Goal: Transaction & Acquisition: Purchase product/service

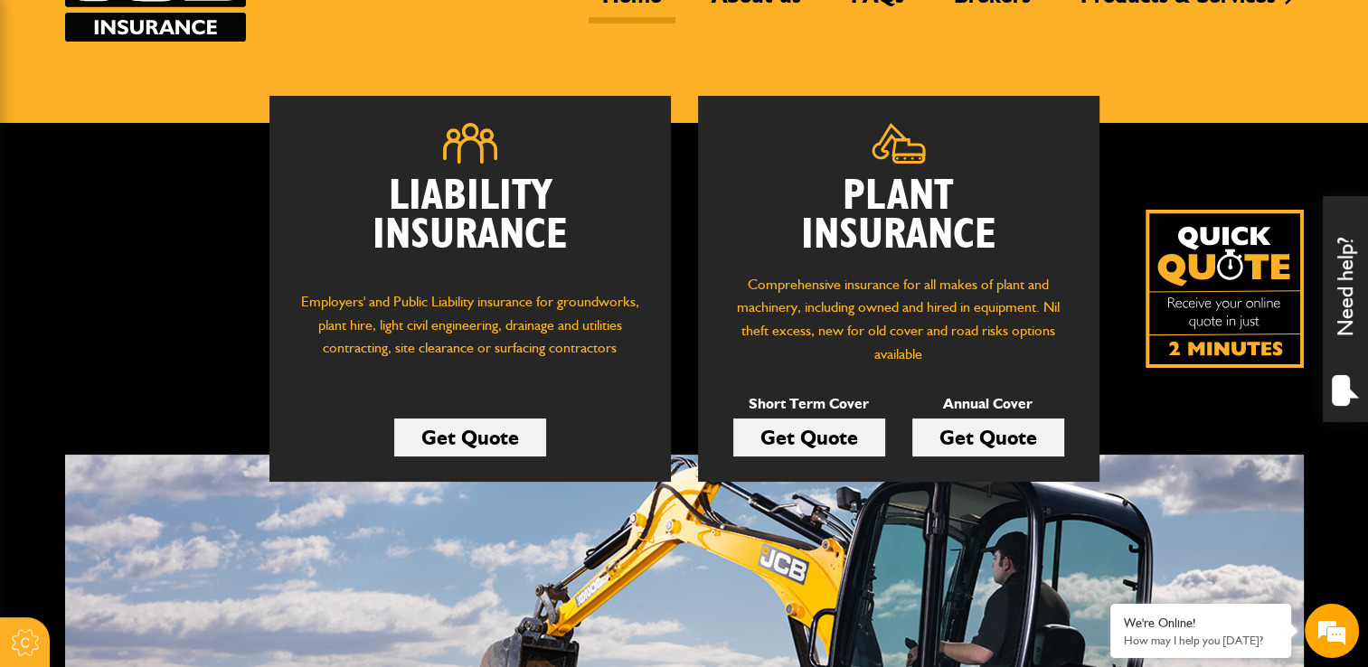
scroll to position [181, 0]
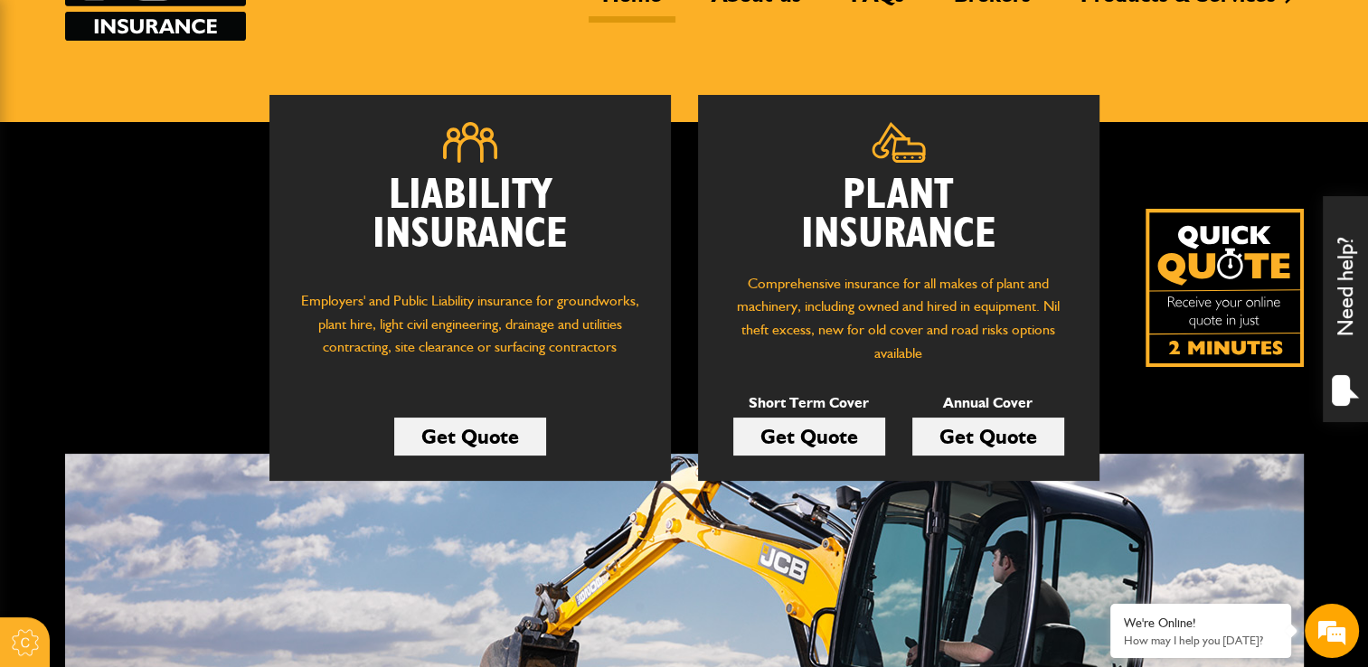
click at [988, 445] on link "Get Quote" at bounding box center [988, 437] width 152 height 38
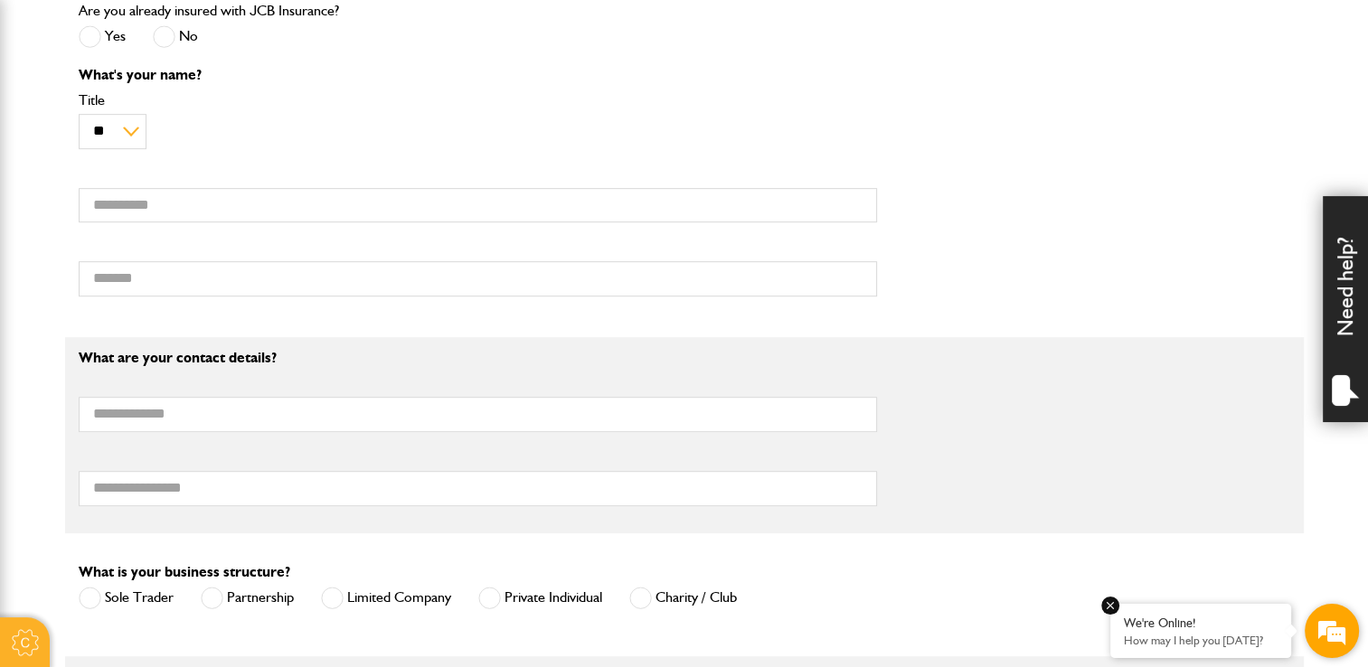
scroll to position [995, 0]
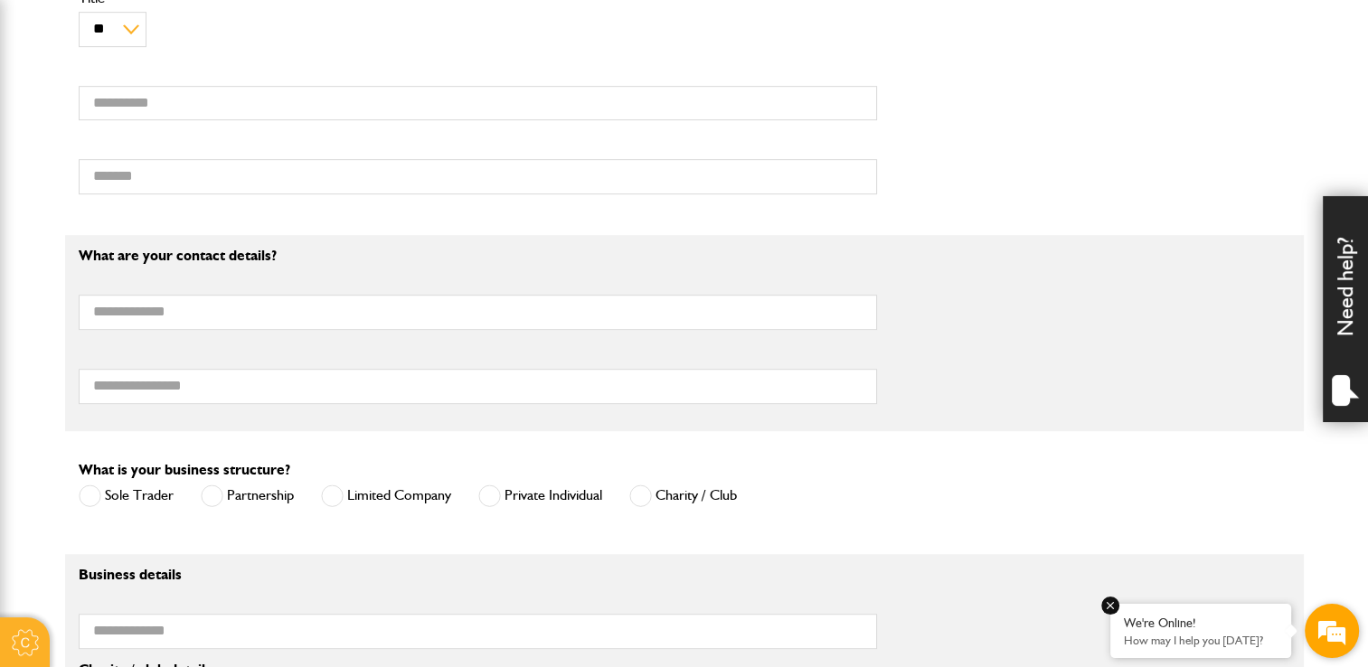
click at [1223, 638] on p "How may I help you [DATE]?" at bounding box center [1201, 641] width 154 height 14
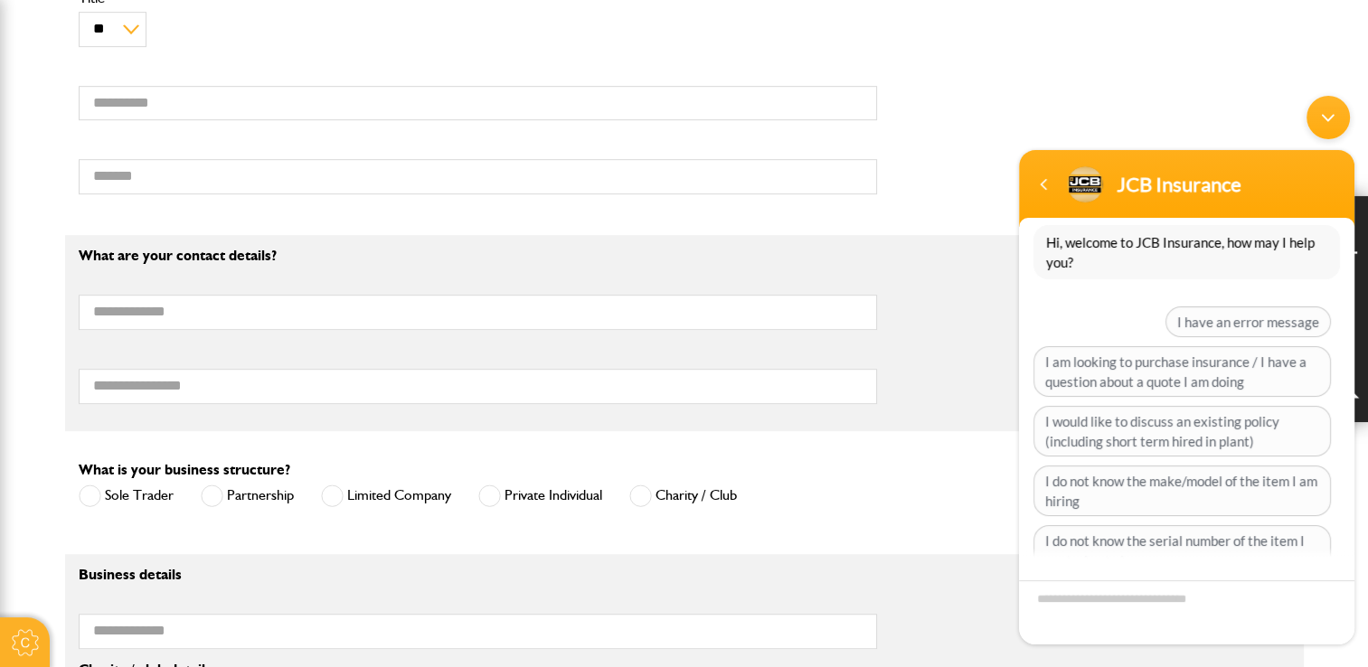
scroll to position [90, 0]
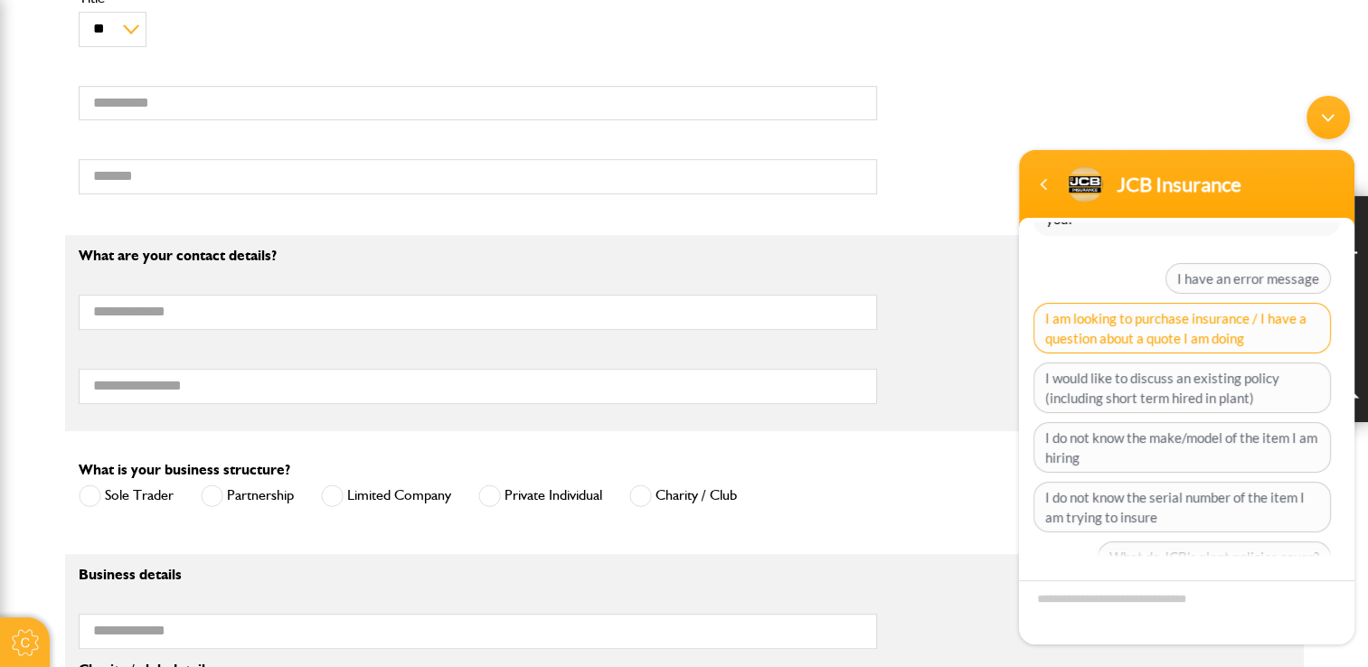
click at [1096, 327] on span "I am looking to purchase insurance / I have a question about a quote I am doing" at bounding box center [1182, 327] width 297 height 51
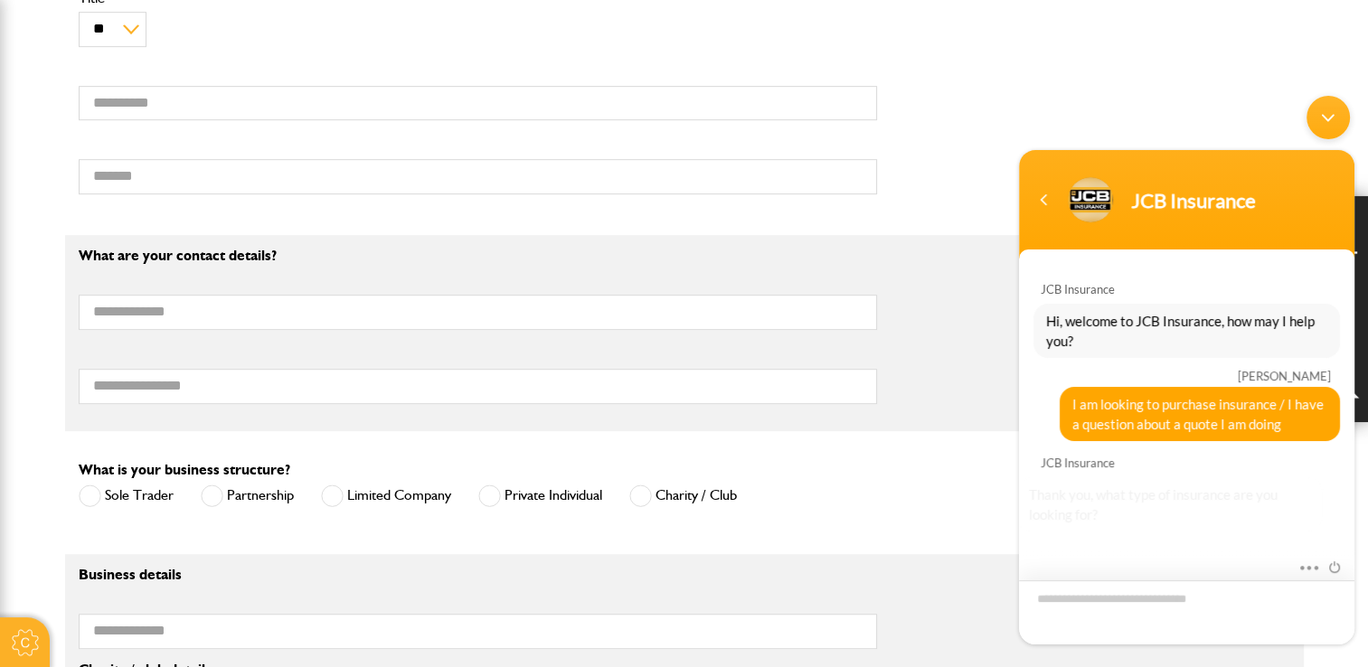
scroll to position [181, 0]
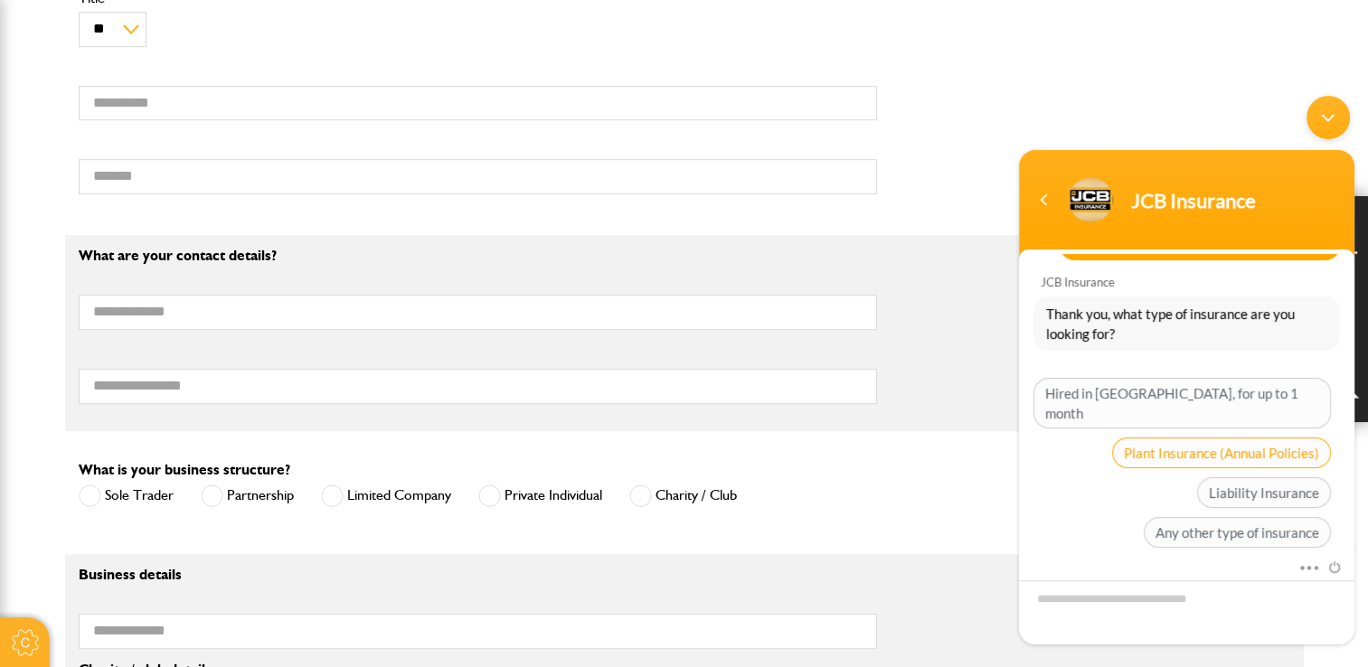
click at [1208, 437] on span "Plant Insurance (Annual Policies)" at bounding box center [1221, 452] width 219 height 31
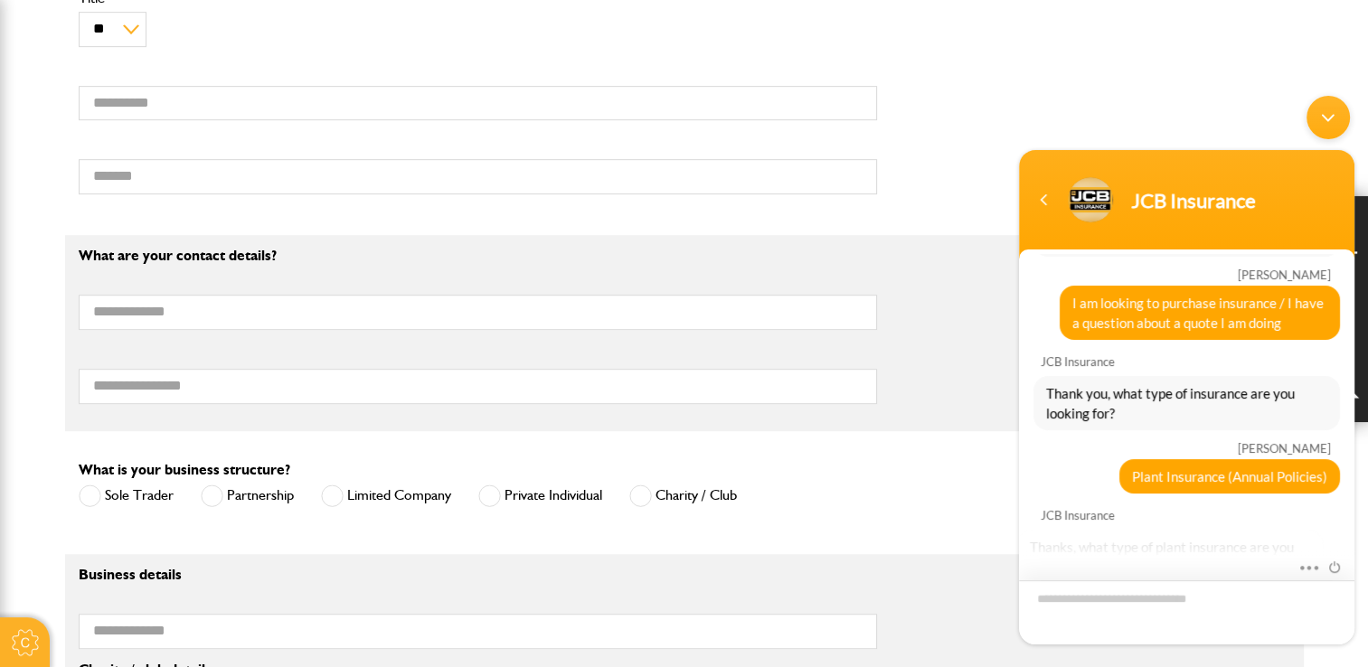
scroll to position [333, 0]
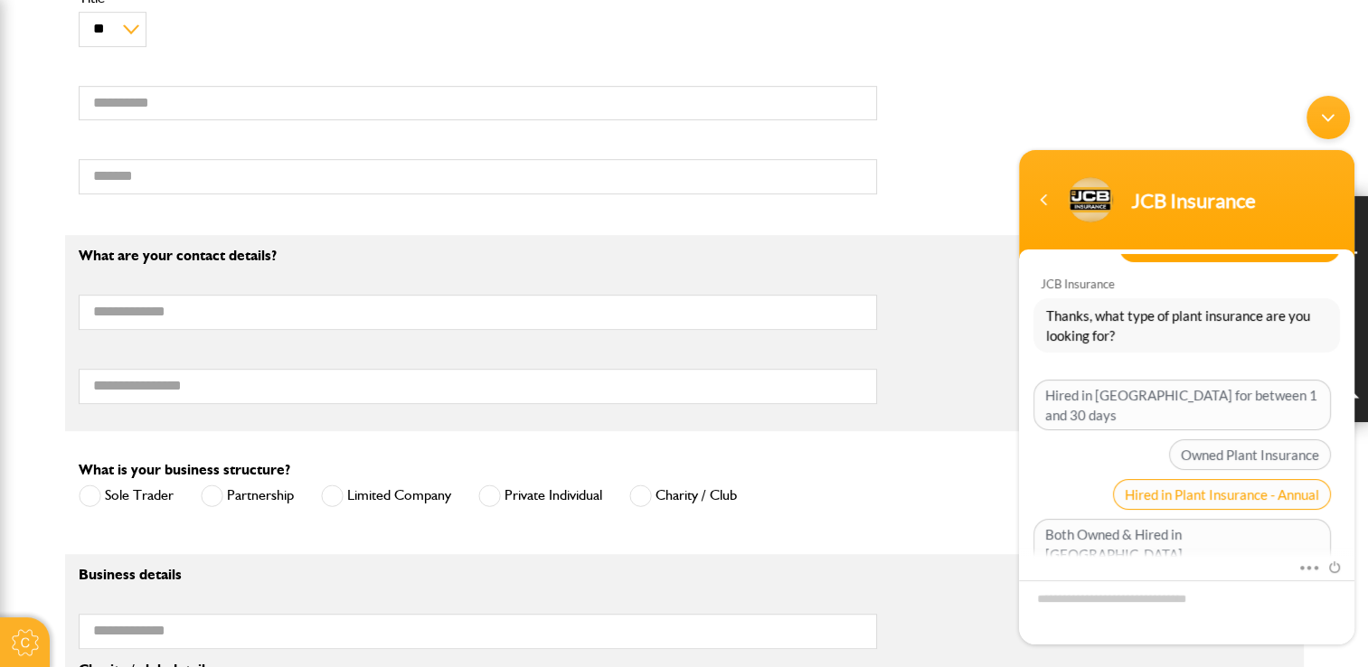
click at [1261, 478] on span "Hired in Plant Insurance - Annual" at bounding box center [1222, 493] width 218 height 31
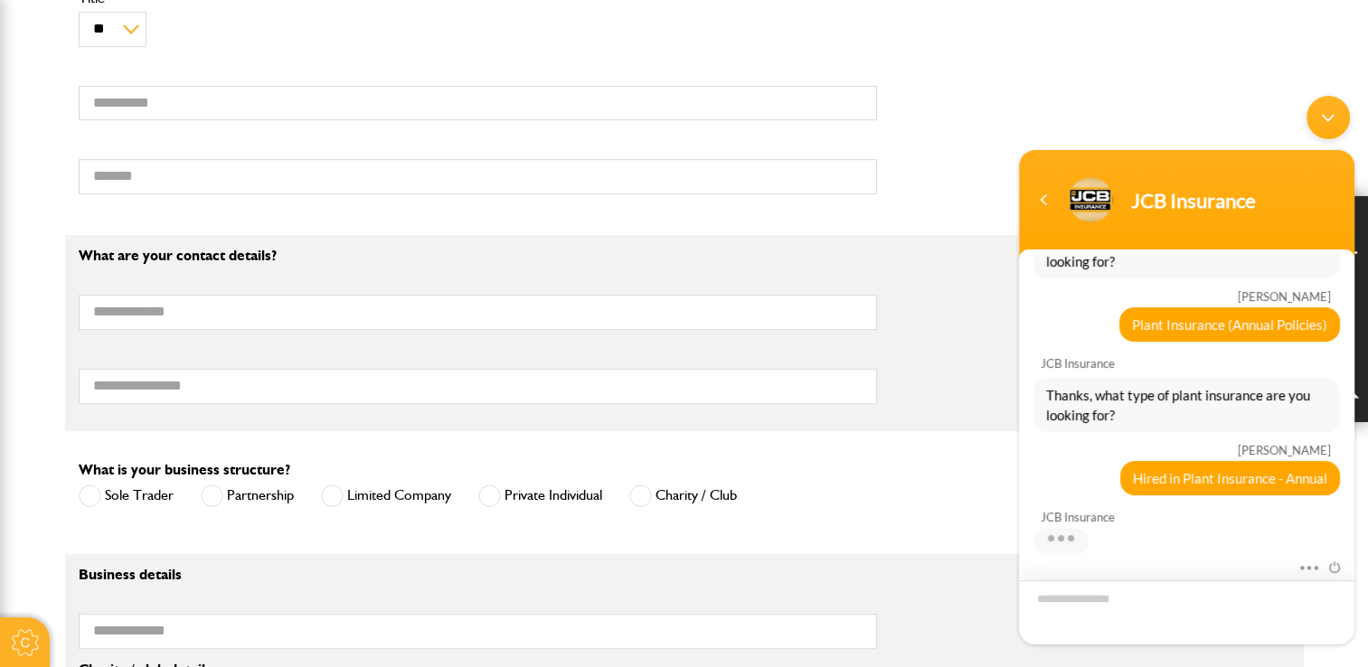
scroll to position [387, 0]
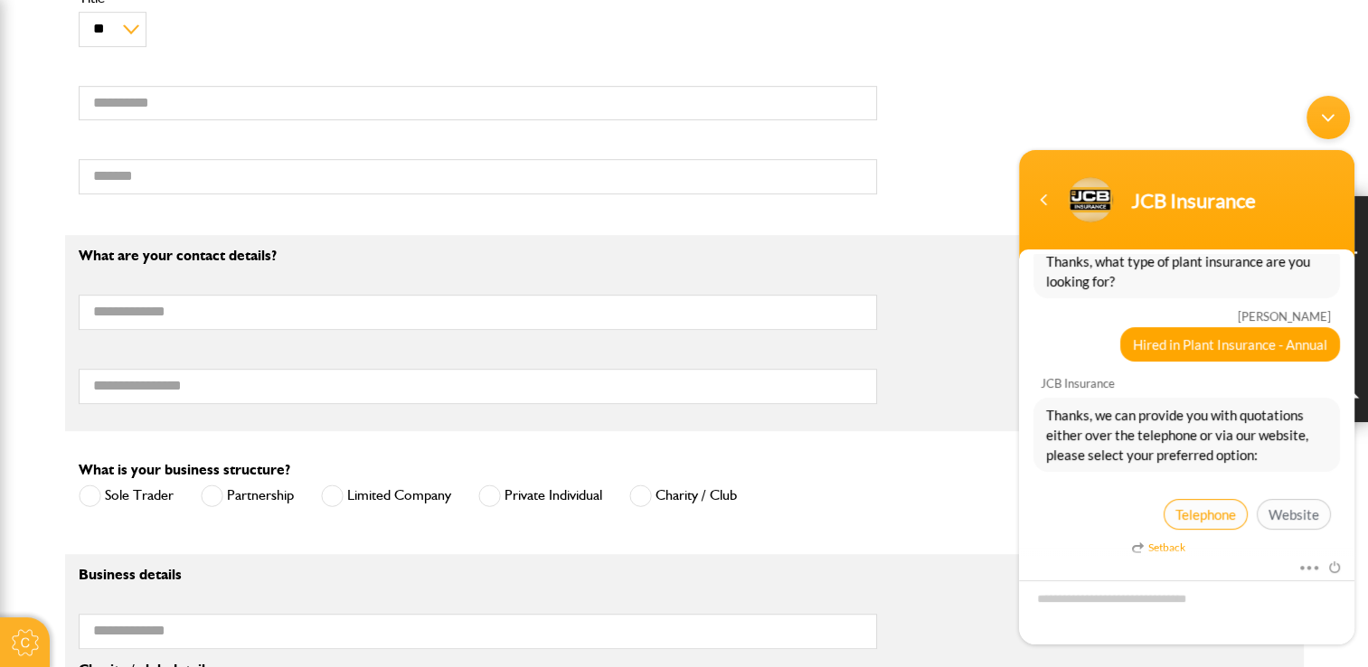
click at [1222, 512] on span "Telephone" at bounding box center [1206, 513] width 84 height 31
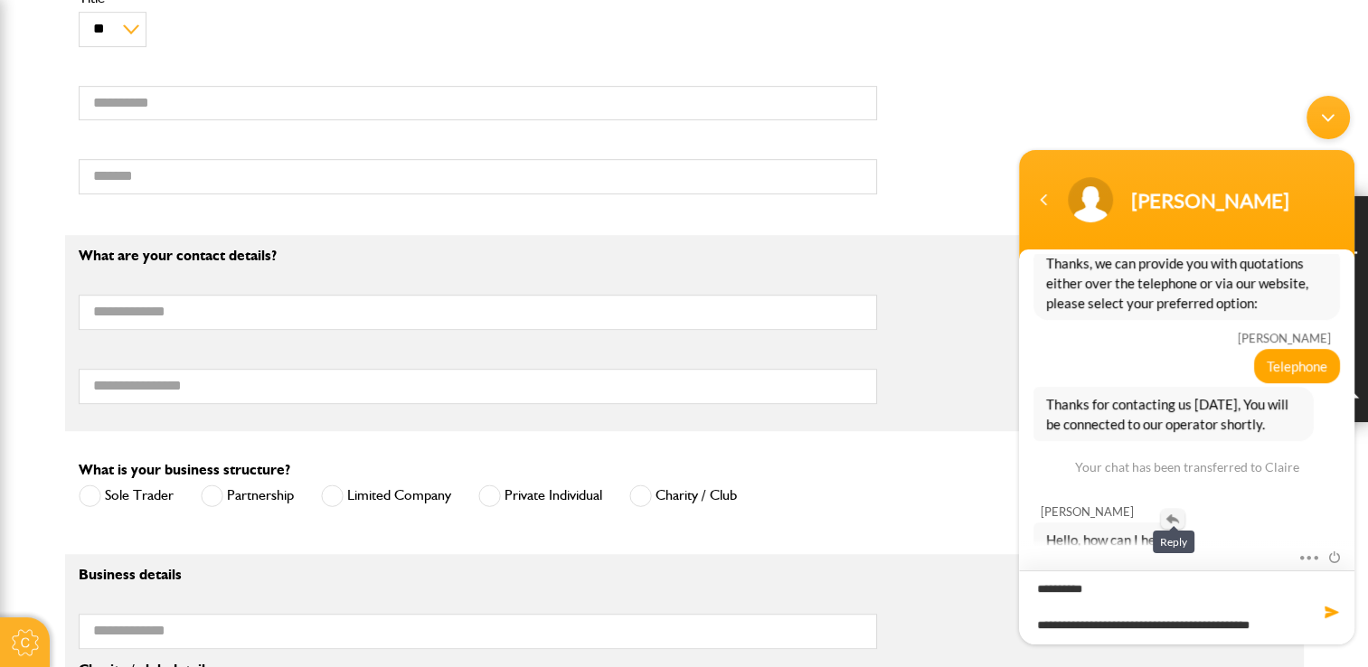
scroll to position [0, 0]
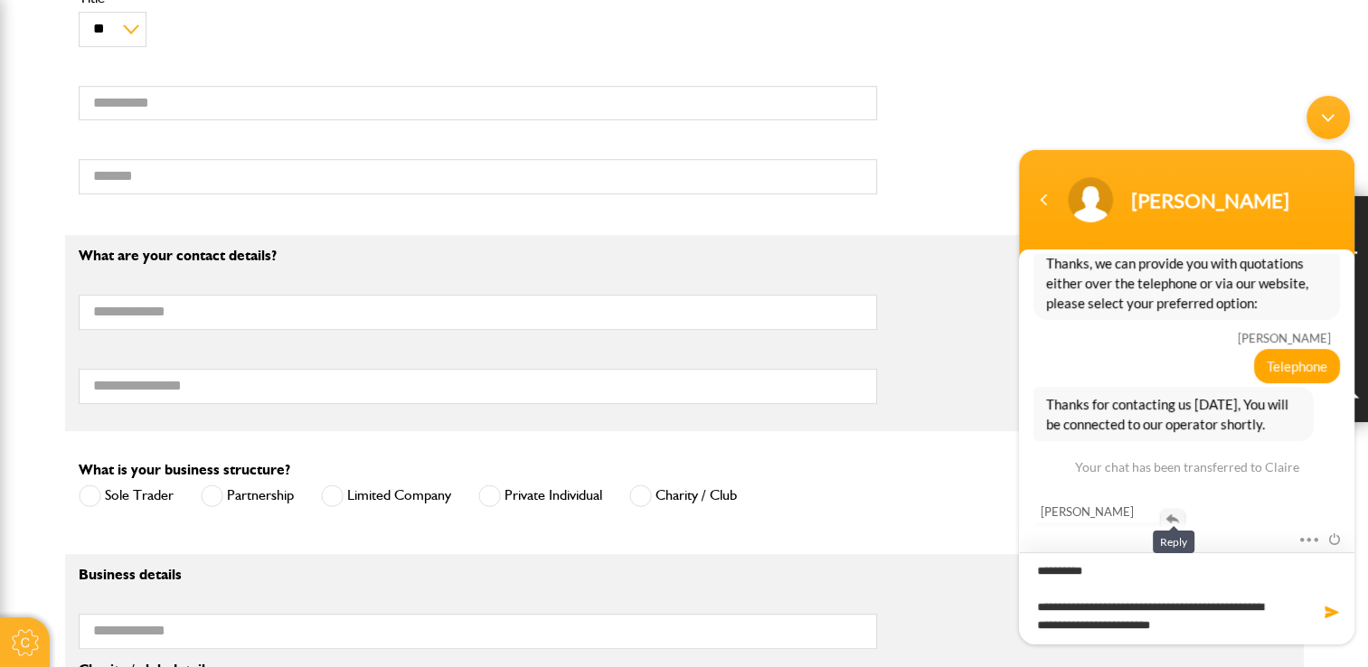
type textarea "**********"
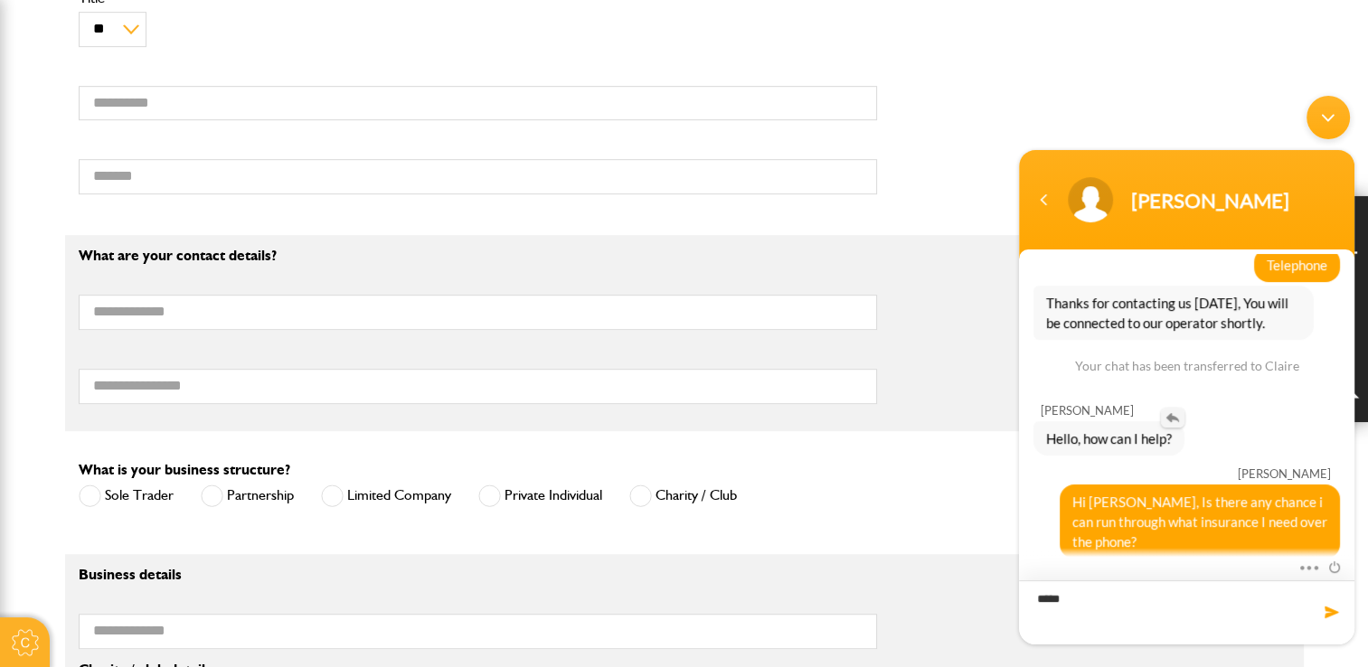
type textarea "******"
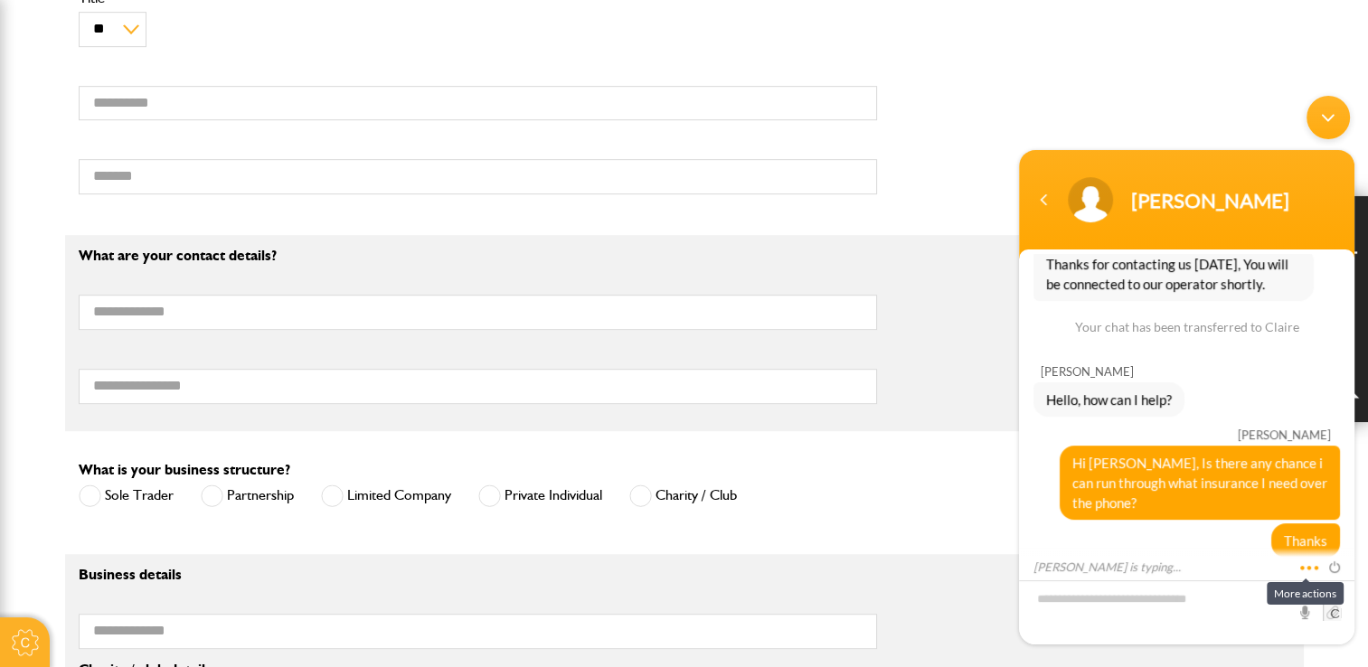
click at [1310, 570] on span at bounding box center [1305, 564] width 14 height 16
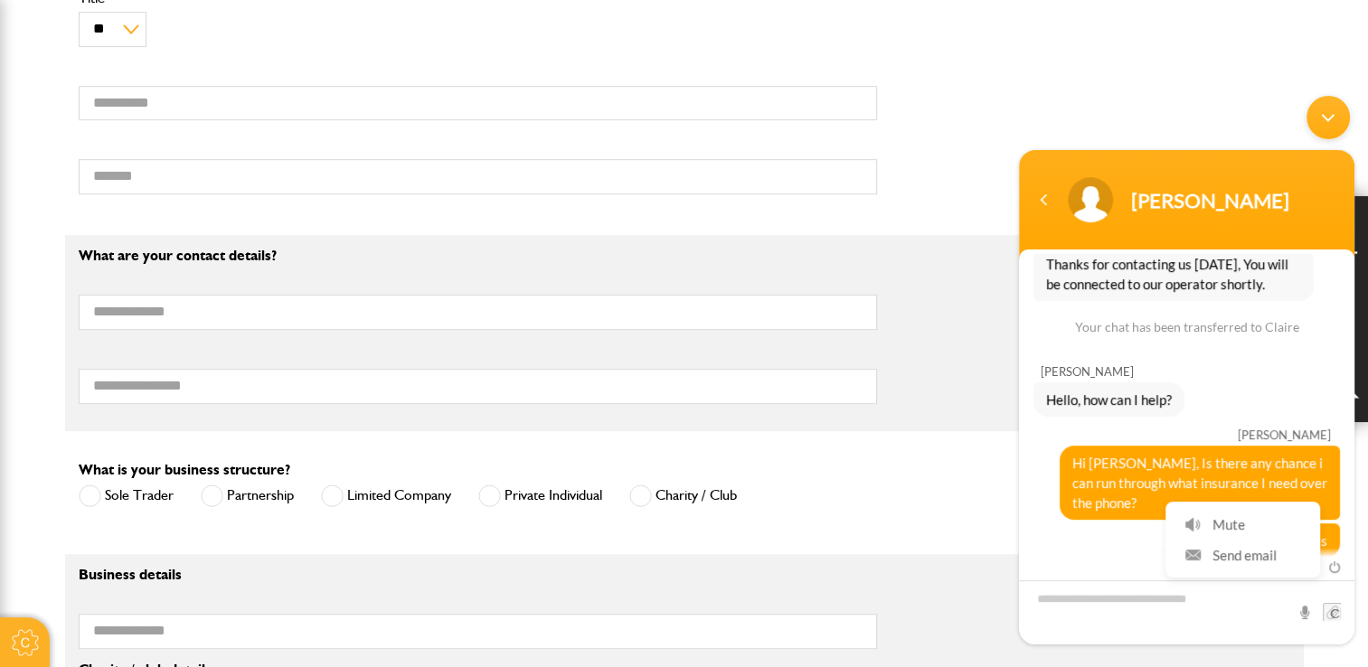
scroll to position [781, 0]
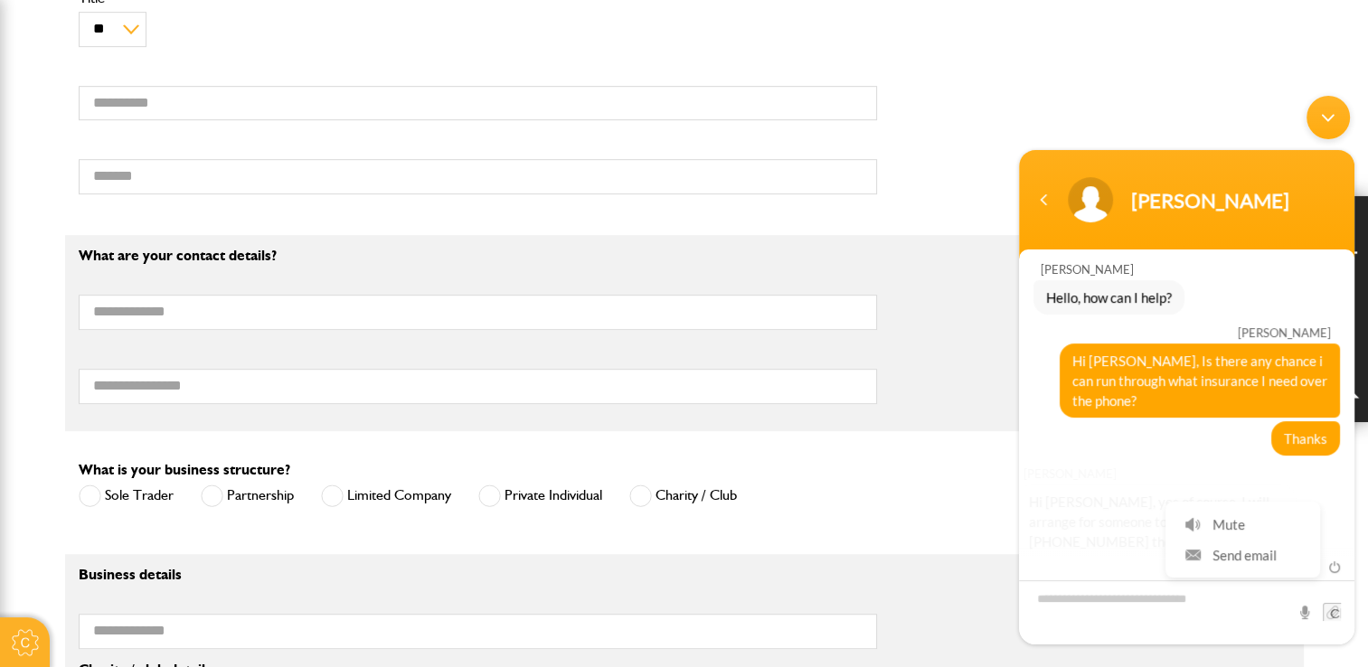
click at [924, 512] on div "What is your business structure? Sole Trader Partnership Limited Company Privat…" at bounding box center [684, 492] width 1239 height 69
click at [1250, 600] on textarea "Type your message and hit 'Enter'" at bounding box center [1186, 612] width 335 height 64
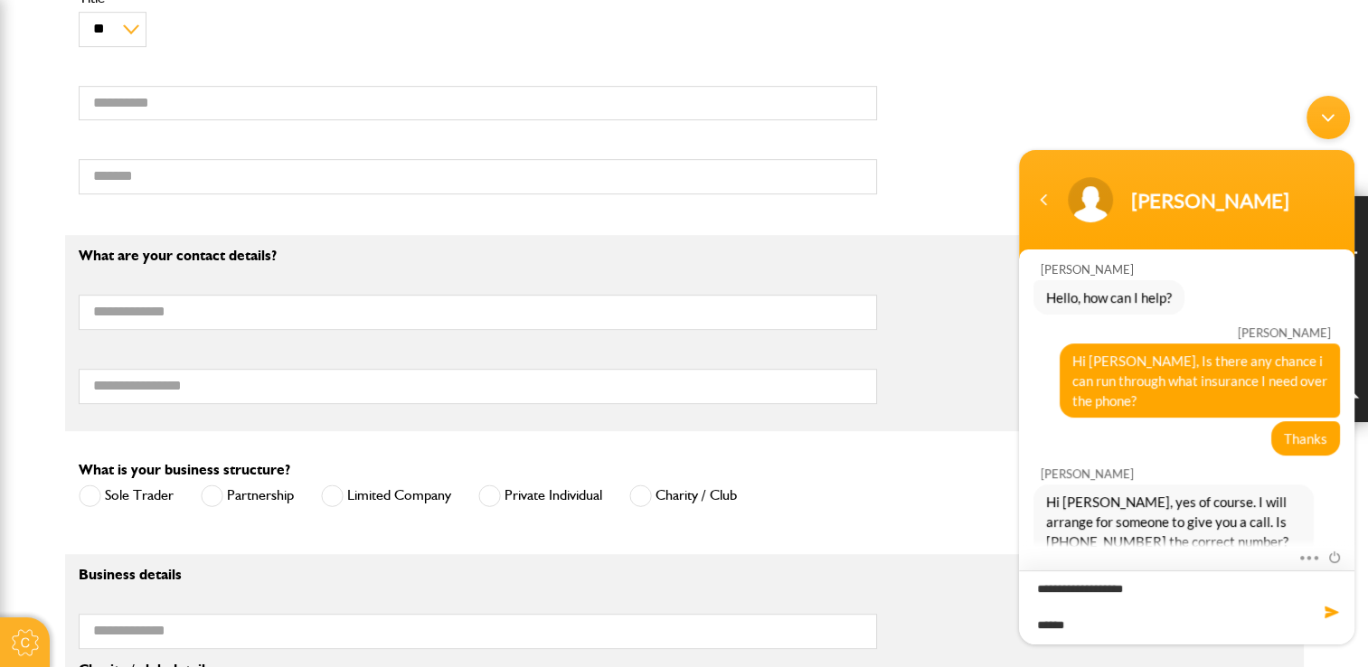
type textarea "**********"
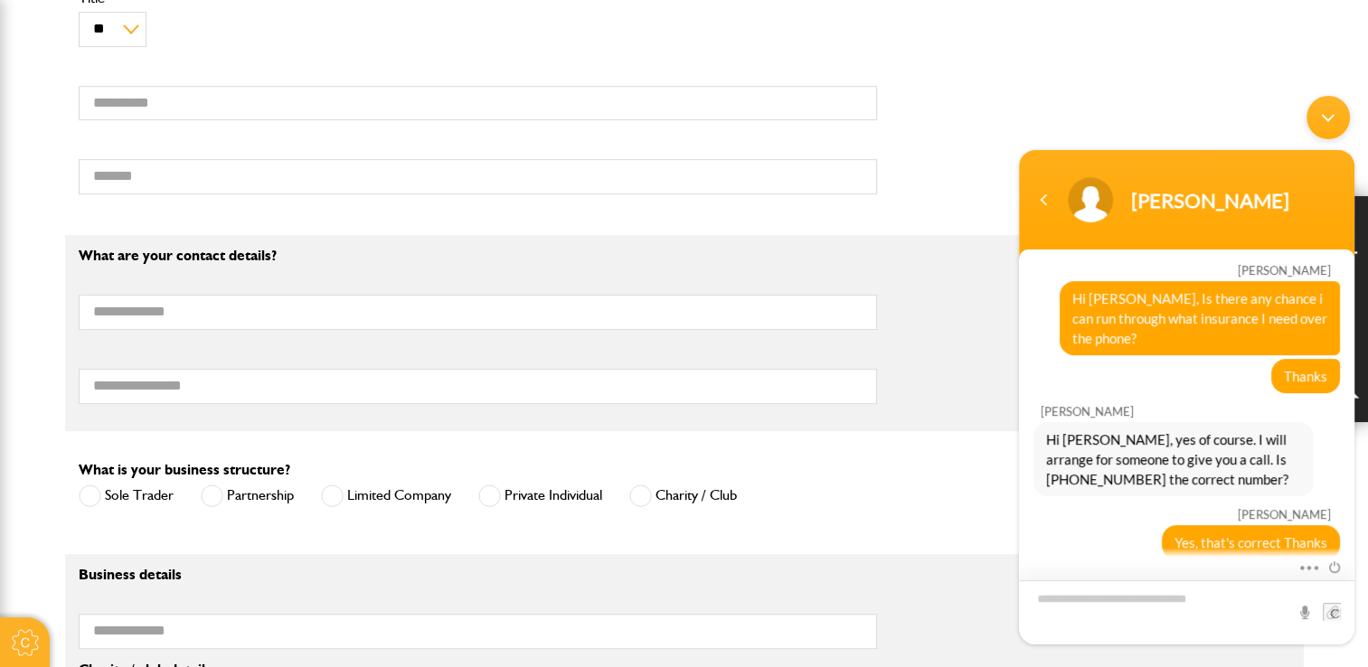
scroll to position [926, 0]
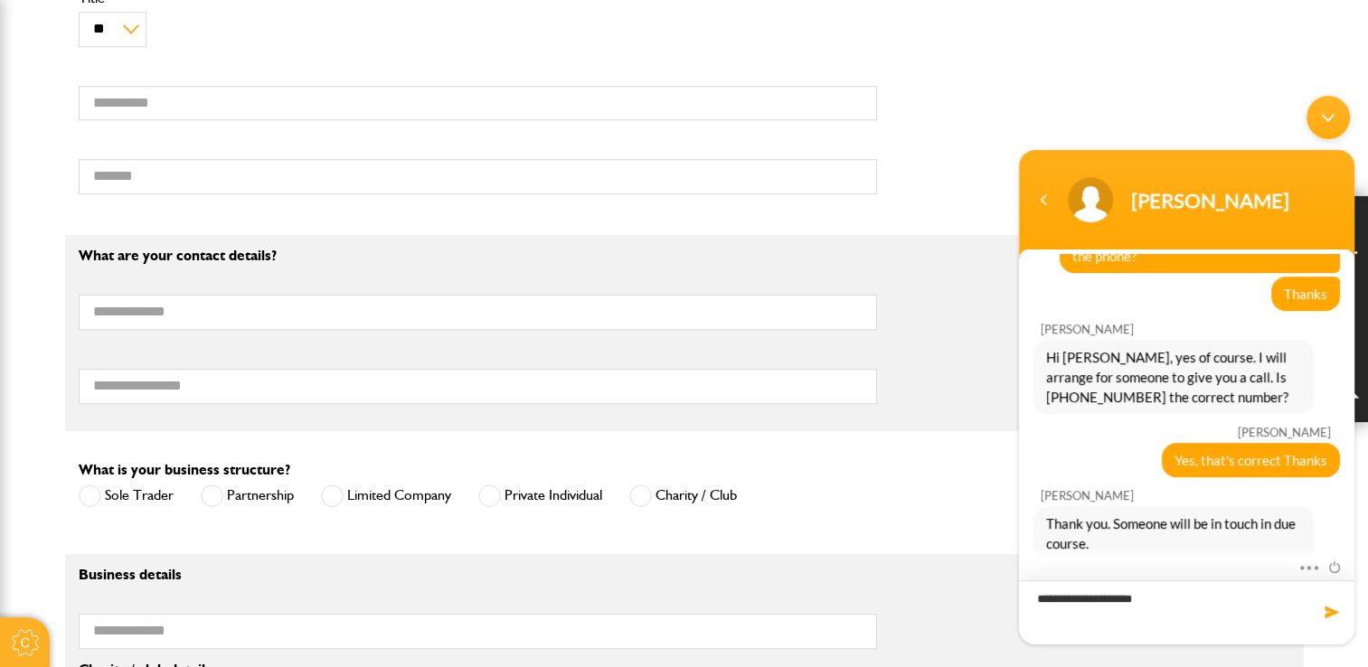
type textarea "**********"
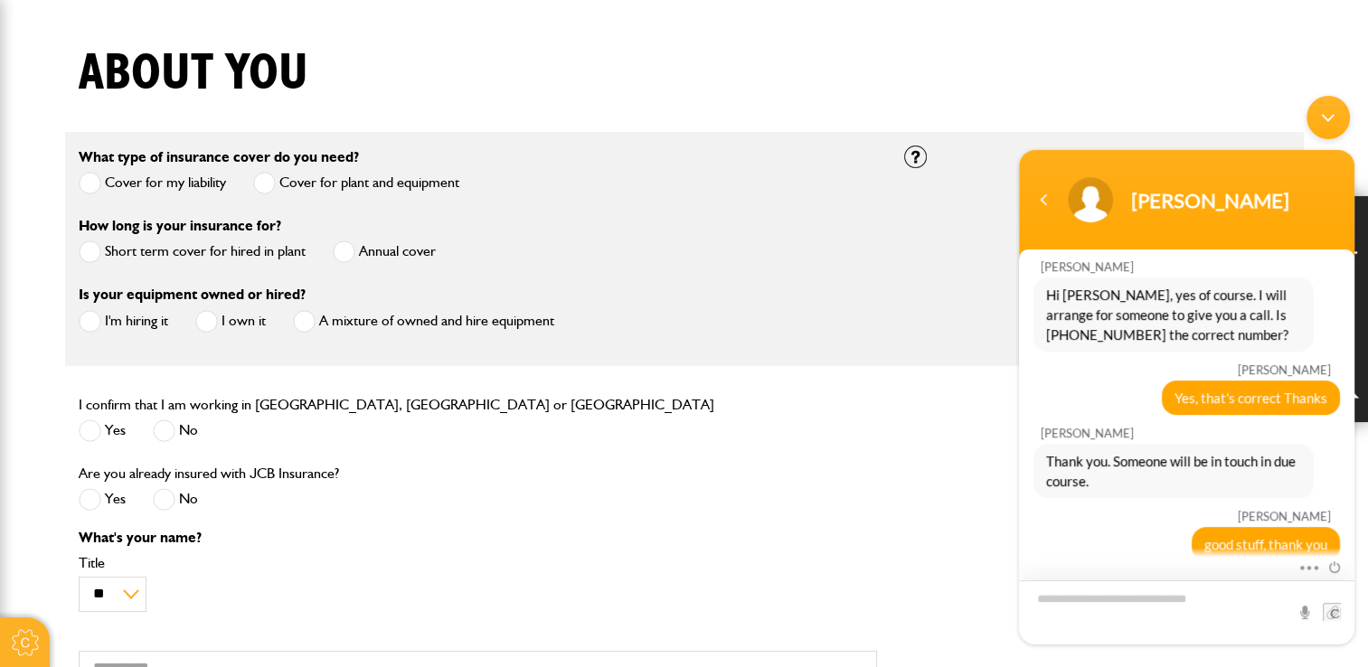
scroll to position [452, 0]
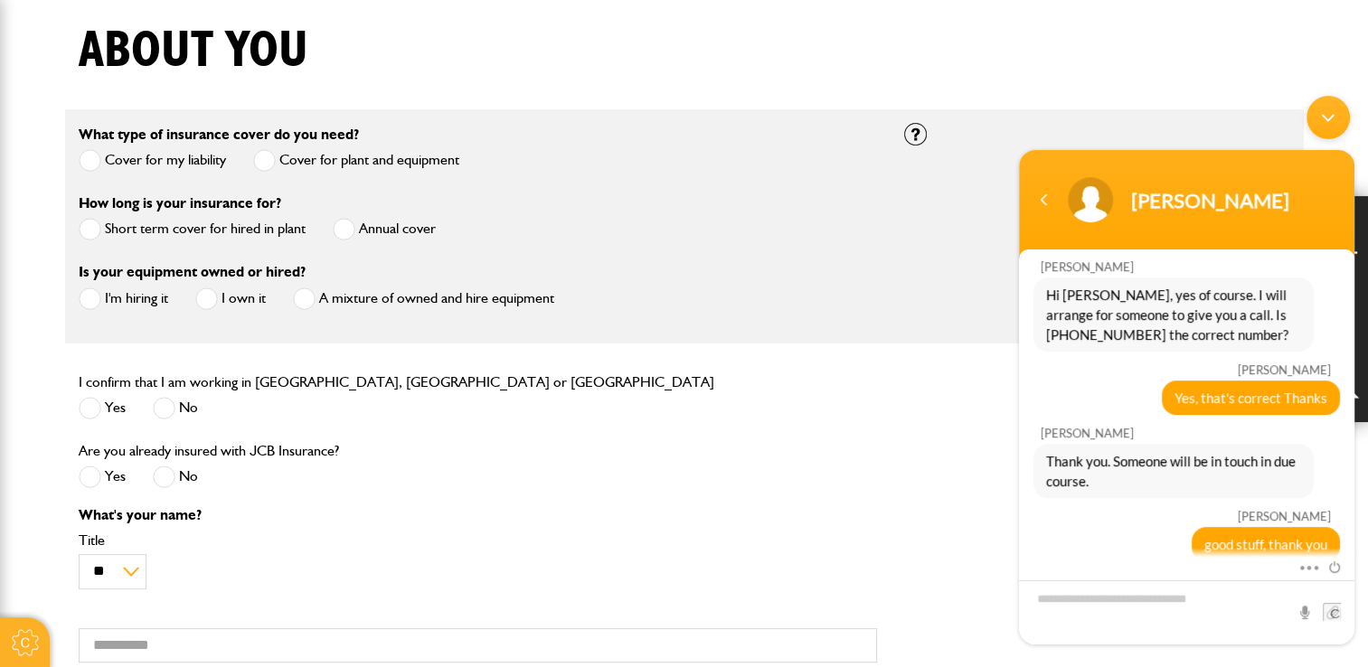
click at [348, 237] on span at bounding box center [344, 229] width 23 height 23
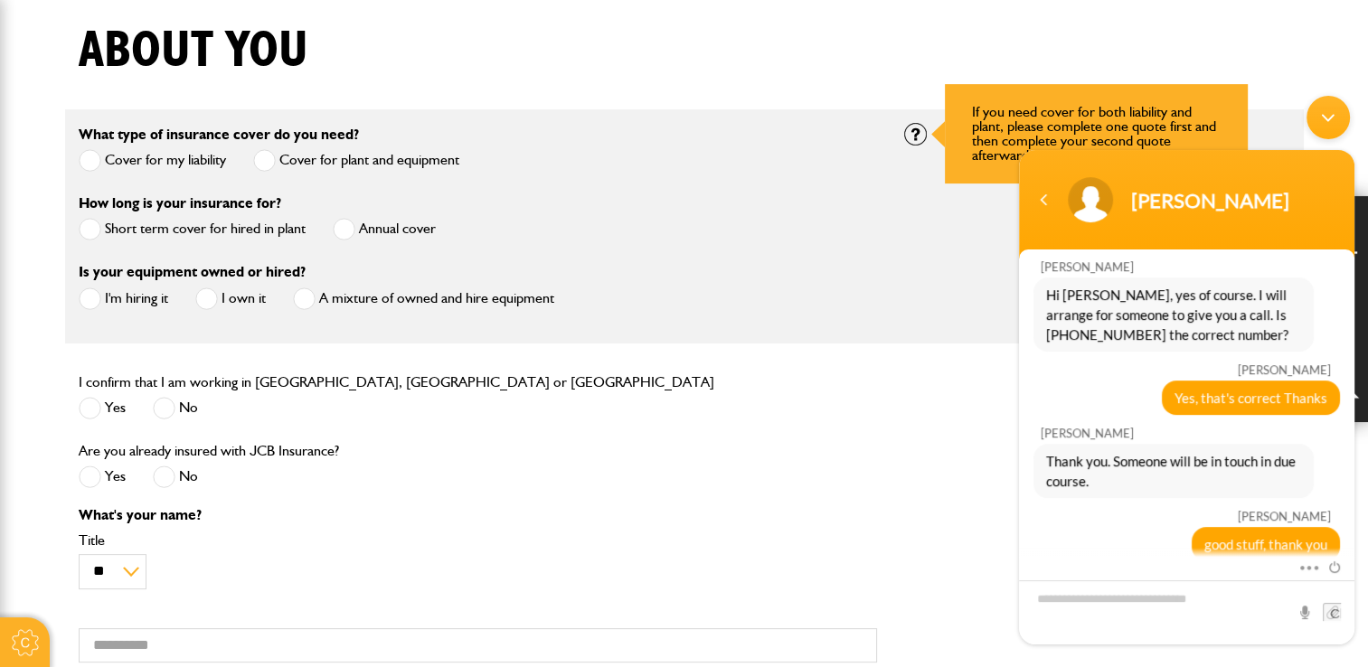
click at [908, 141] on div at bounding box center [915, 134] width 23 height 23
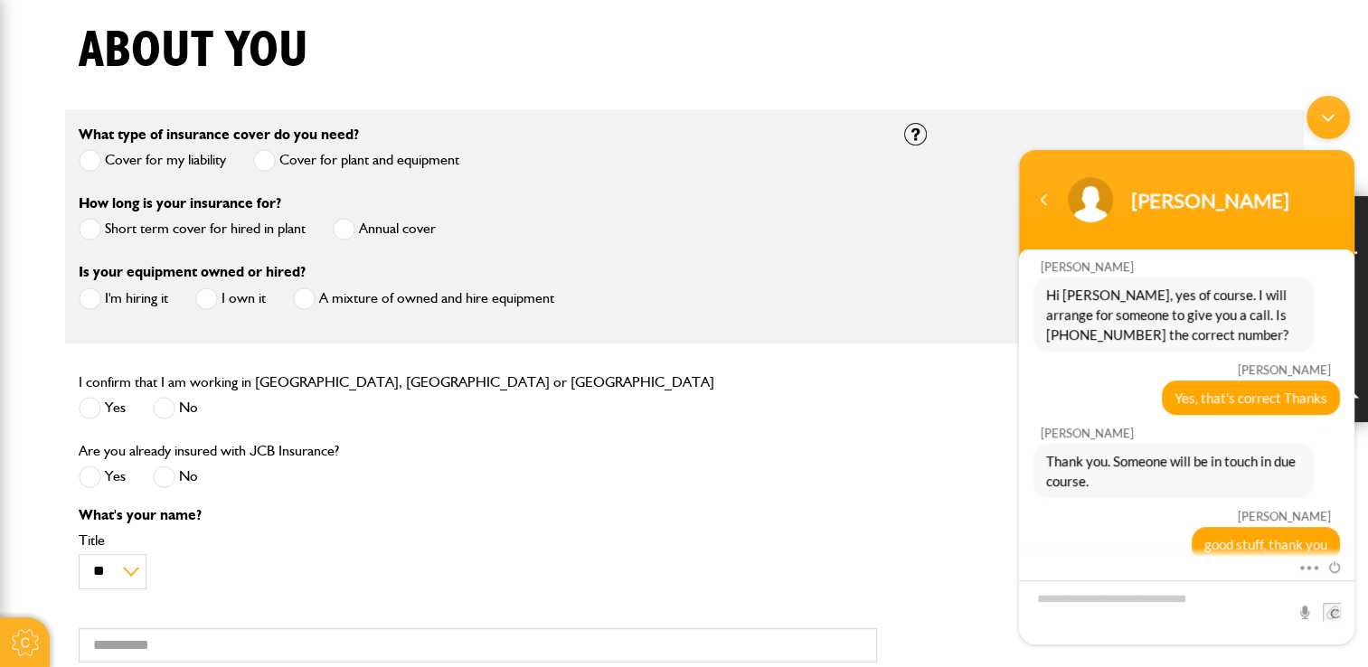
click at [1331, 126] on div "Minimize live chat window" at bounding box center [1328, 116] width 43 height 43
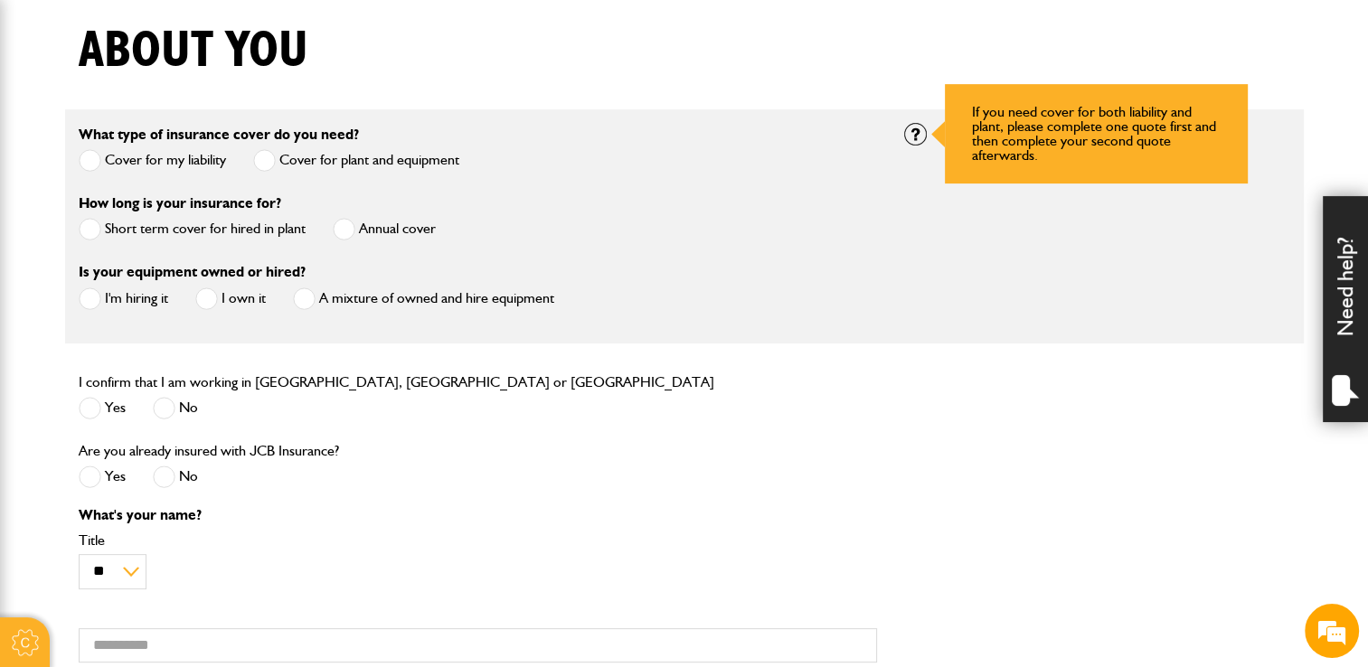
click at [918, 132] on div at bounding box center [915, 134] width 23 height 23
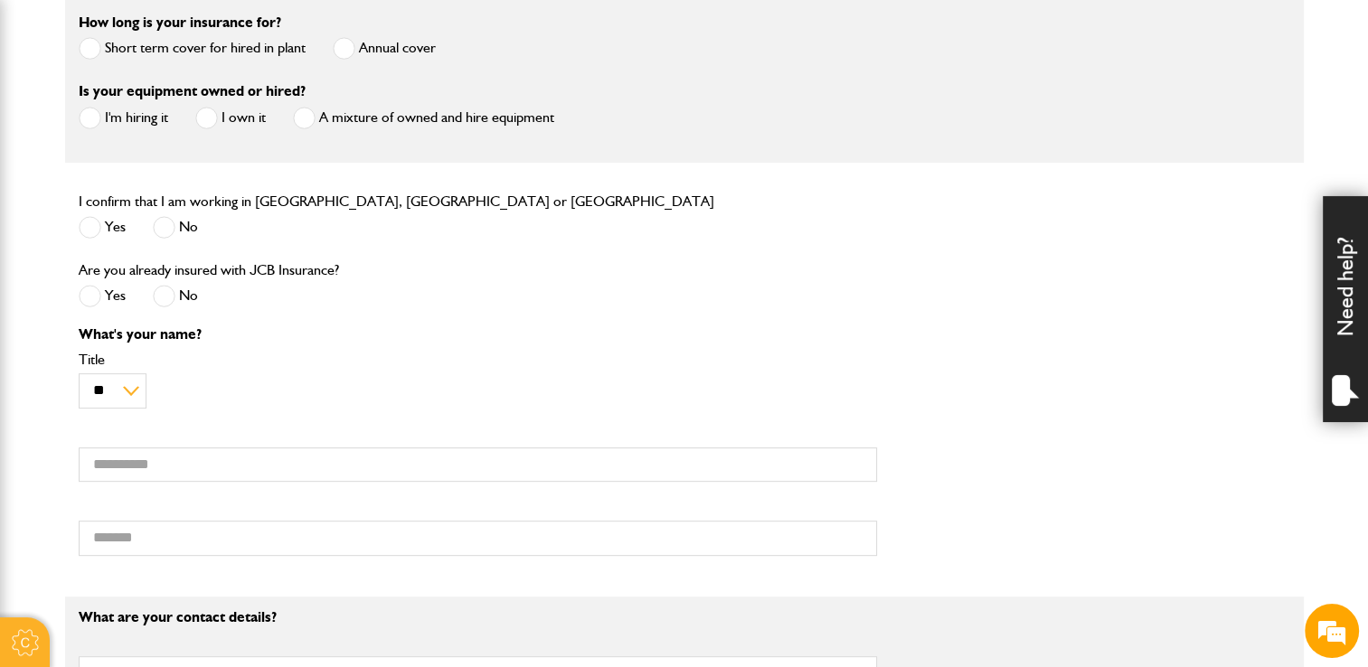
scroll to position [1195, 0]
click at [127, 118] on label "I'm hiring it" at bounding box center [124, 118] width 90 height 23
click at [82, 231] on span at bounding box center [90, 227] width 23 height 23
click at [169, 295] on span at bounding box center [164, 296] width 23 height 23
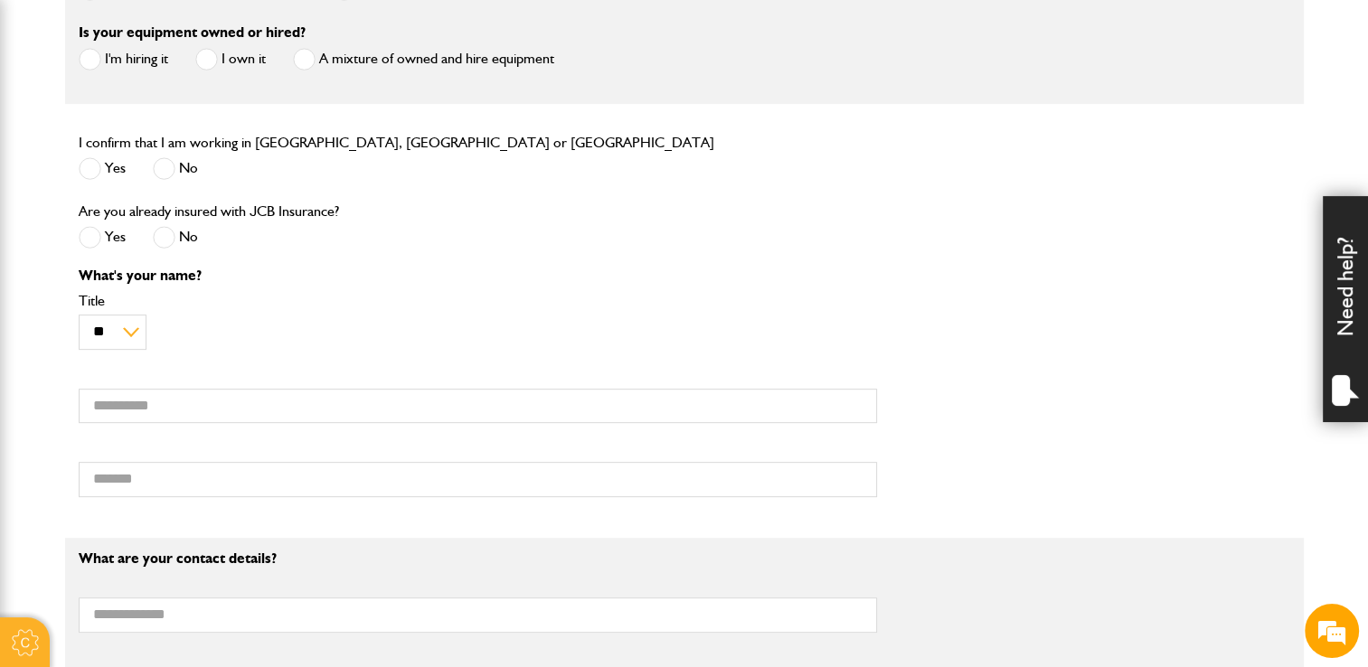
scroll to position [723, 0]
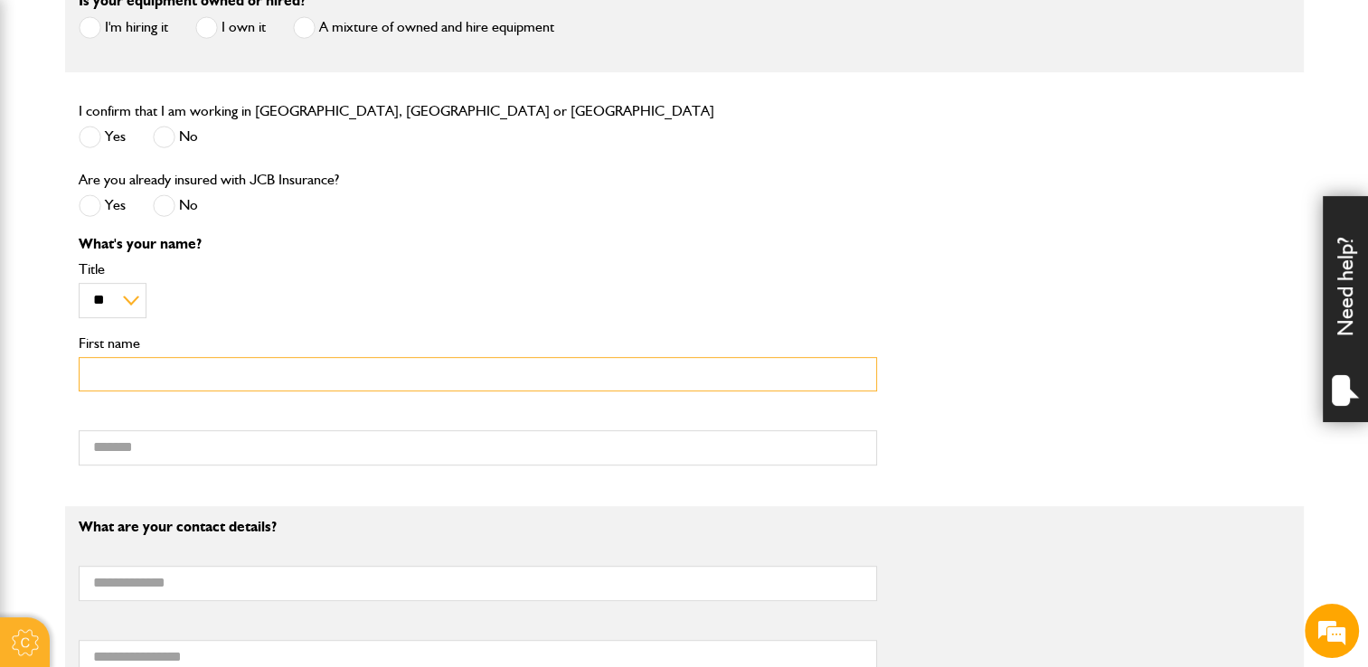
click at [160, 382] on input "First name" at bounding box center [478, 374] width 798 height 35
type input "*****"
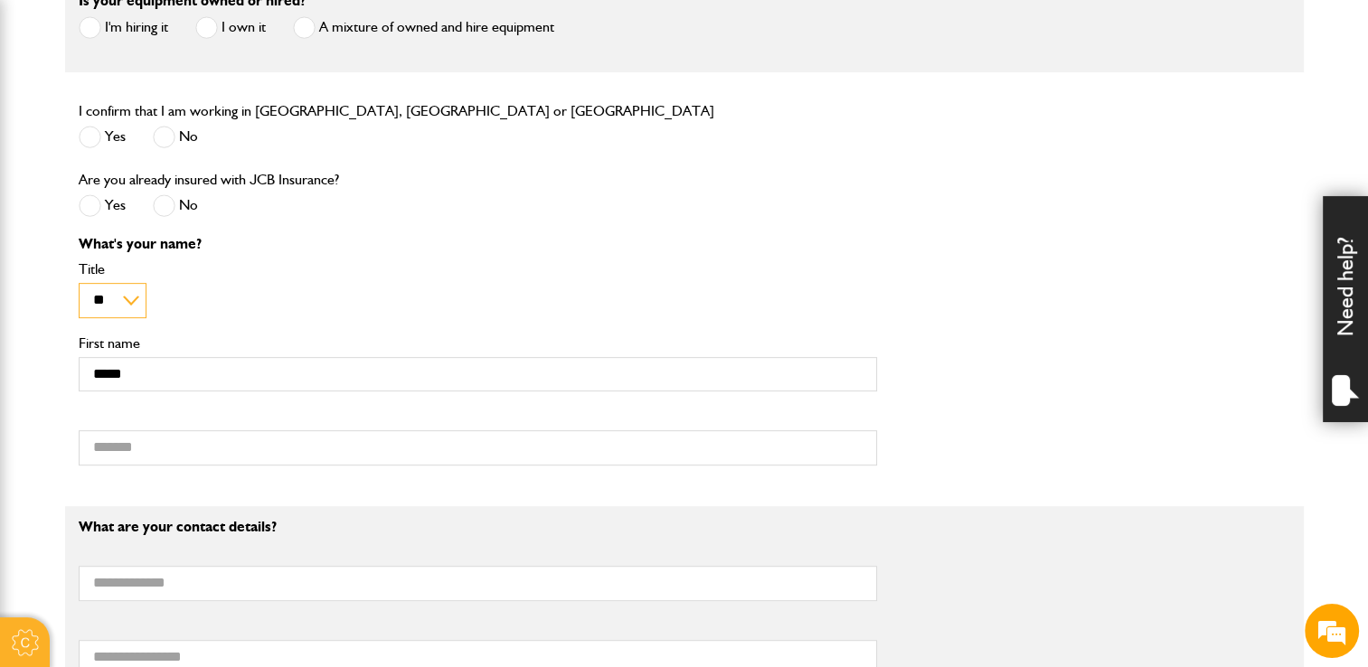
type input "*****"
type input "**********"
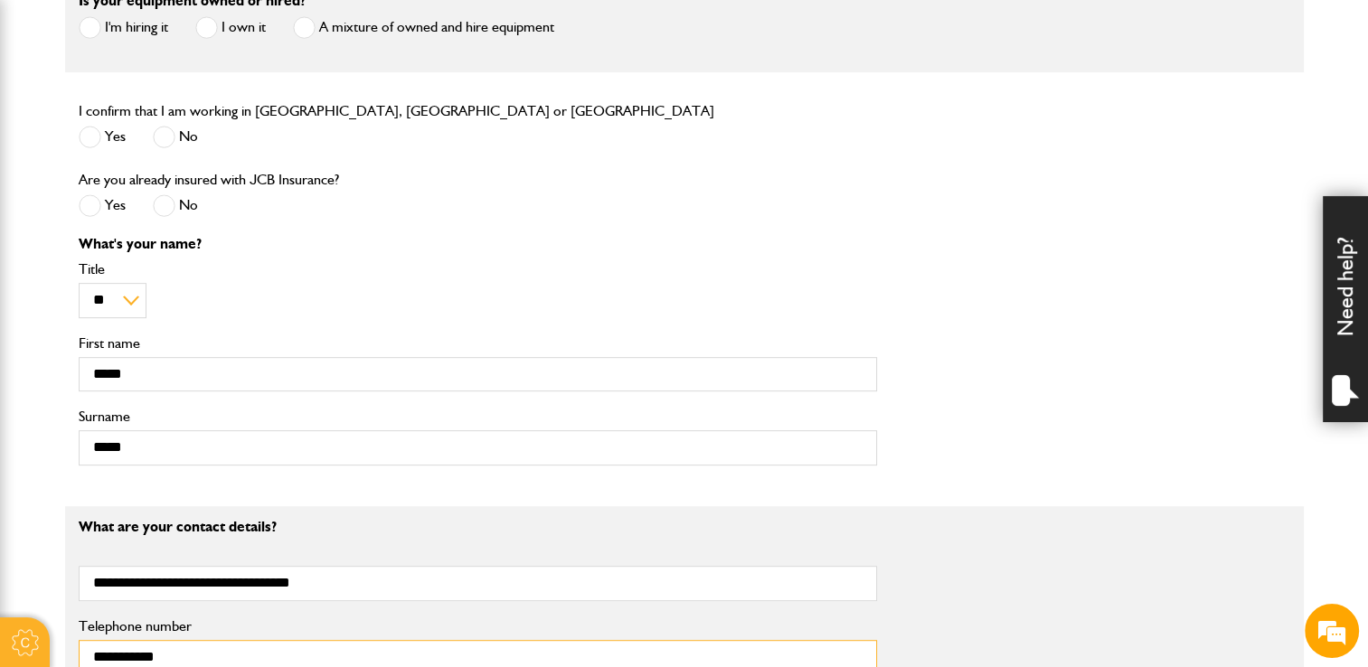
type input "**********"
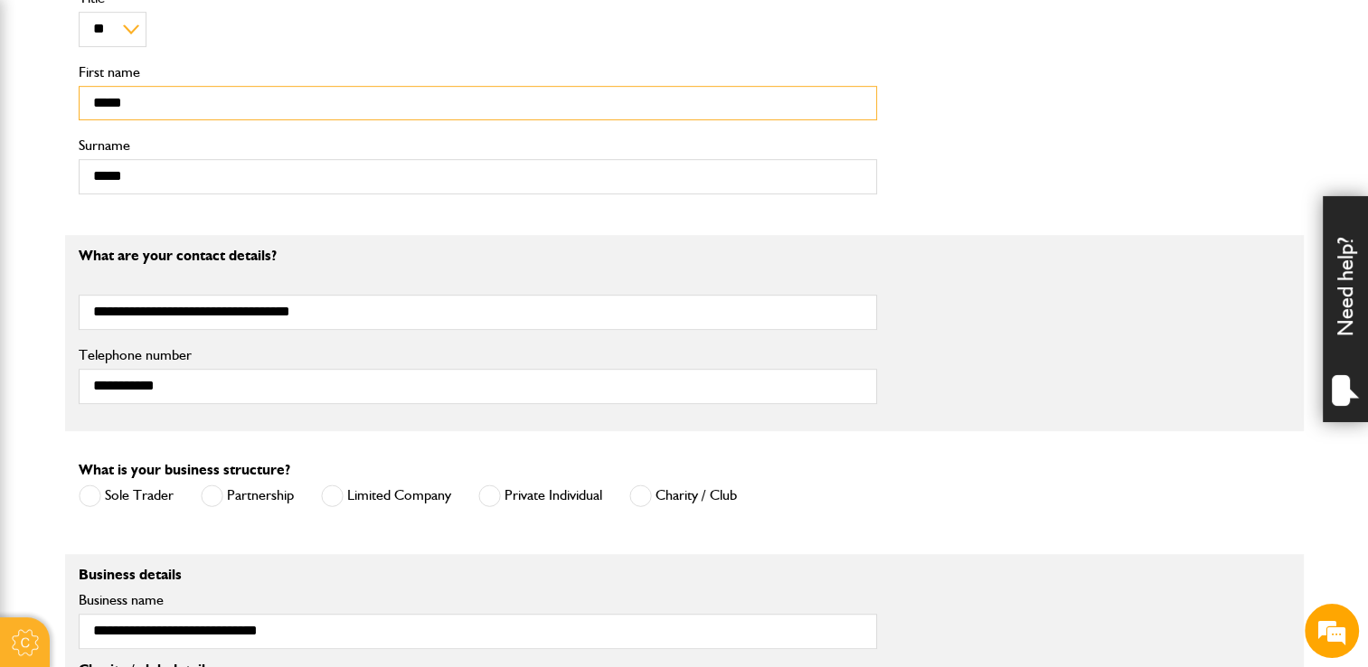
scroll to position [1085, 0]
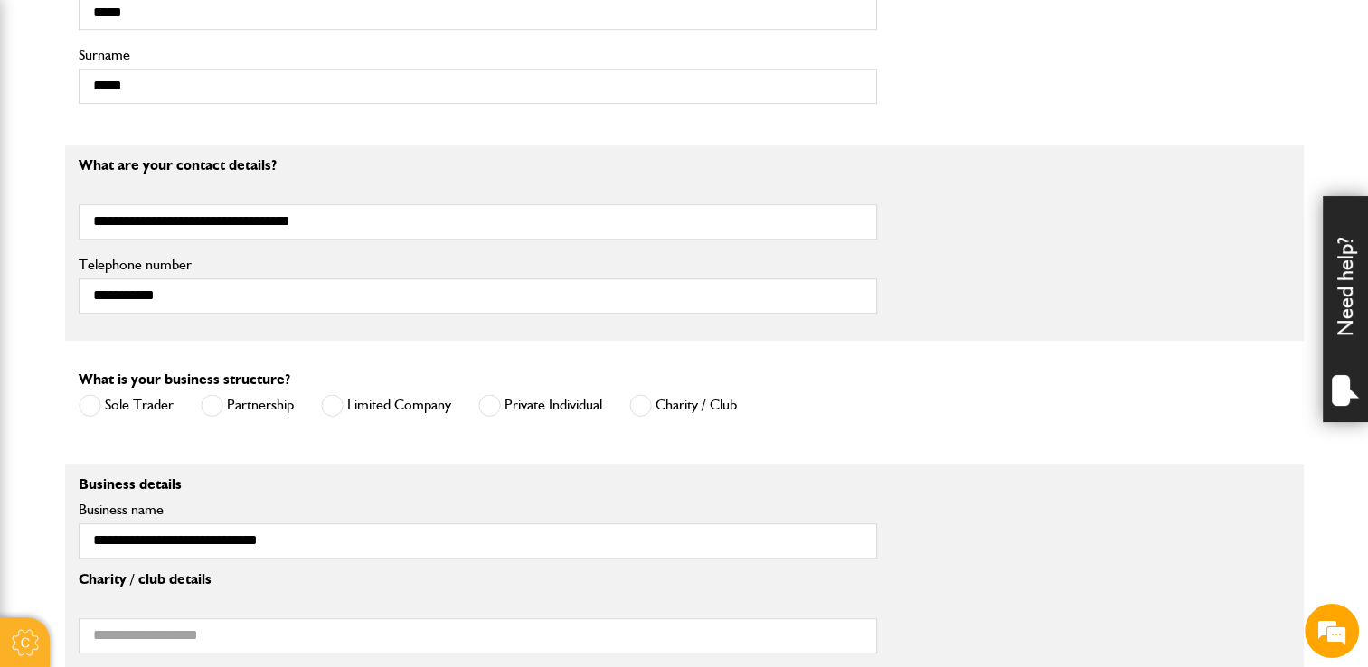
click at [373, 407] on label "Limited Company" at bounding box center [386, 405] width 130 height 23
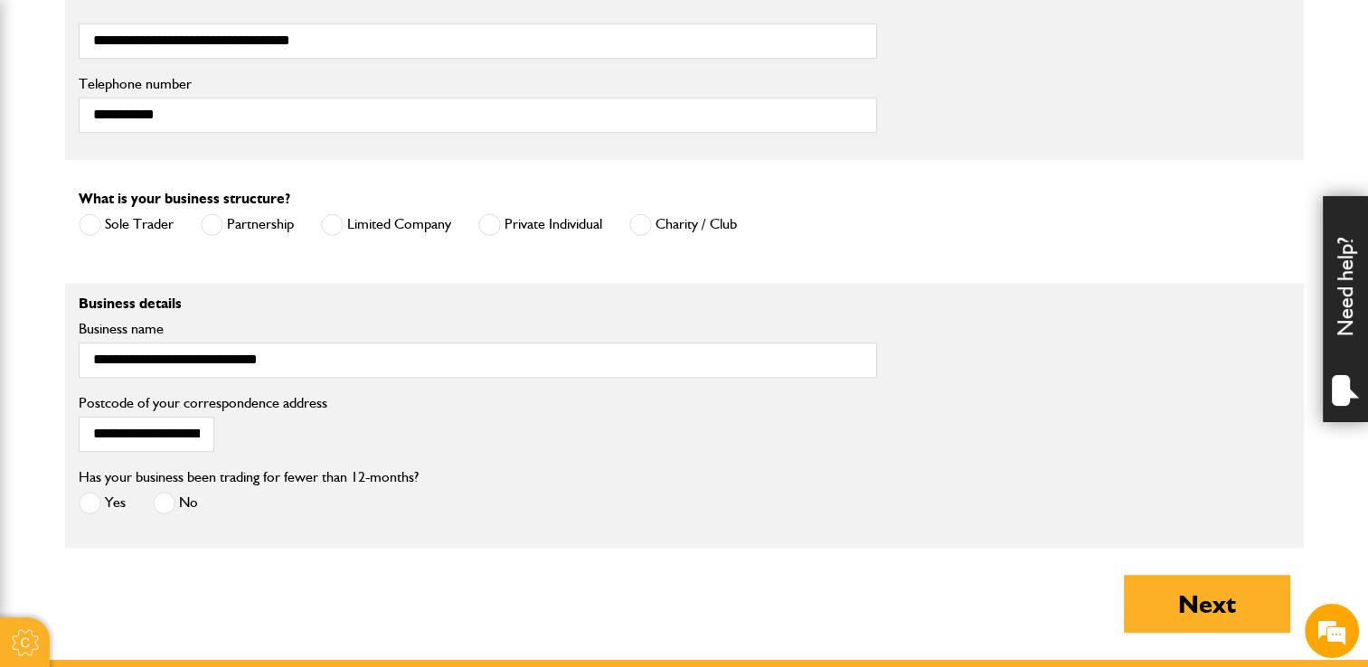
scroll to position [1356, 0]
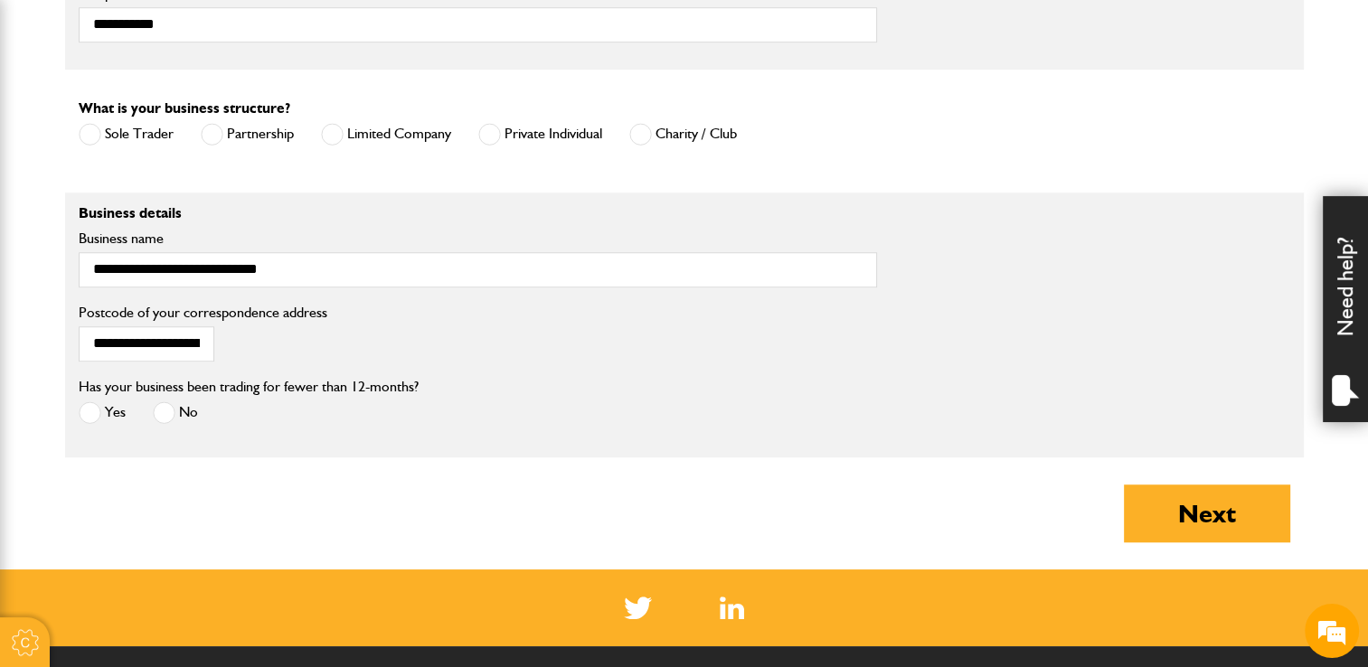
click at [98, 412] on span at bounding box center [90, 412] width 23 height 23
drag, startPoint x: 141, startPoint y: 352, endPoint x: 381, endPoint y: 346, distance: 239.7
click at [381, 346] on div "**********" at bounding box center [684, 337] width 1239 height 73
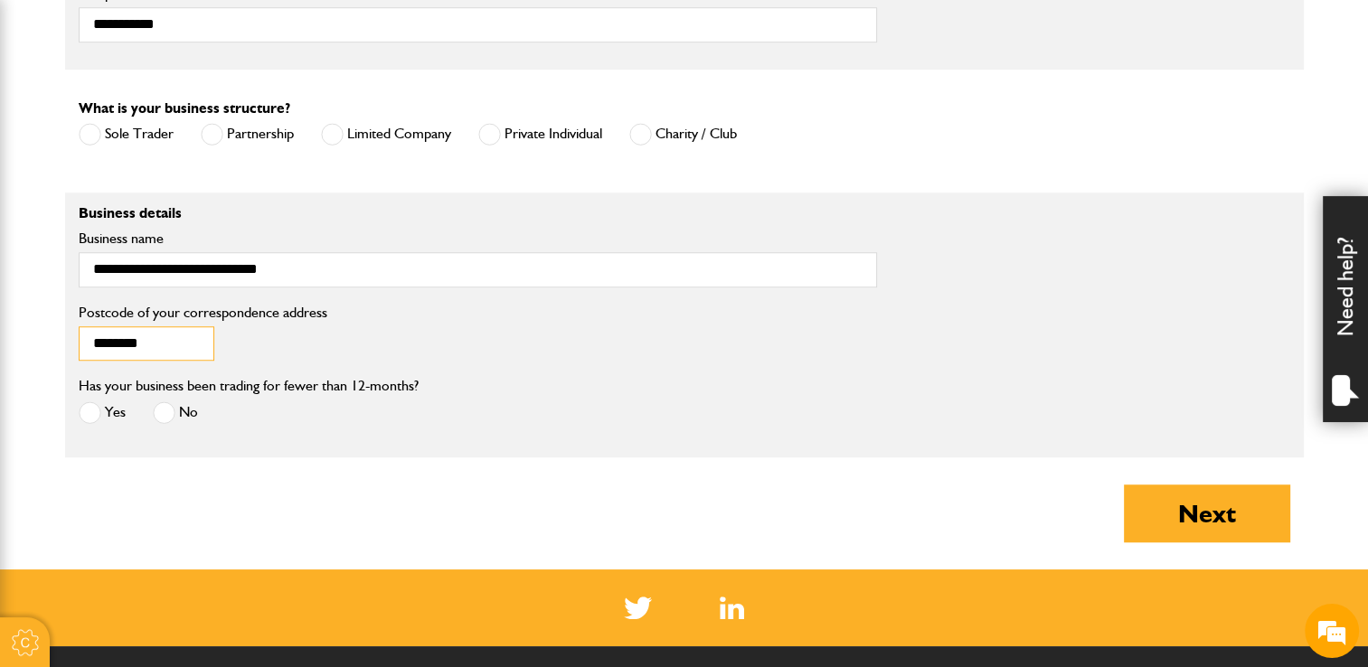
type input "********"
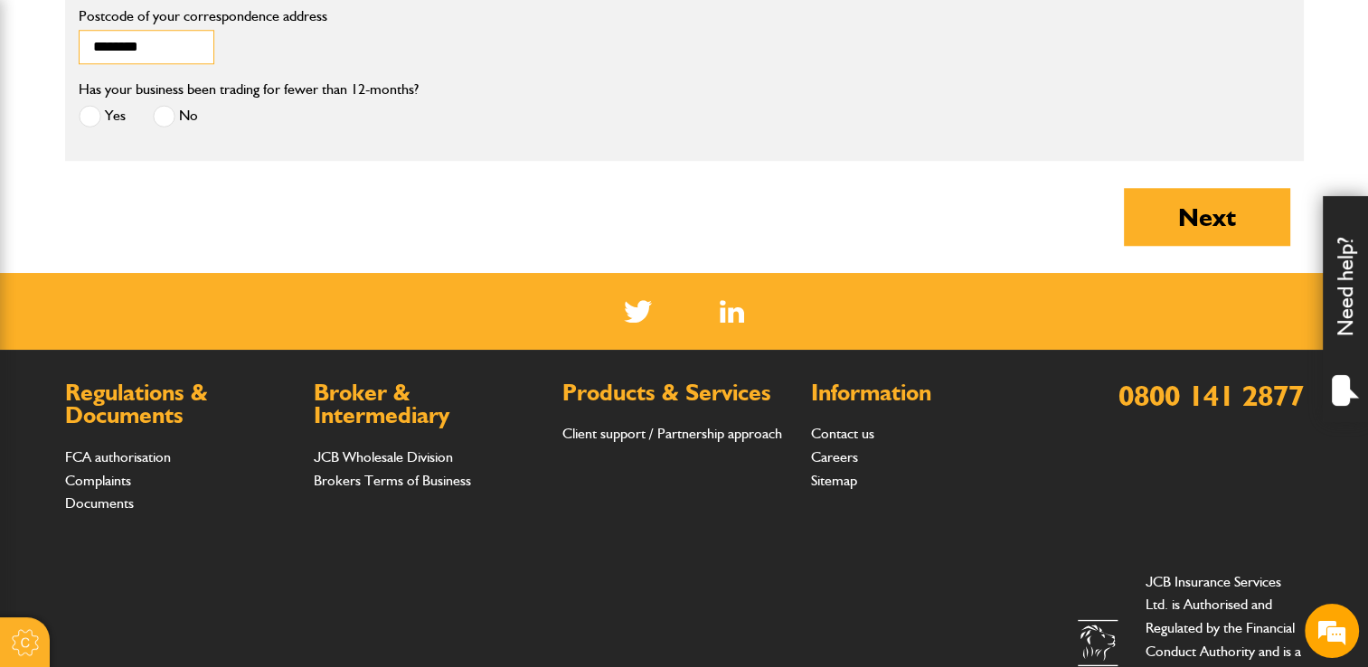
scroll to position [1775, 0]
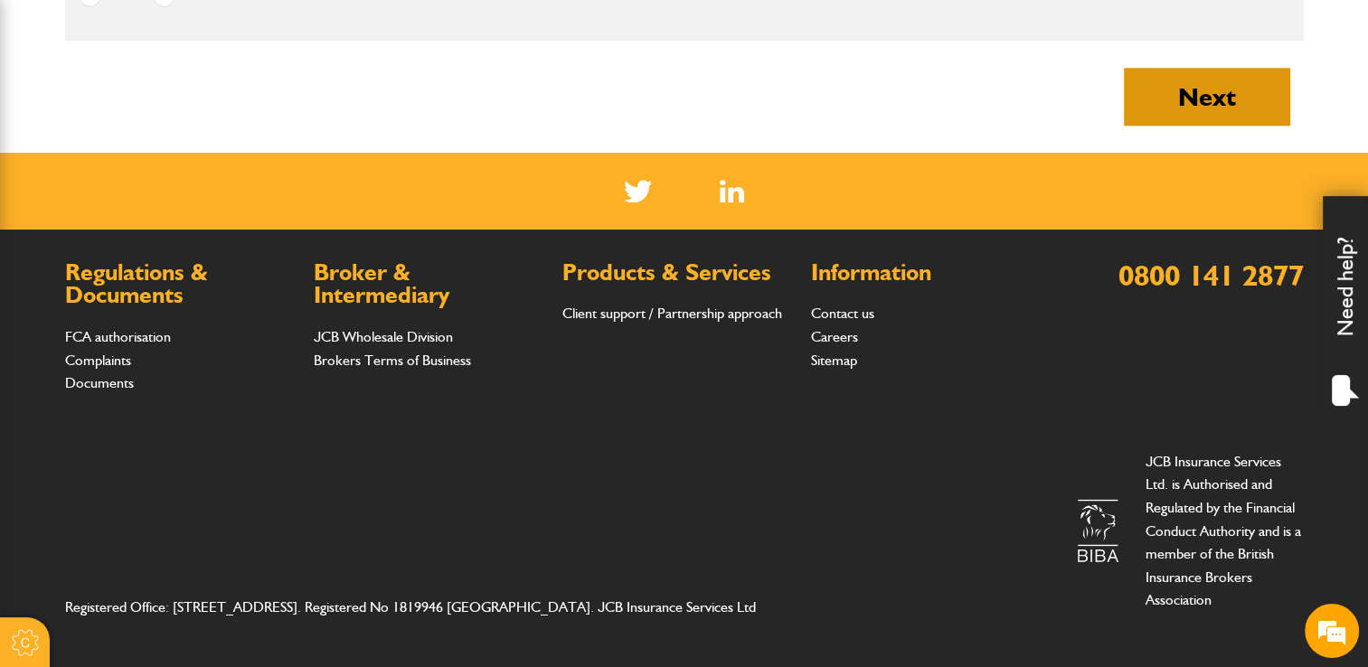
click at [1235, 79] on button "Next" at bounding box center [1207, 97] width 166 height 58
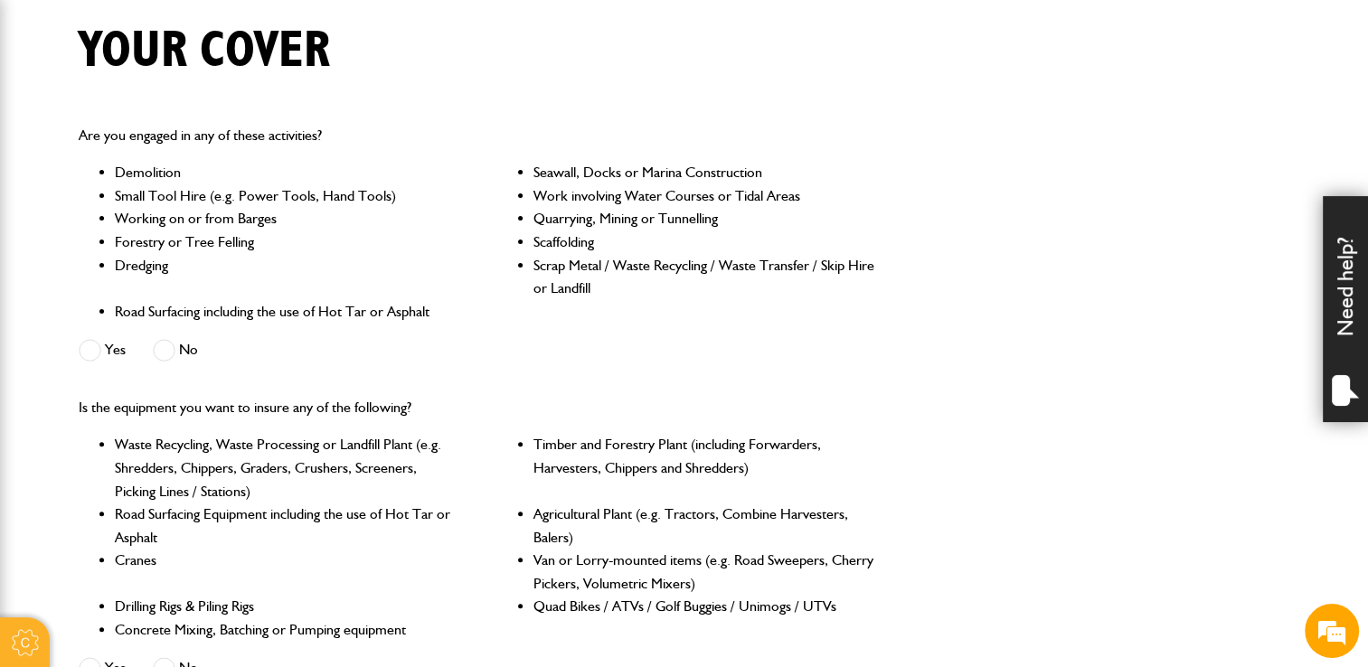
click at [192, 349] on label "No" at bounding box center [175, 350] width 45 height 23
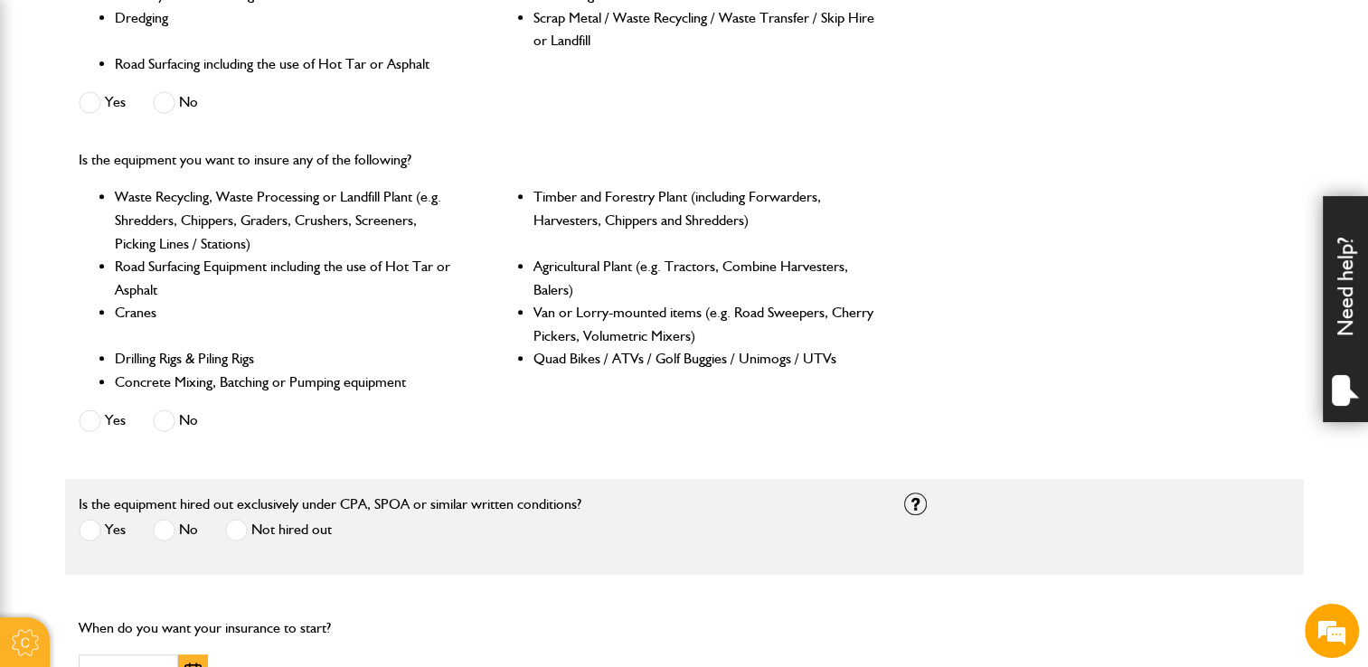
scroll to position [723, 0]
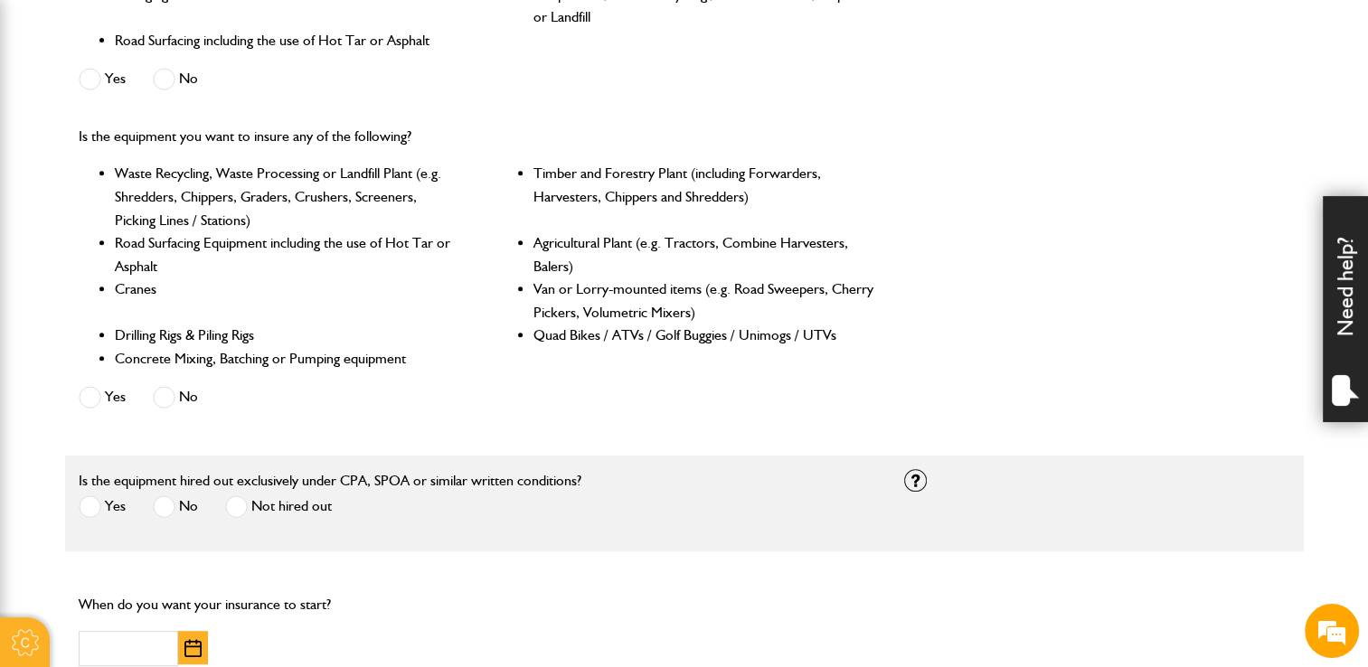
click at [181, 400] on label "No" at bounding box center [175, 397] width 45 height 23
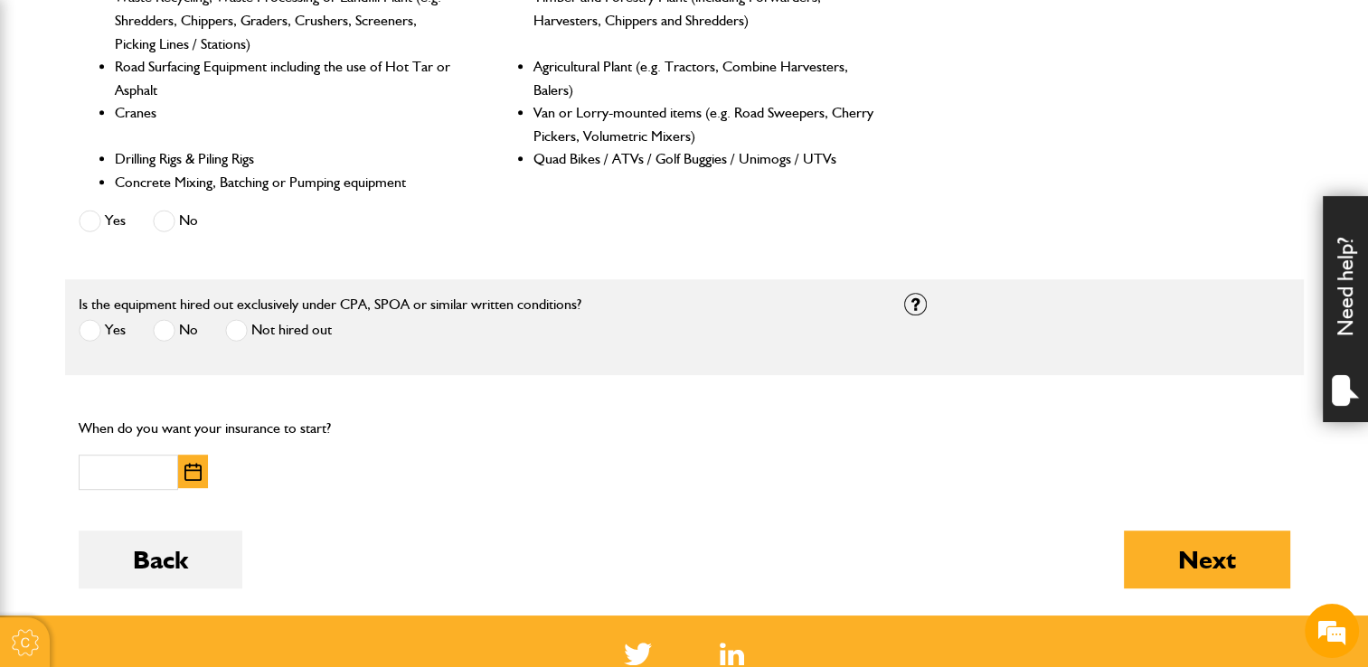
scroll to position [904, 0]
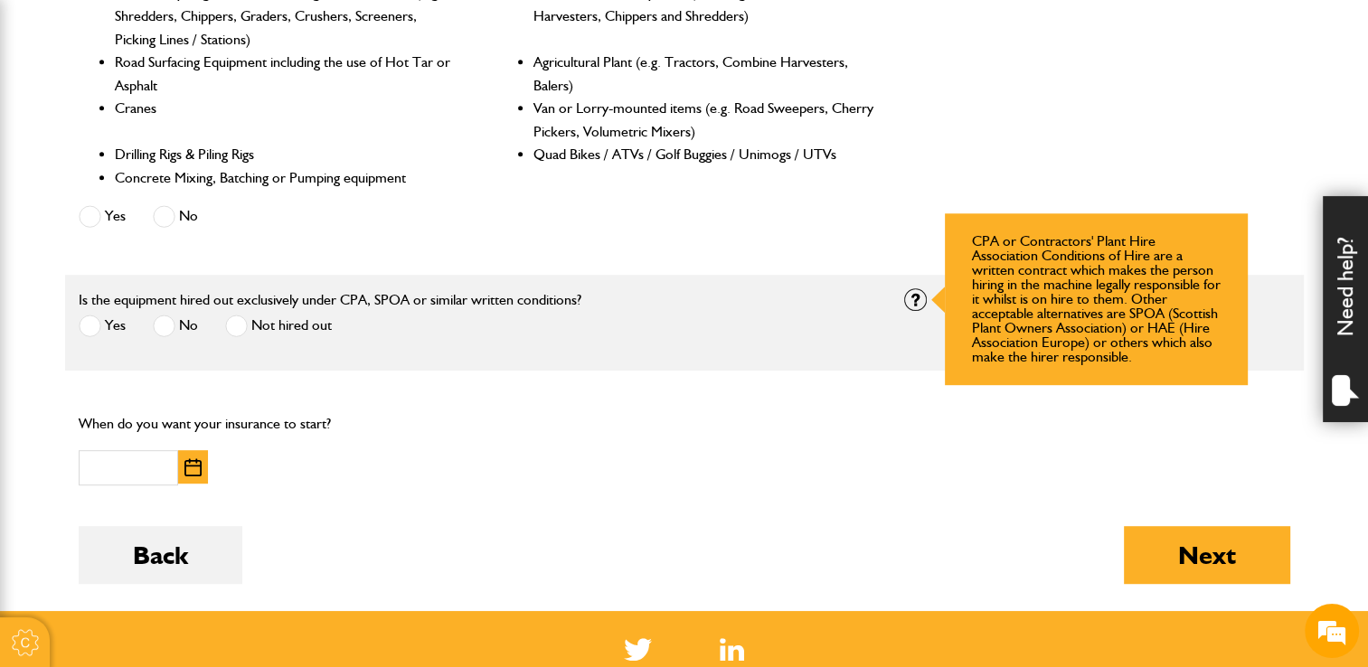
click at [922, 298] on div at bounding box center [915, 299] width 23 height 23
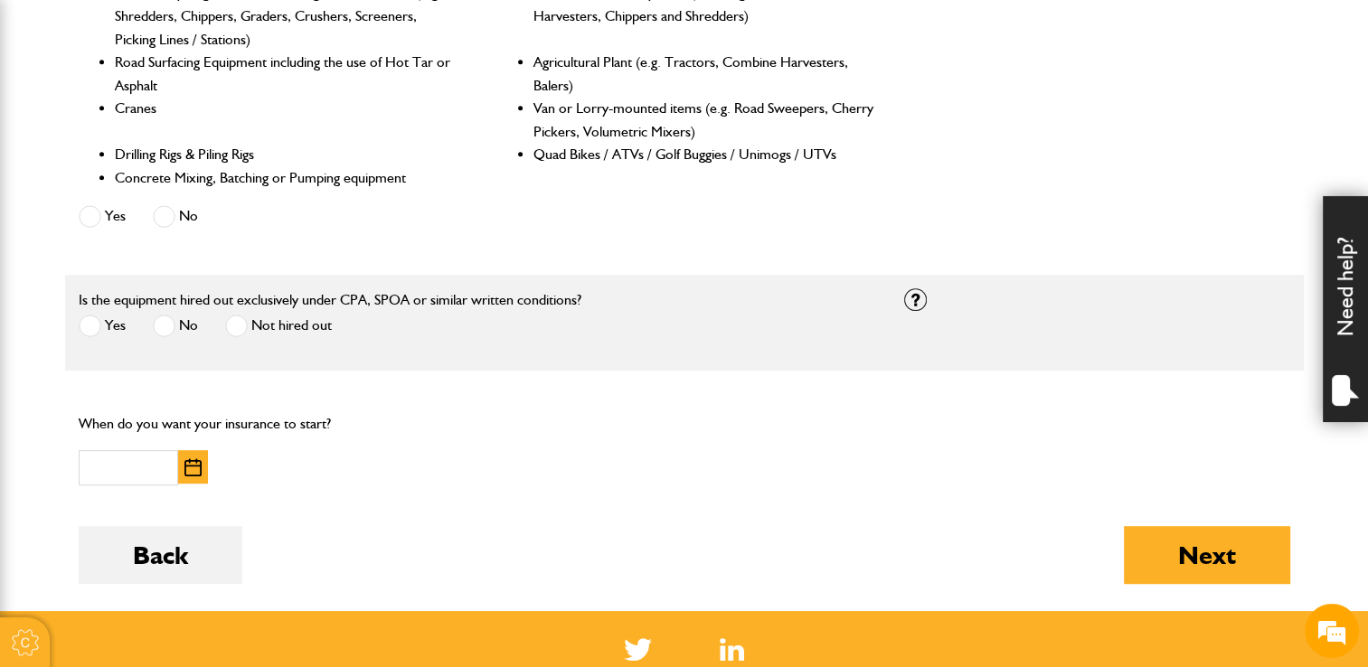
click at [242, 319] on span at bounding box center [236, 326] width 23 height 23
click at [196, 457] on button "button" at bounding box center [193, 466] width 30 height 33
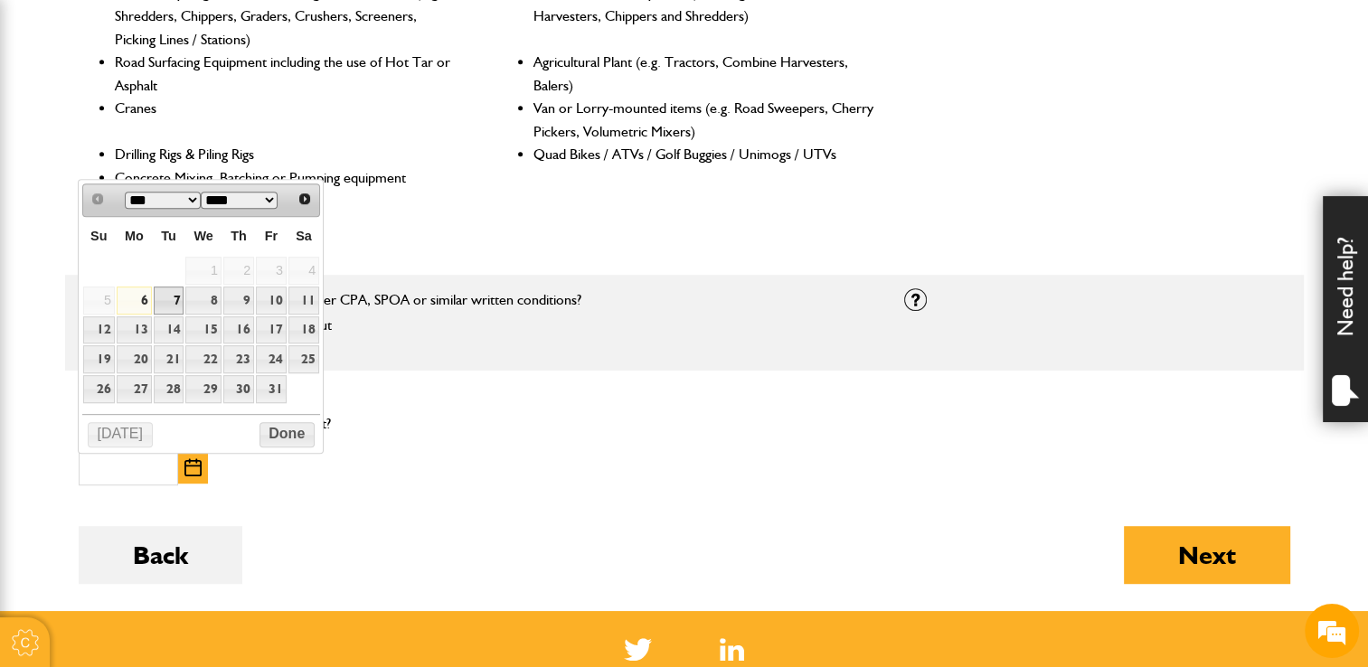
click at [177, 296] on link "7" at bounding box center [169, 301] width 31 height 28
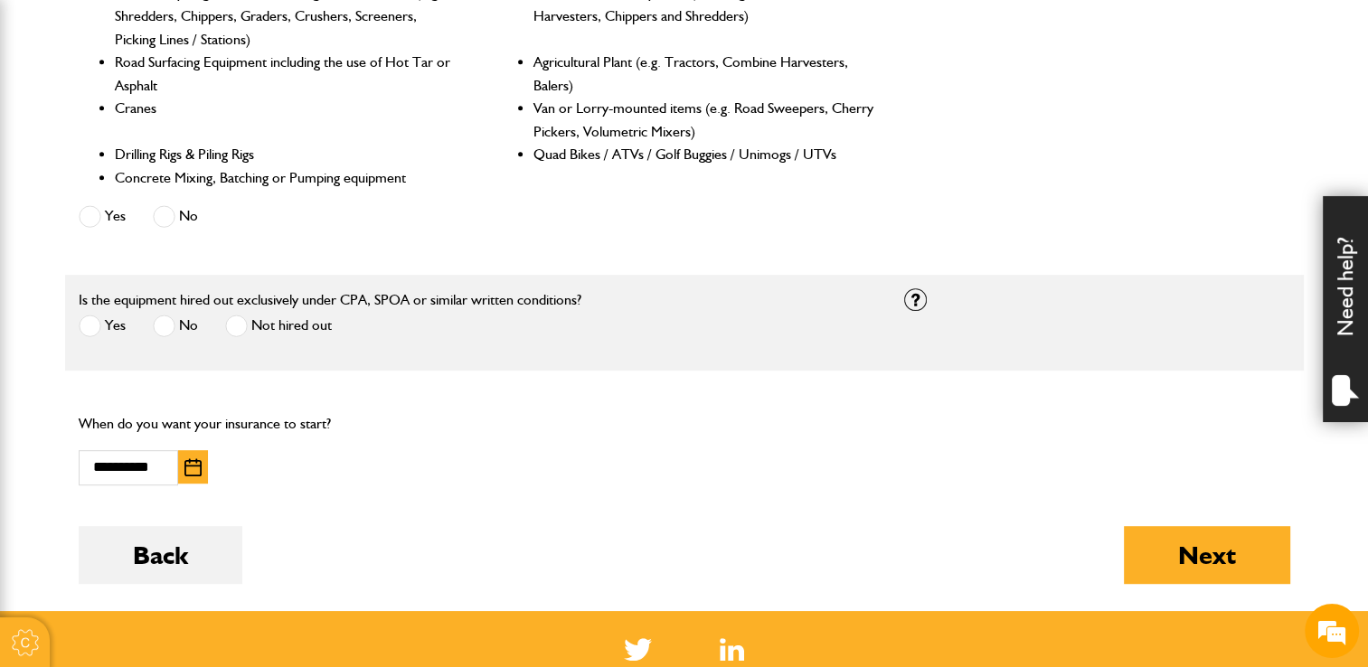
click at [188, 472] on img "button" at bounding box center [192, 467] width 17 height 18
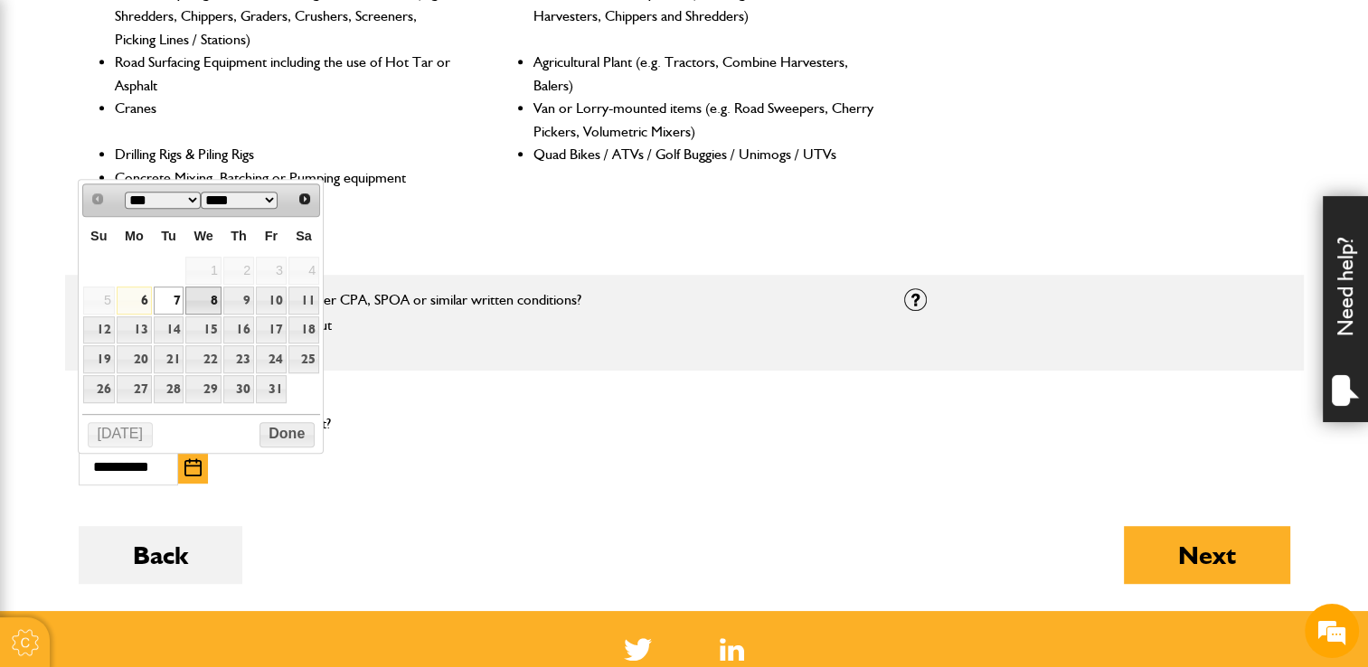
click at [210, 302] on link "8" at bounding box center [202, 301] width 35 height 28
type input "**********"
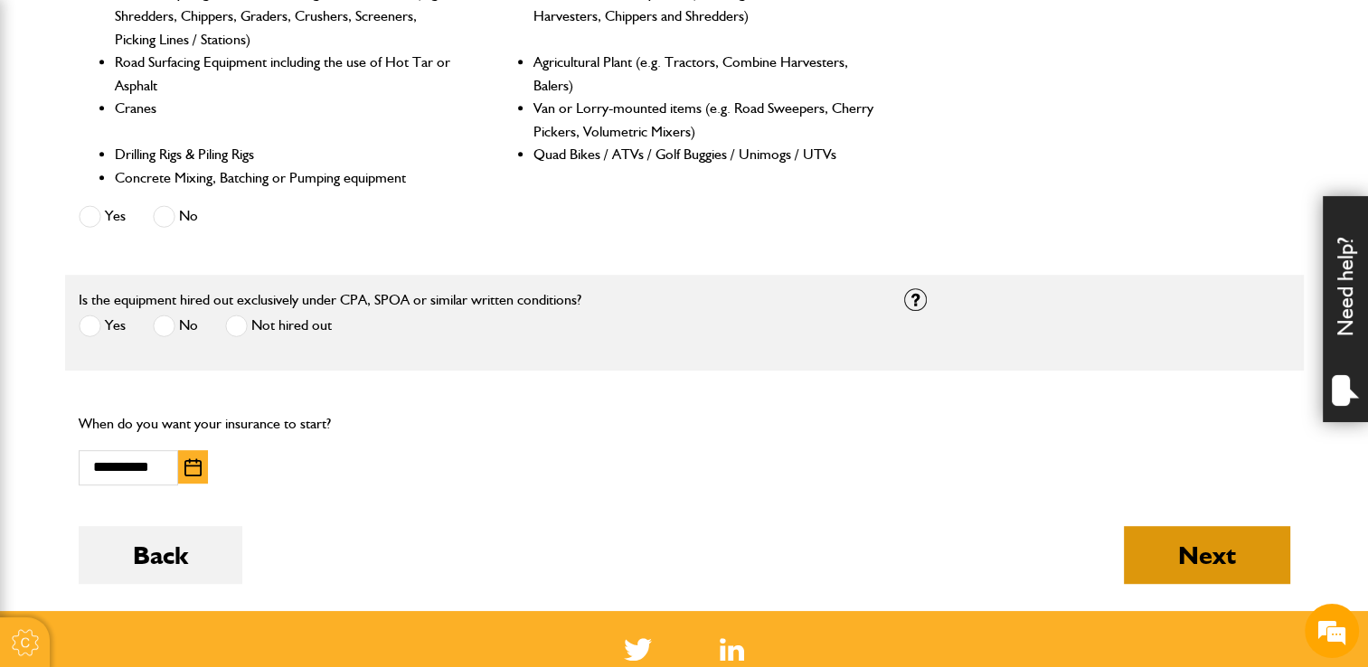
click at [1168, 544] on button "Next" at bounding box center [1207, 555] width 166 height 58
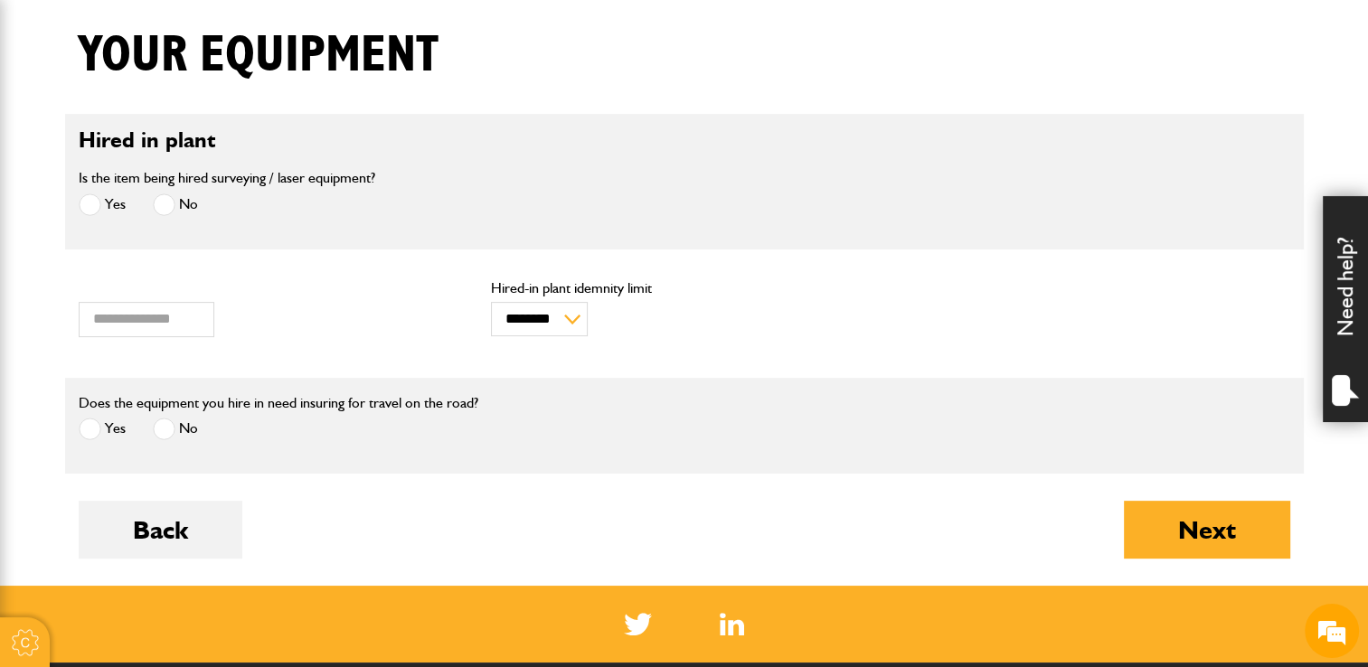
scroll to position [452, 0]
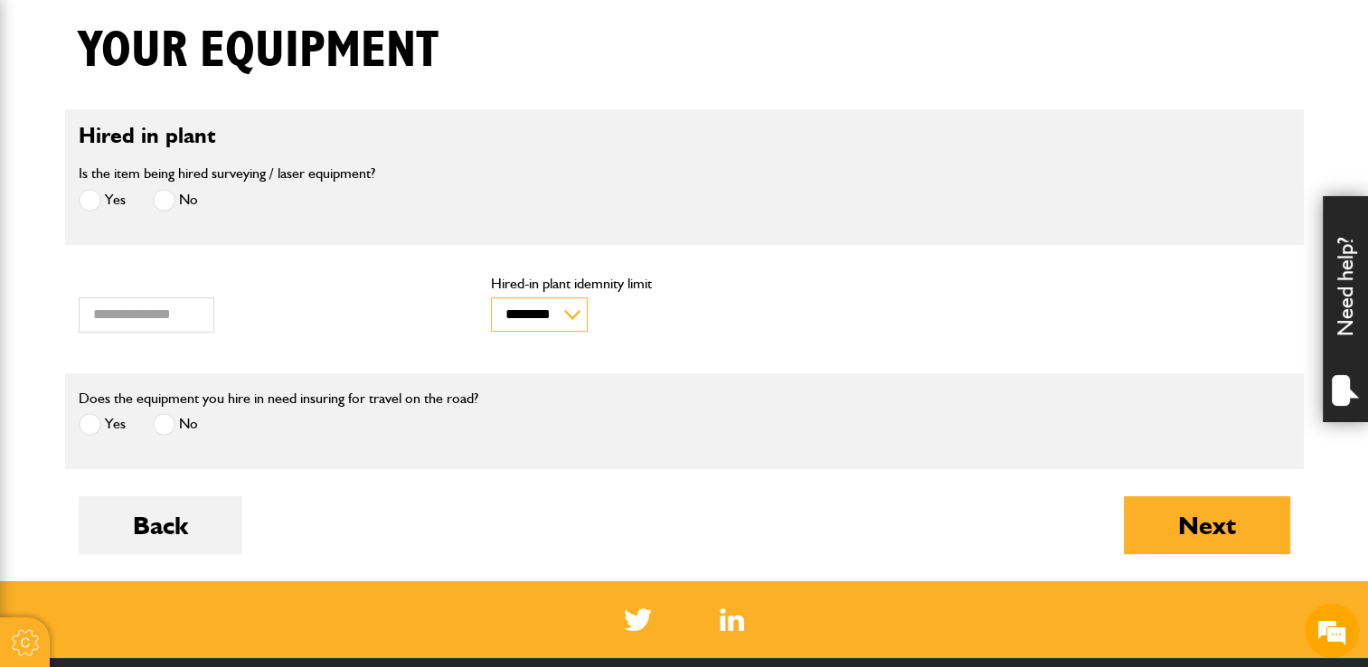
click at [574, 318] on select "******** ********" at bounding box center [539, 314] width 97 height 34
drag, startPoint x: 374, startPoint y: 355, endPoint x: 292, endPoint y: 353, distance: 82.3
click at [374, 355] on form "Hired in plant Is the item being hired surveying / laser equipment? Yes No Valu…" at bounding box center [685, 345] width 1212 height 472
click at [138, 316] on input "***" at bounding box center [147, 314] width 136 height 35
type input "*"
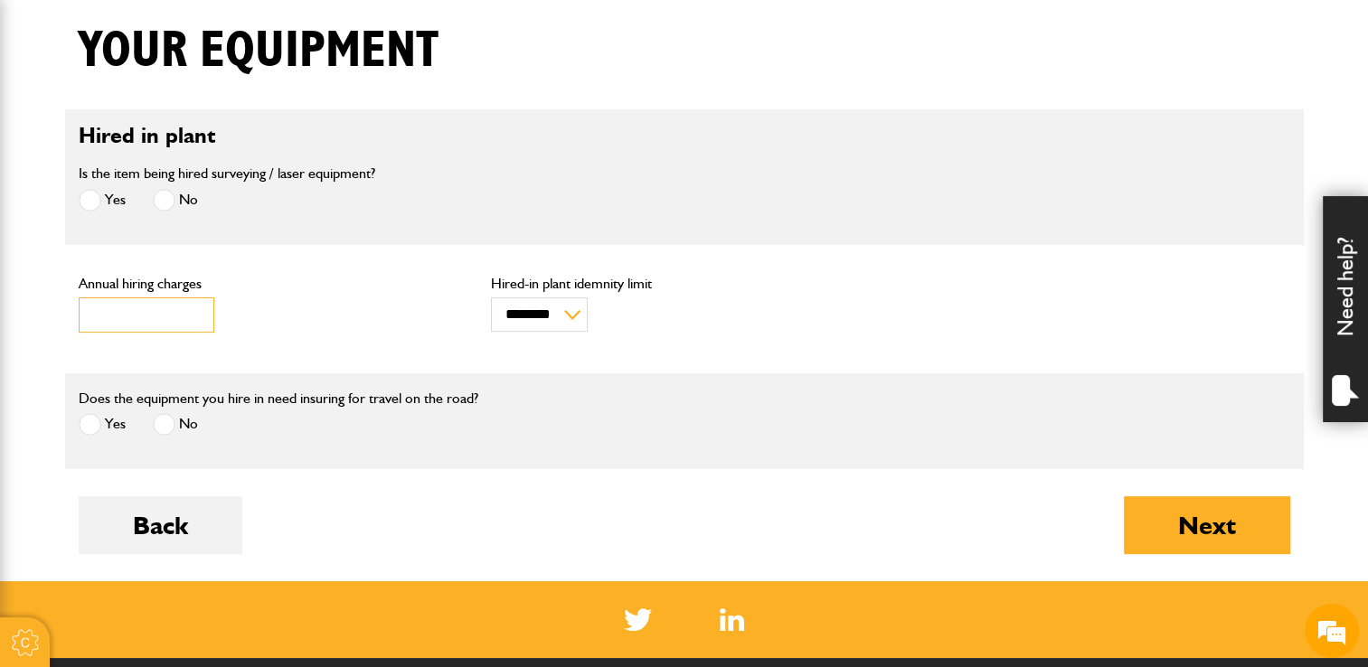
type input "****"
click at [29, 364] on body "Cookie Options You can control which cookies we use with the form below. Please…" at bounding box center [684, 322] width 1368 height 1548
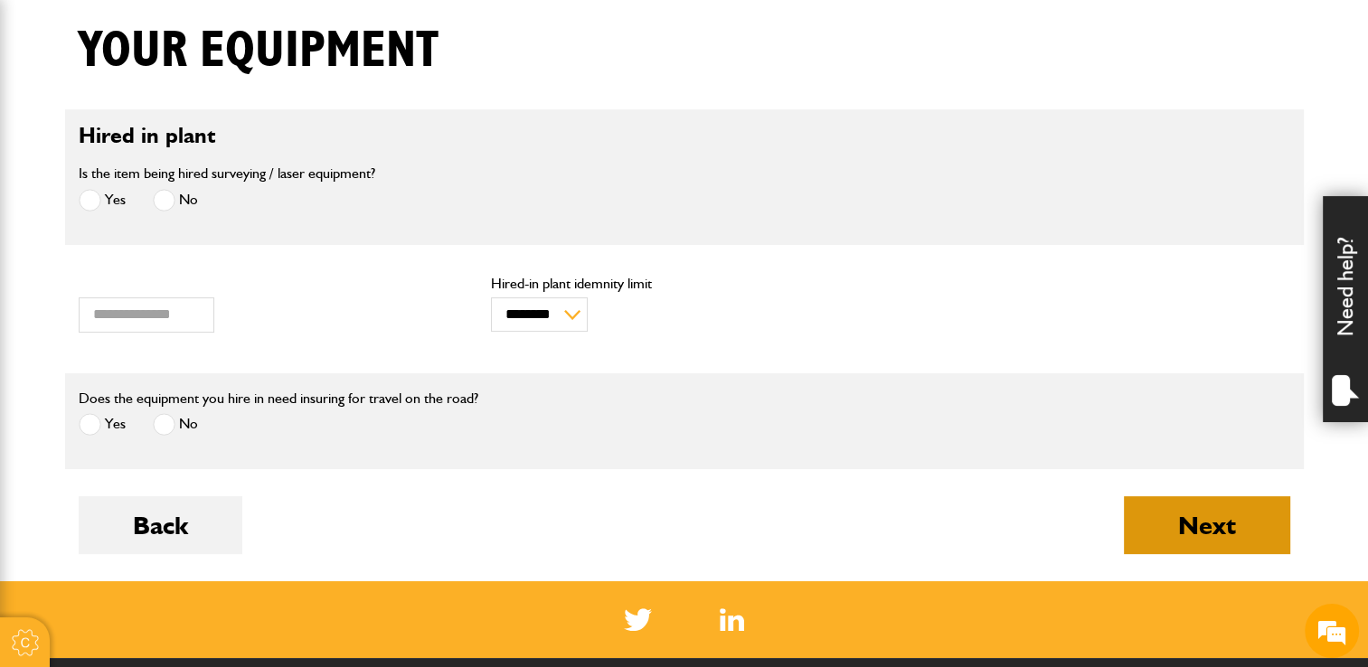
click at [1165, 502] on button "Next" at bounding box center [1207, 525] width 166 height 58
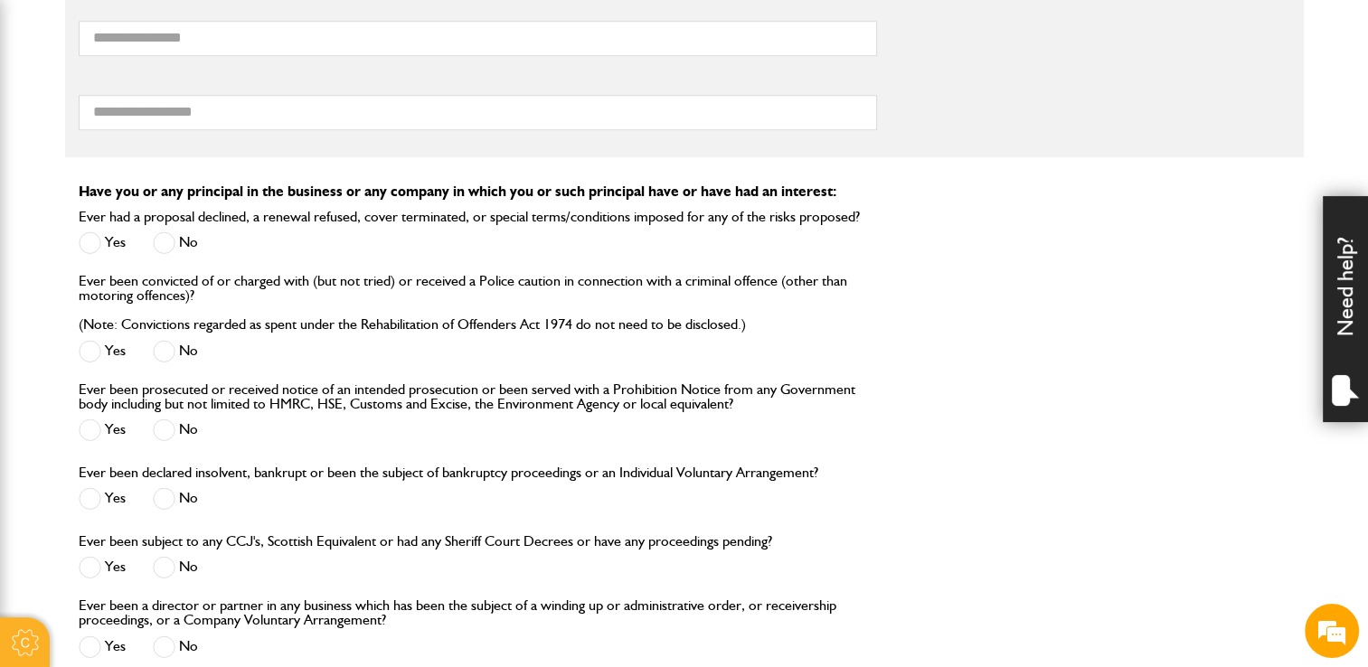
scroll to position [2261, 0]
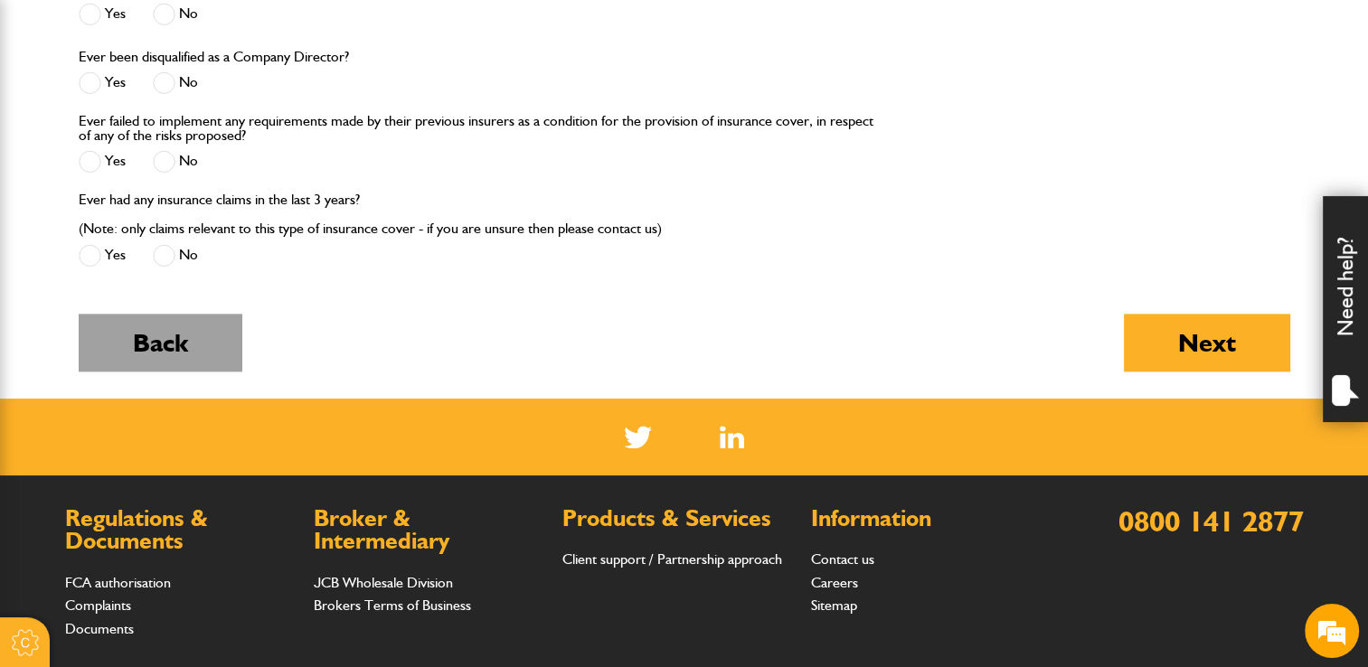
click at [193, 354] on button "Back" at bounding box center [161, 343] width 164 height 58
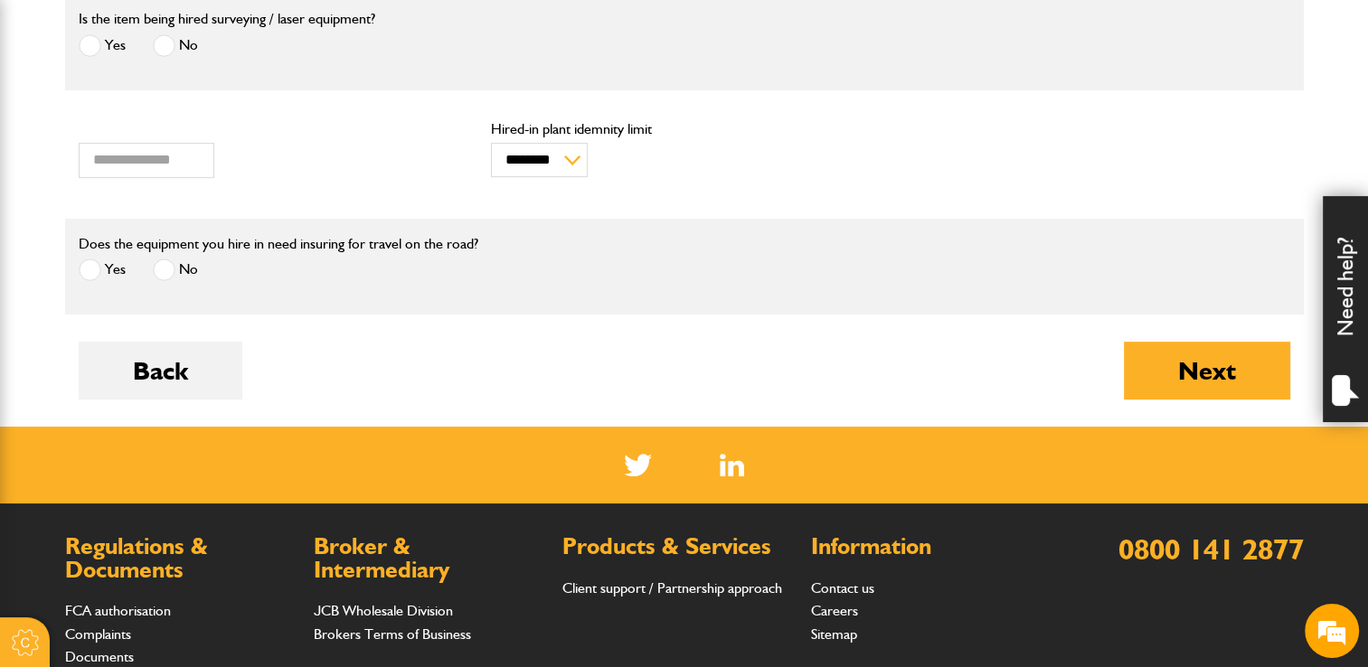
scroll to position [814, 0]
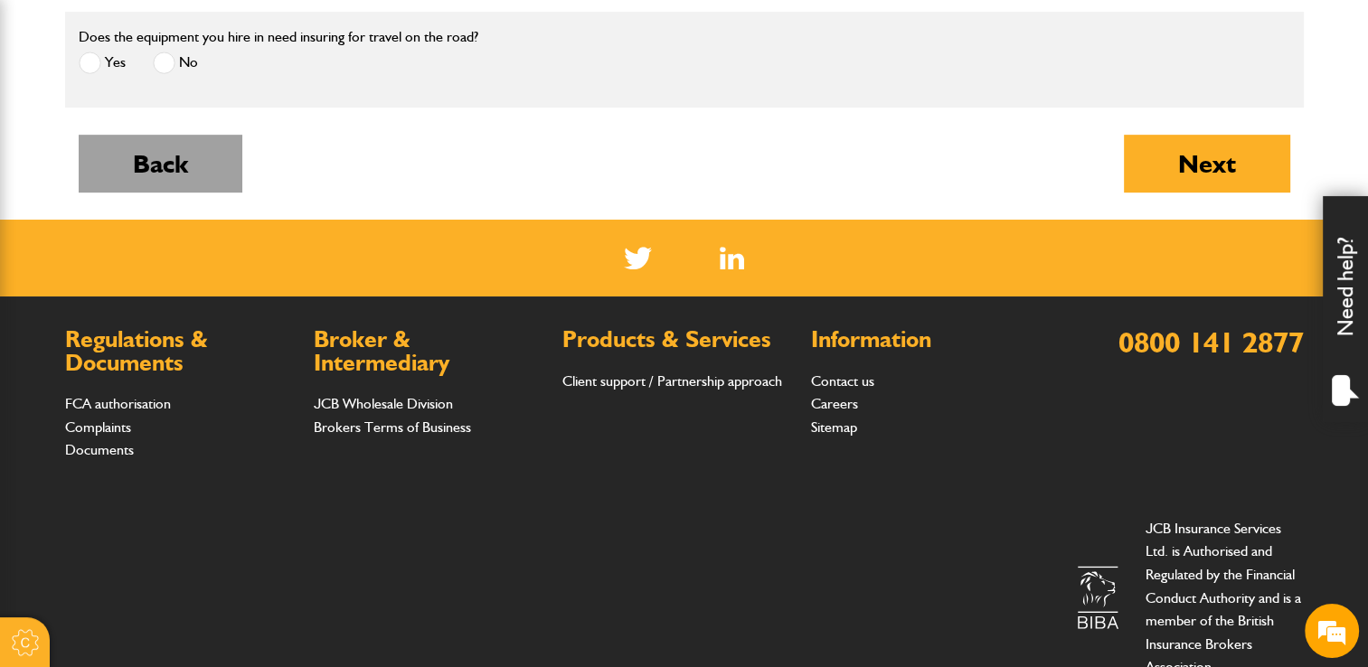
click at [187, 137] on button "Back" at bounding box center [161, 164] width 164 height 58
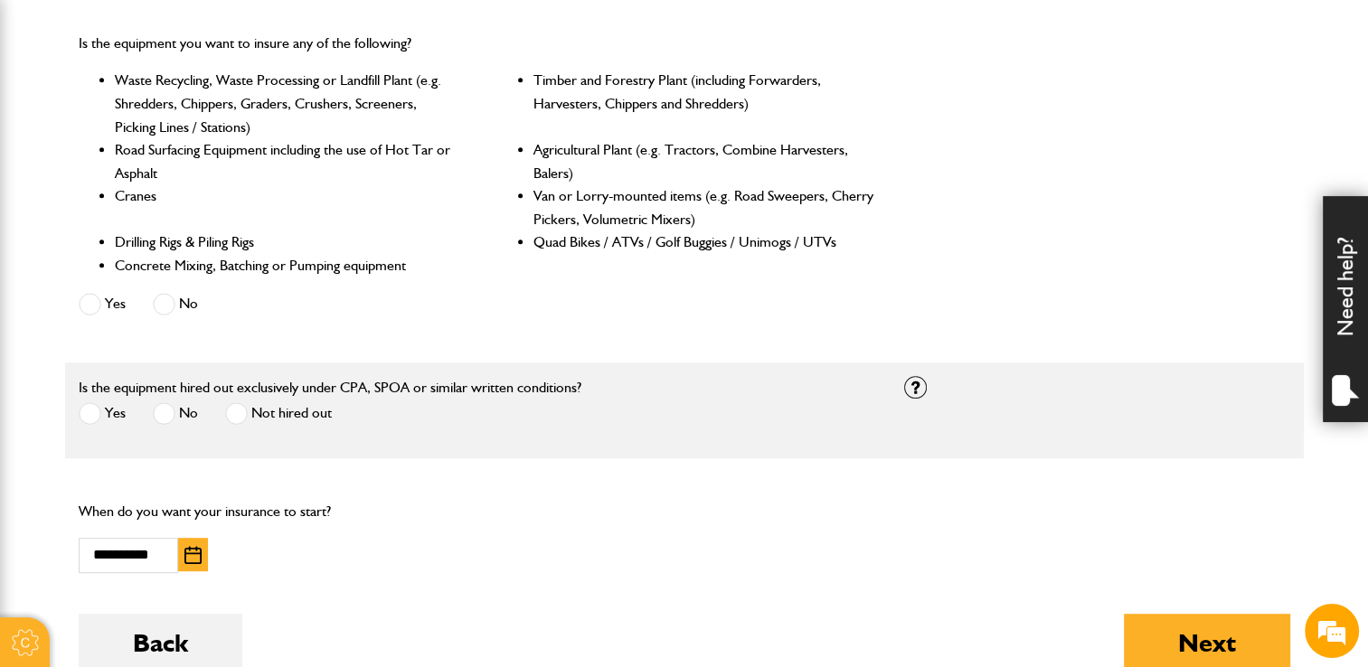
scroll to position [904, 0]
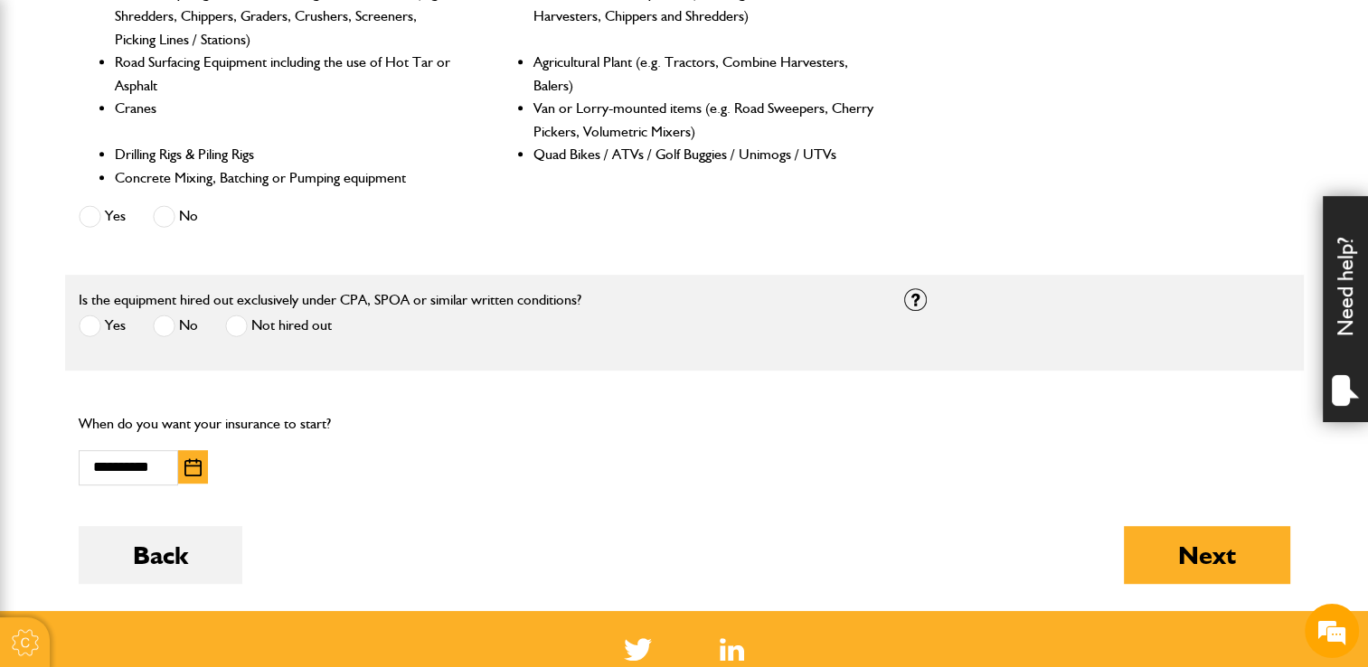
click at [184, 460] on img "button" at bounding box center [192, 467] width 17 height 18
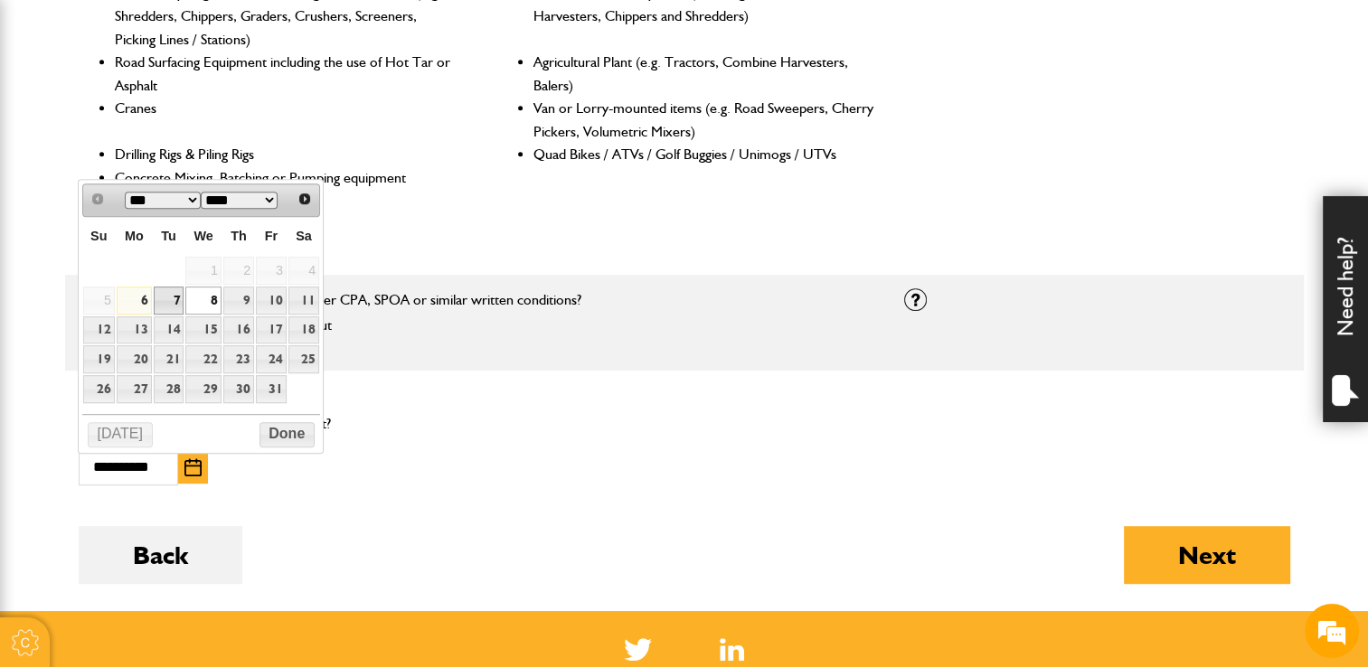
click at [166, 295] on link "7" at bounding box center [169, 301] width 31 height 28
type input "**********"
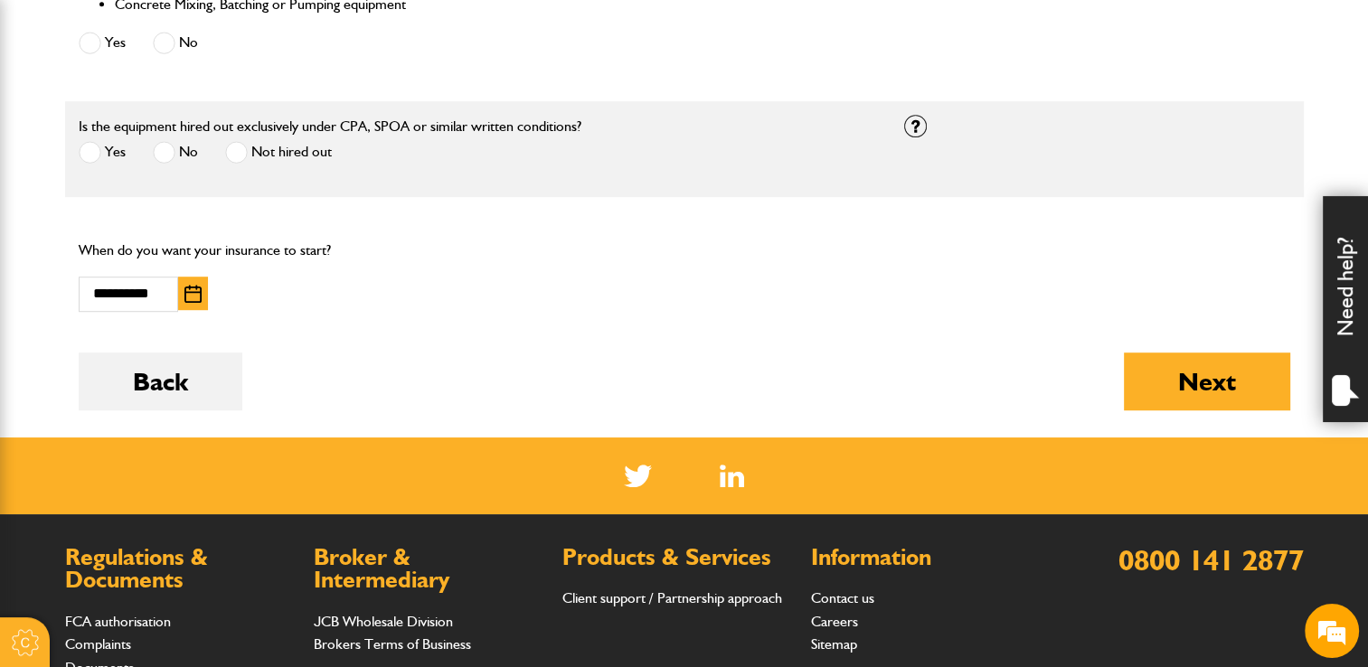
scroll to position [1085, 0]
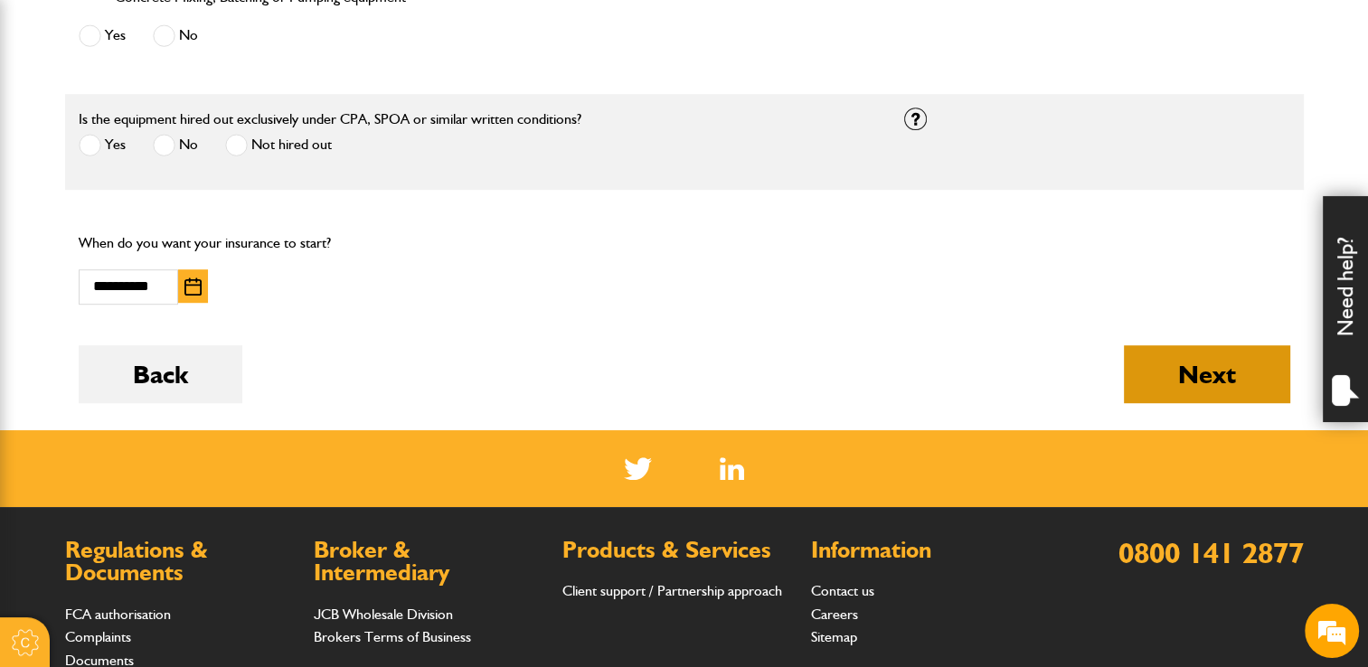
click at [1147, 371] on button "Next" at bounding box center [1207, 374] width 166 height 58
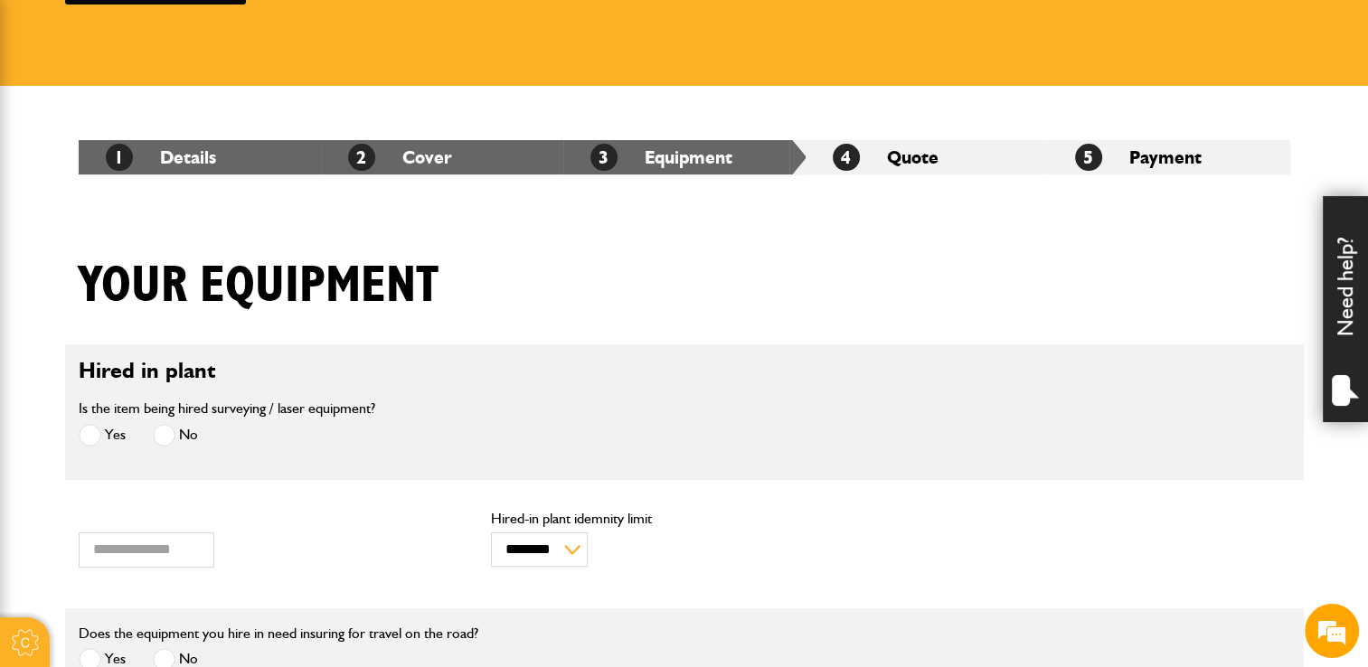
scroll to position [452, 0]
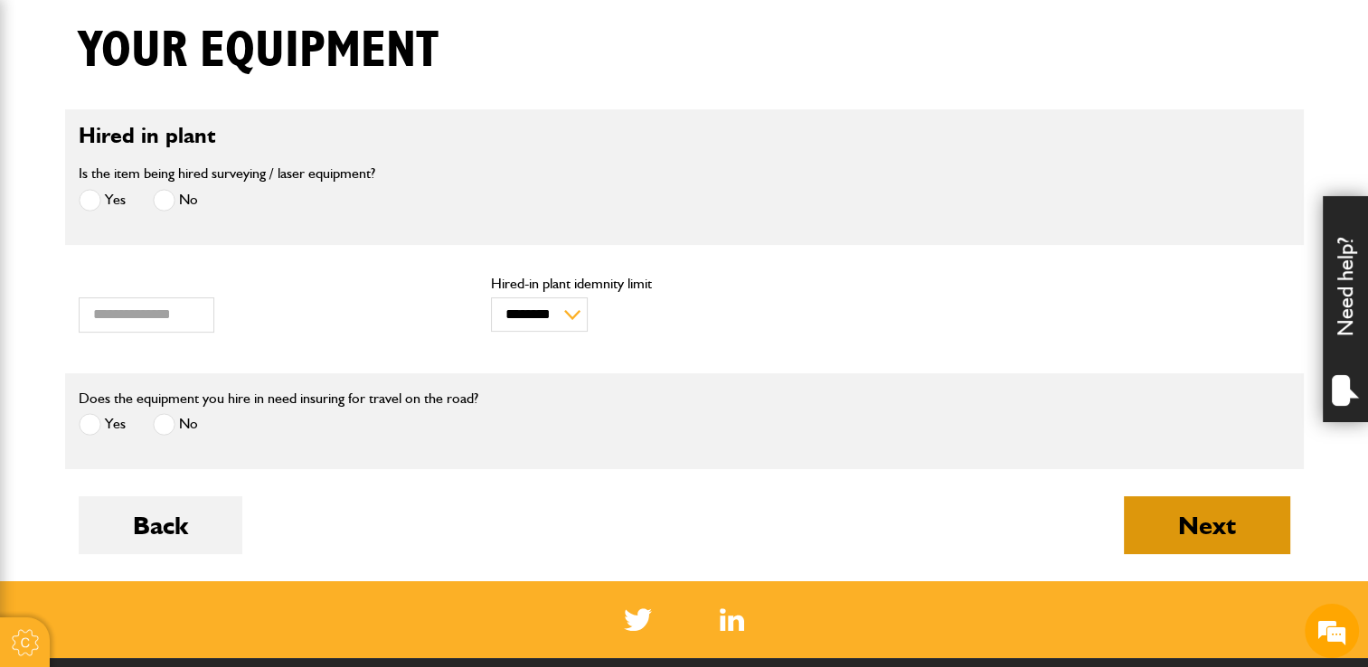
click at [1152, 521] on button "Next" at bounding box center [1207, 525] width 166 height 58
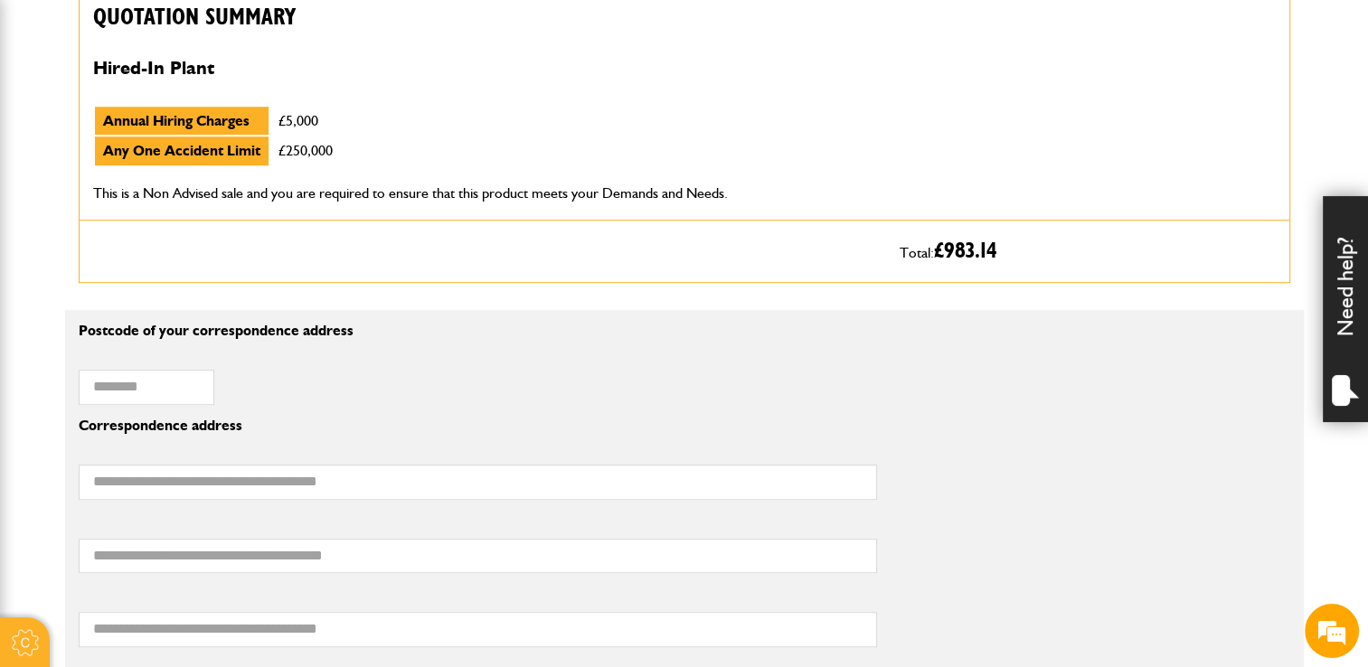
scroll to position [995, 0]
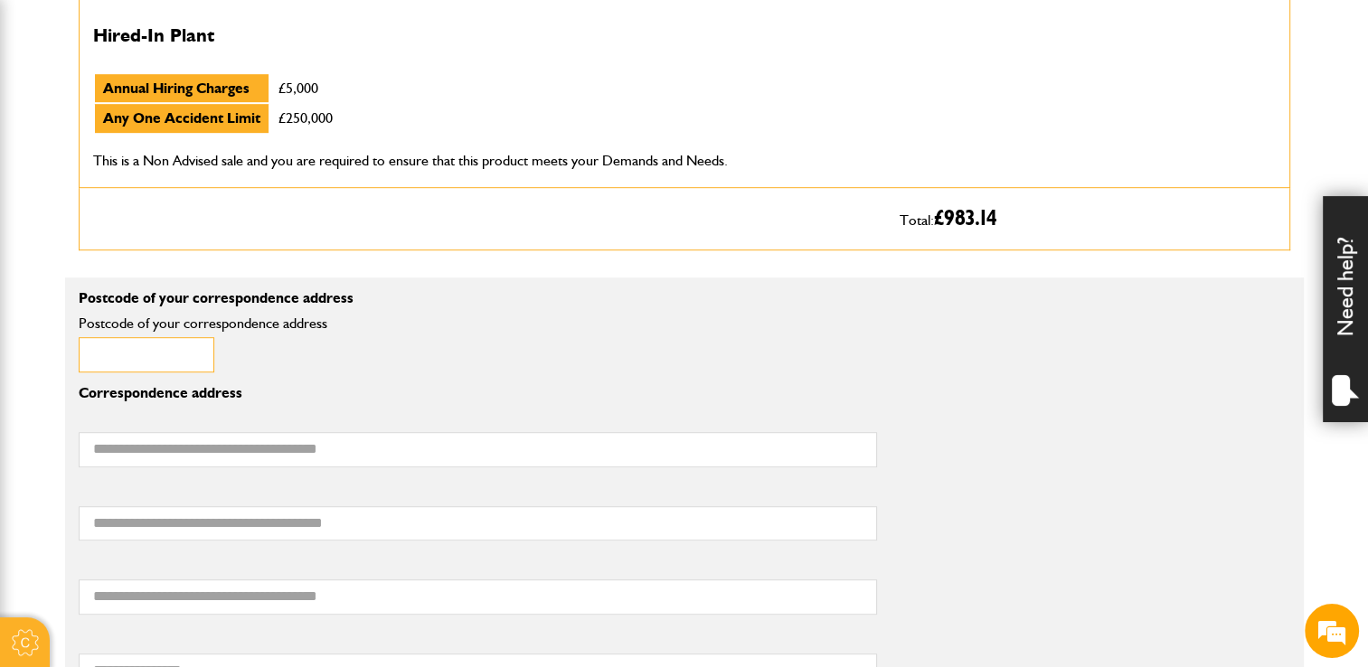
click at [159, 354] on input "Postcode of your correspondence address" at bounding box center [147, 354] width 136 height 35
type input "********"
type input "**********"
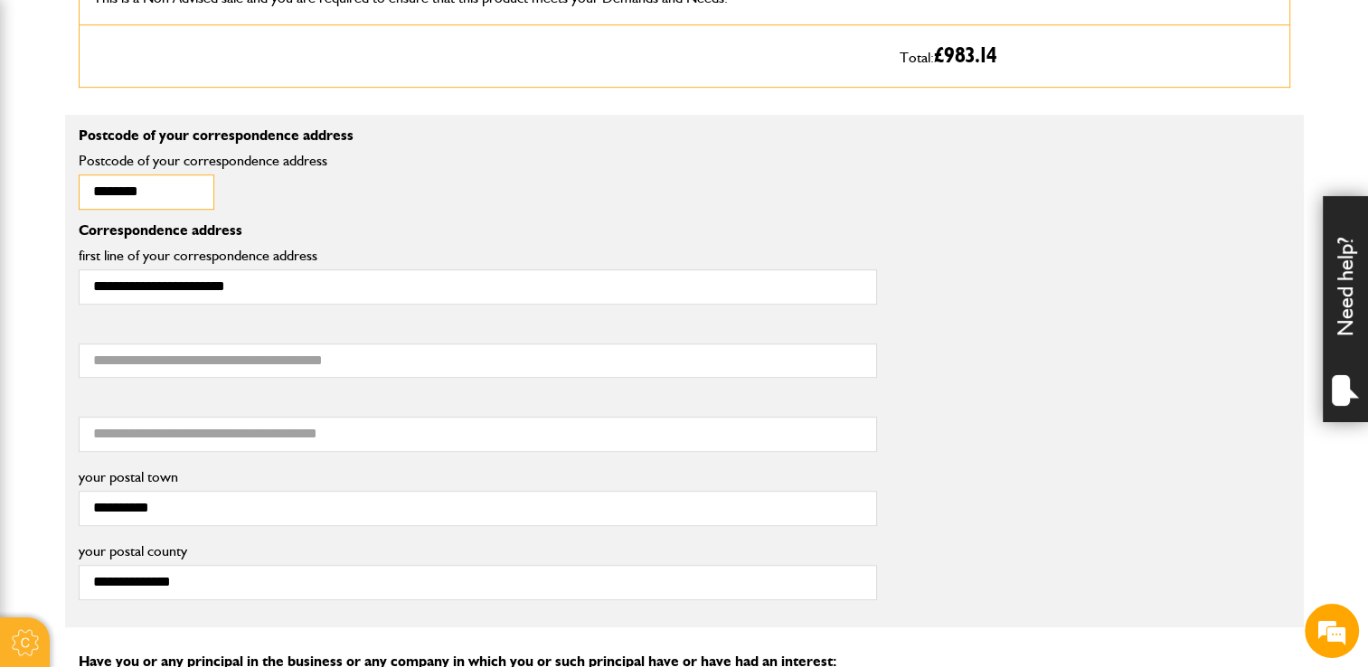
scroll to position [1176, 0]
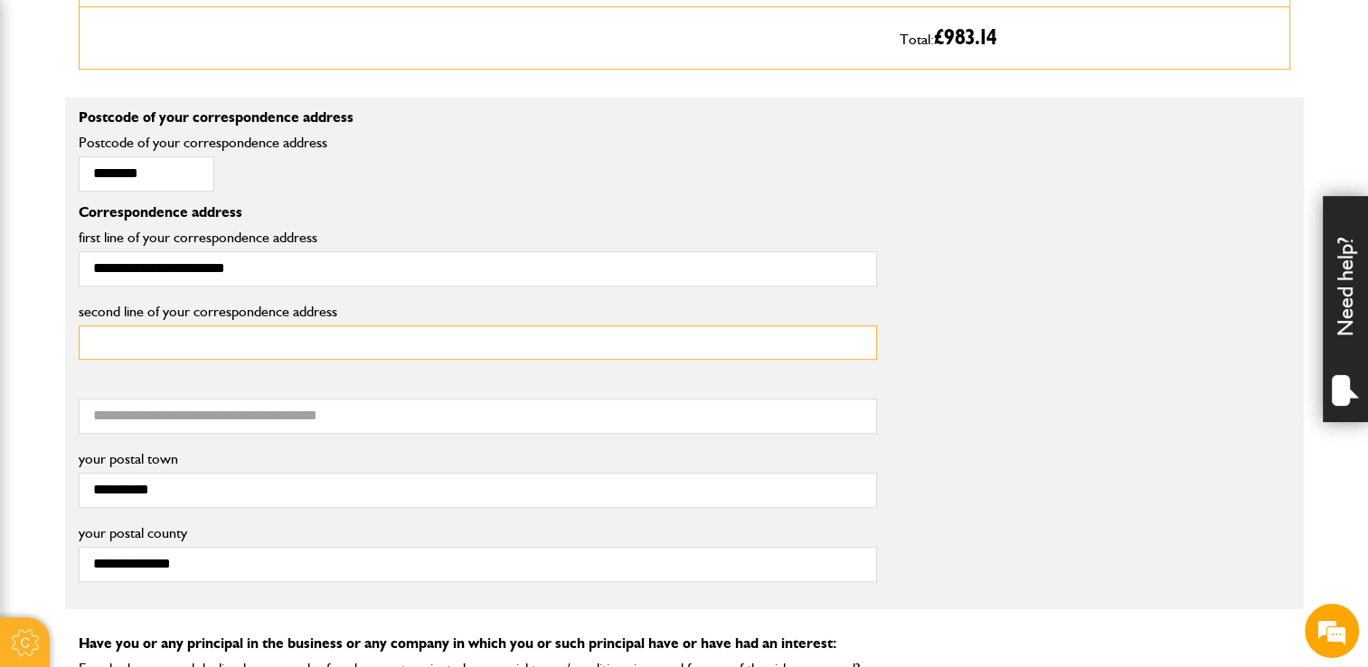
click at [297, 344] on input "second line of your correspondence address" at bounding box center [478, 343] width 798 height 35
type input "*"
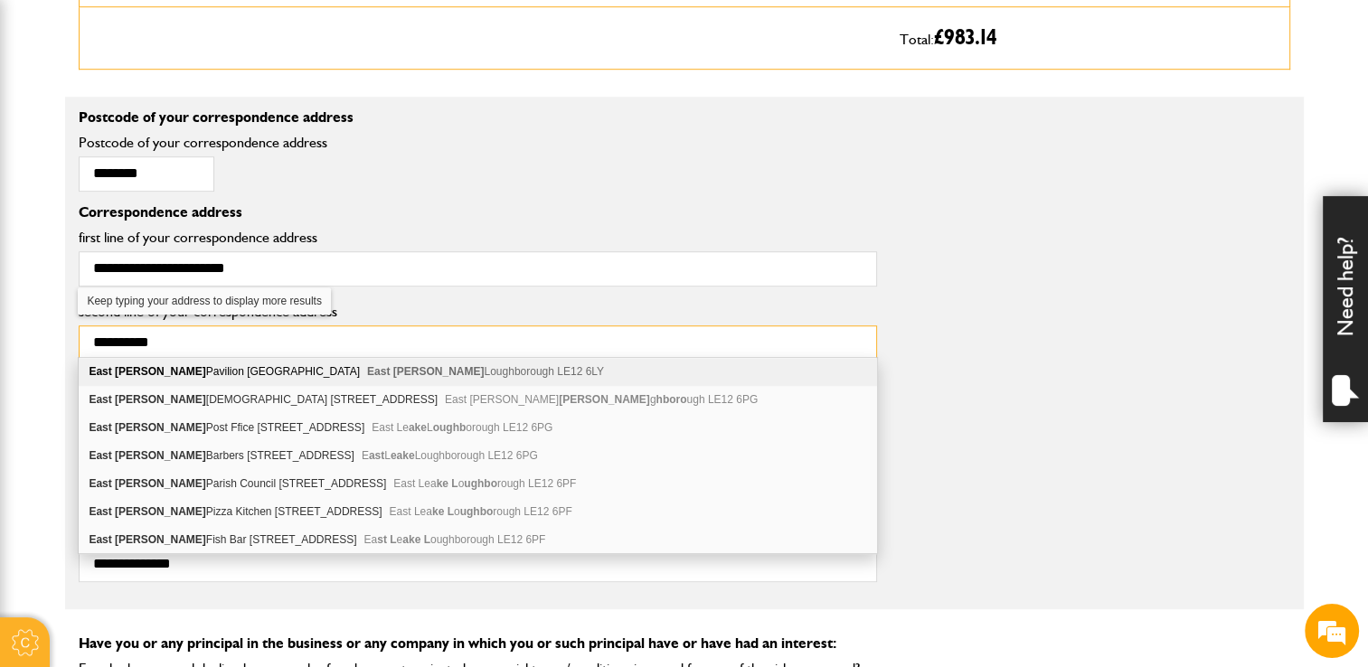
type input "**********"
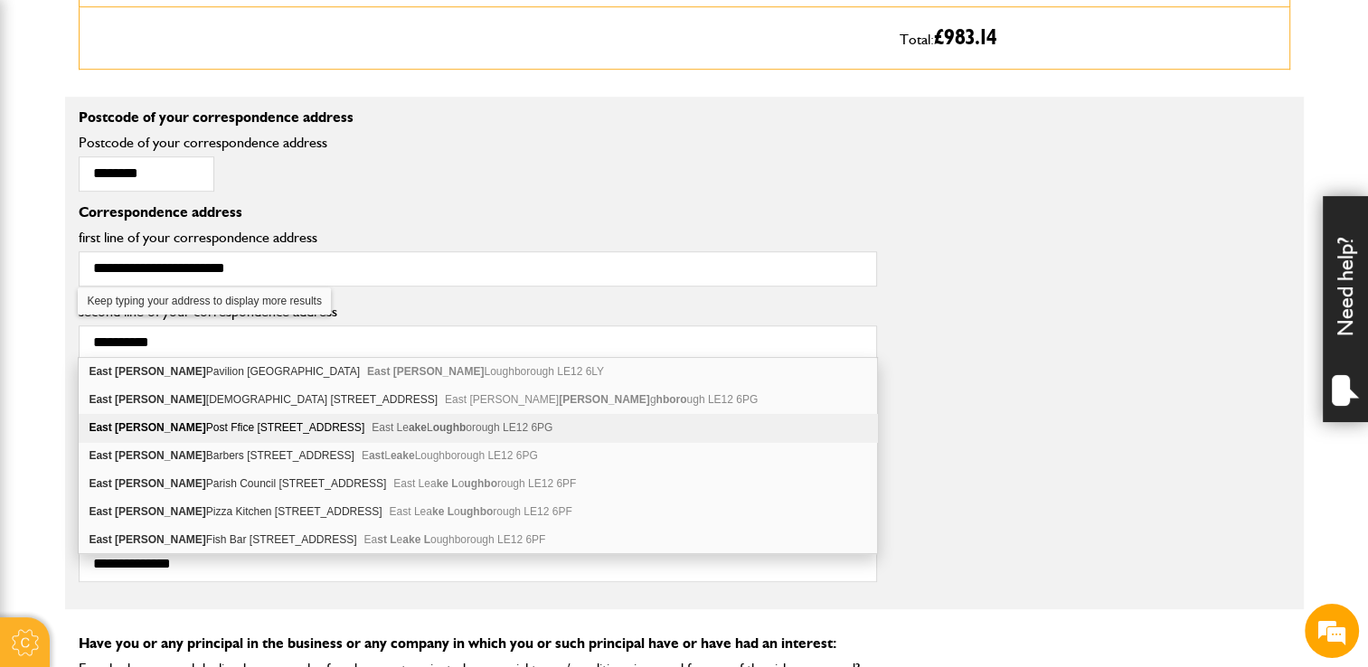
click at [1085, 300] on div "**********" at bounding box center [684, 337] width 1239 height 74
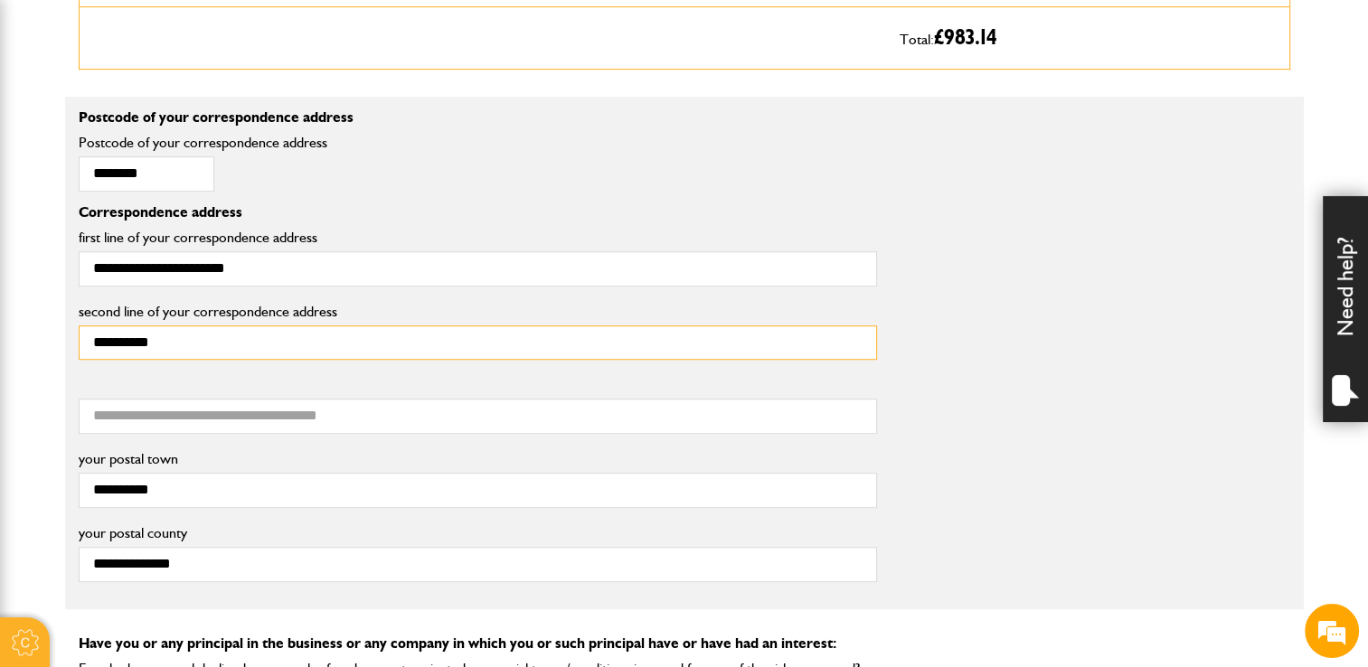
drag, startPoint x: 162, startPoint y: 342, endPoint x: -4, endPoint y: 349, distance: 165.6
click at [0, 349] on html "Cookie Options You can control which cookies we use with the form below. Please…" at bounding box center [684, 411] width 1368 height 3174
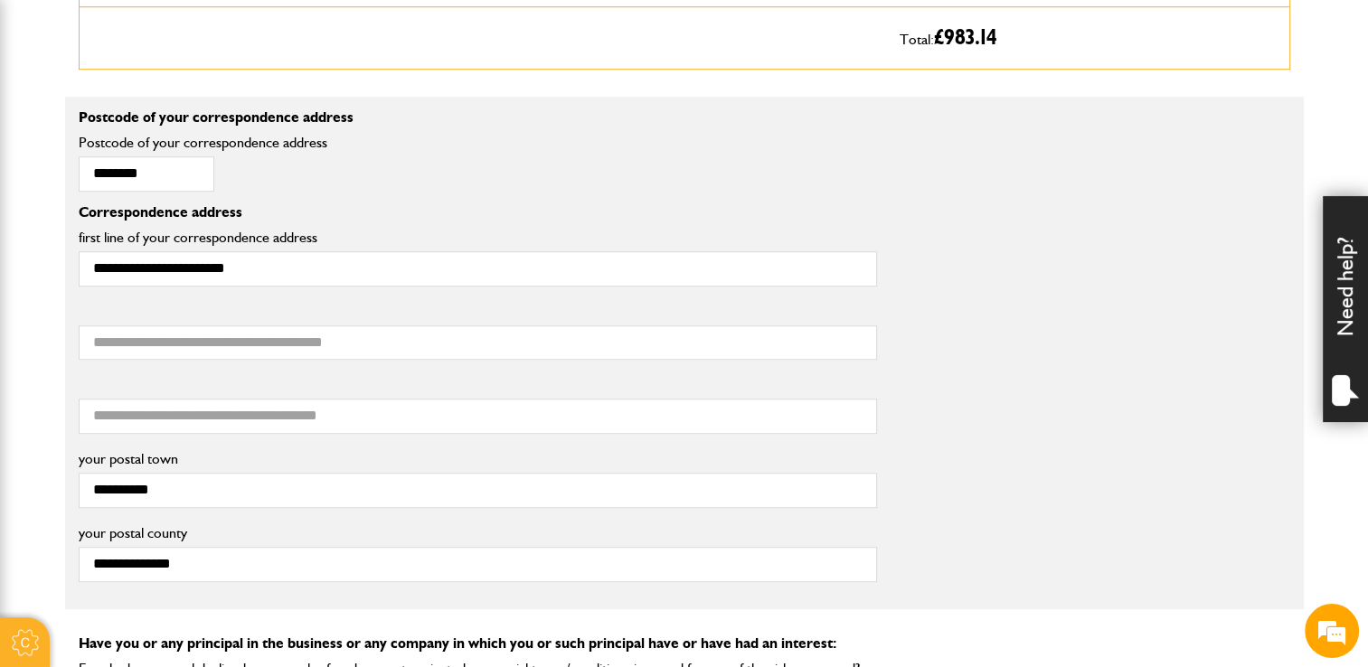
click at [1126, 241] on div "**********" at bounding box center [684, 252] width 1239 height 95
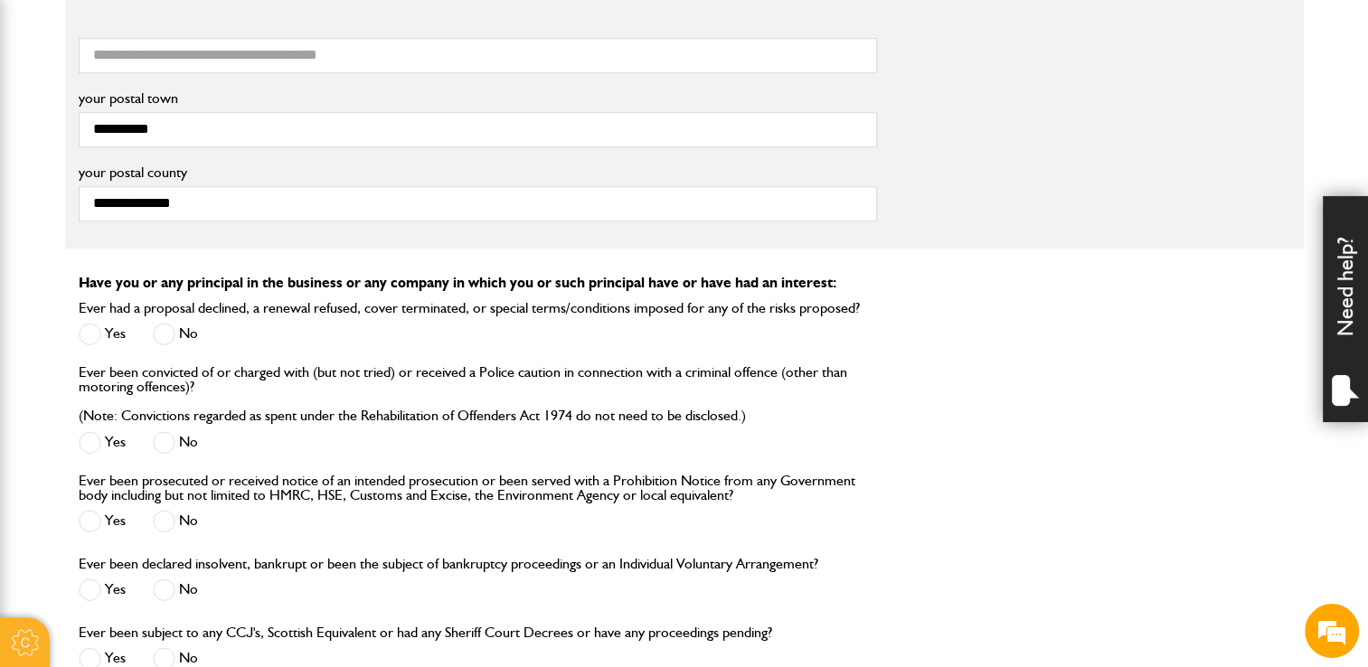
scroll to position [1537, 0]
click at [170, 327] on span at bounding box center [164, 333] width 23 height 23
click at [168, 433] on span at bounding box center [164, 441] width 23 height 23
click at [170, 514] on span at bounding box center [164, 520] width 23 height 23
drag, startPoint x: 163, startPoint y: 591, endPoint x: 220, endPoint y: 390, distance: 209.5
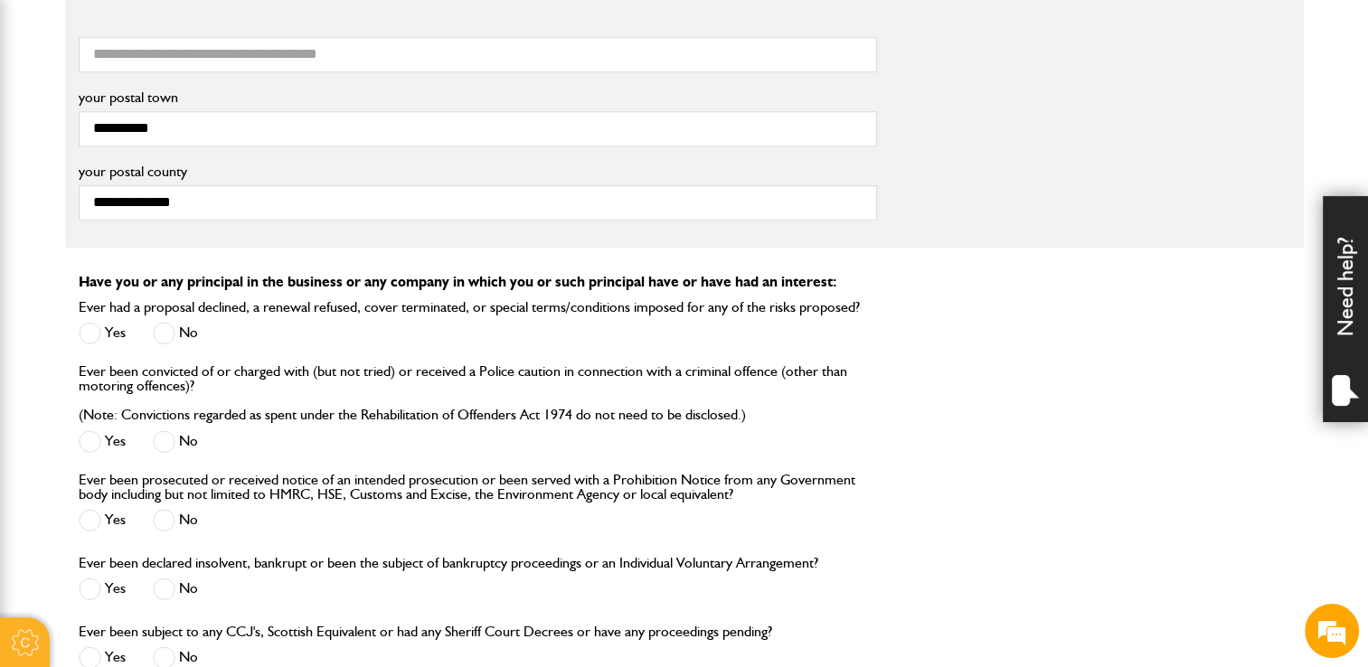
click at [163, 590] on span at bounding box center [164, 589] width 23 height 23
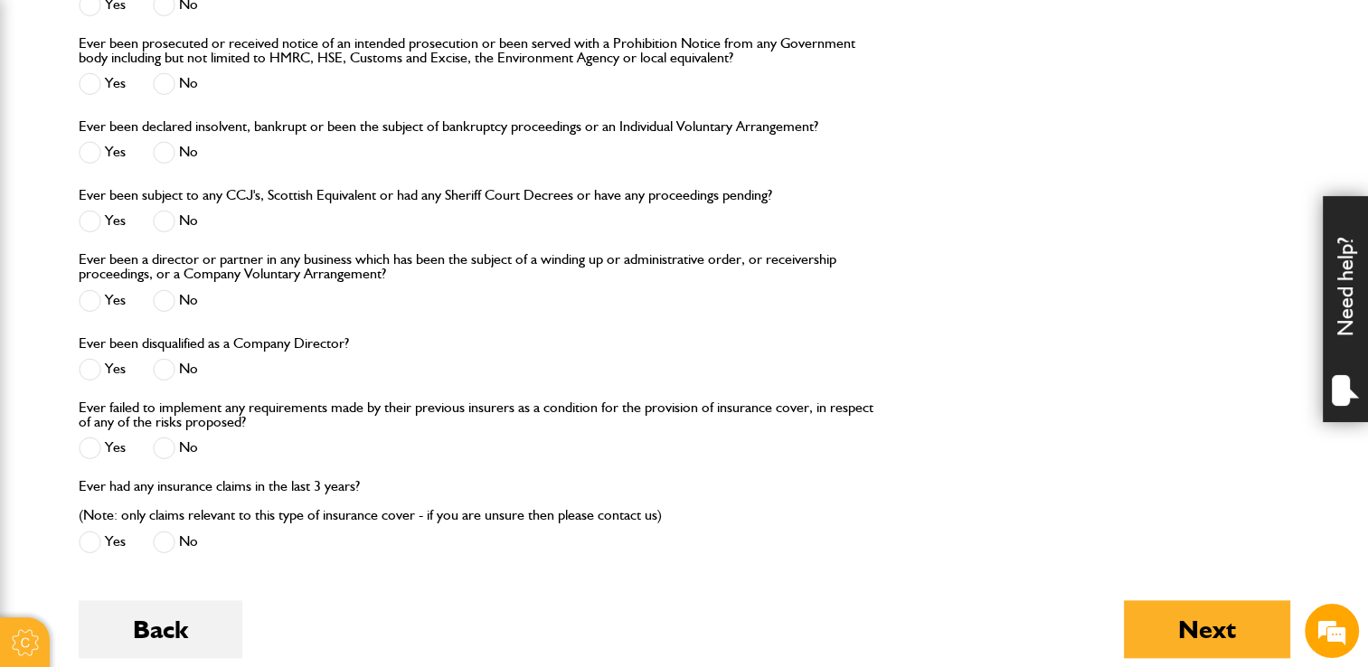
scroll to position [1989, 0]
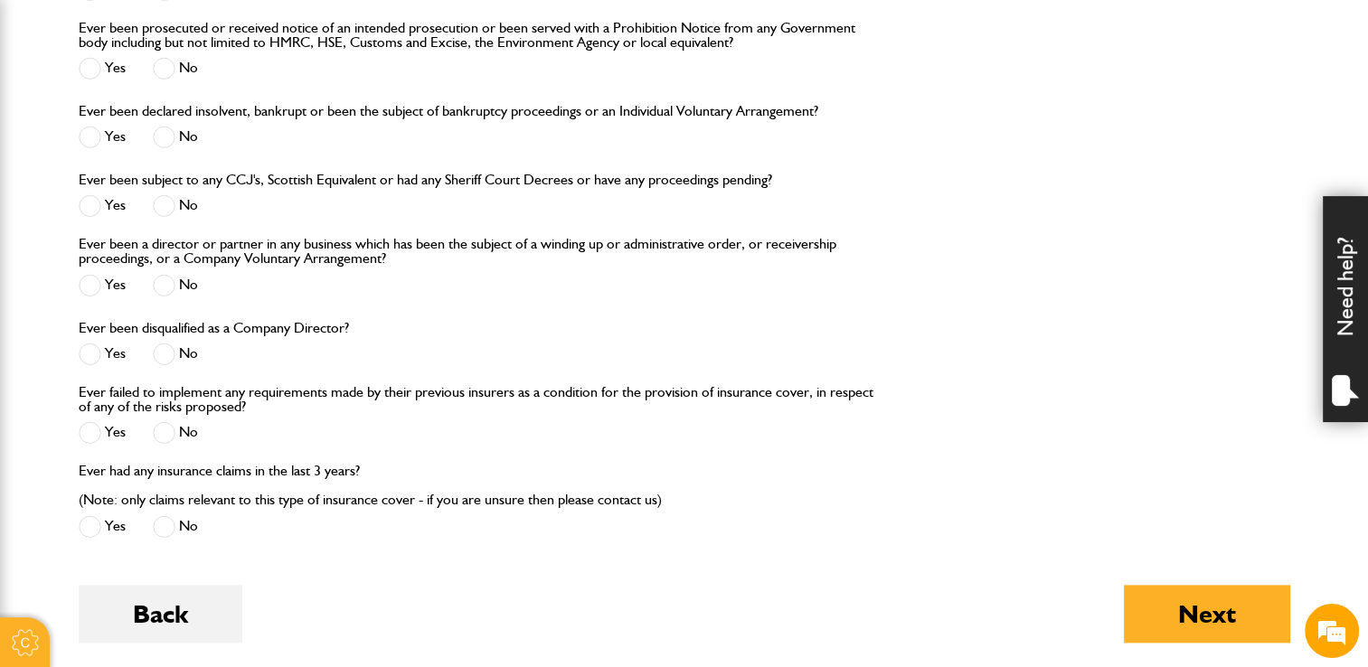
click at [165, 201] on span at bounding box center [164, 205] width 23 height 23
click at [156, 287] on span at bounding box center [164, 285] width 23 height 23
click at [165, 363] on div "No" at bounding box center [175, 357] width 45 height 30
drag, startPoint x: 165, startPoint y: 363, endPoint x: 163, endPoint y: 427, distance: 64.2
click at [163, 425] on span at bounding box center [164, 432] width 23 height 23
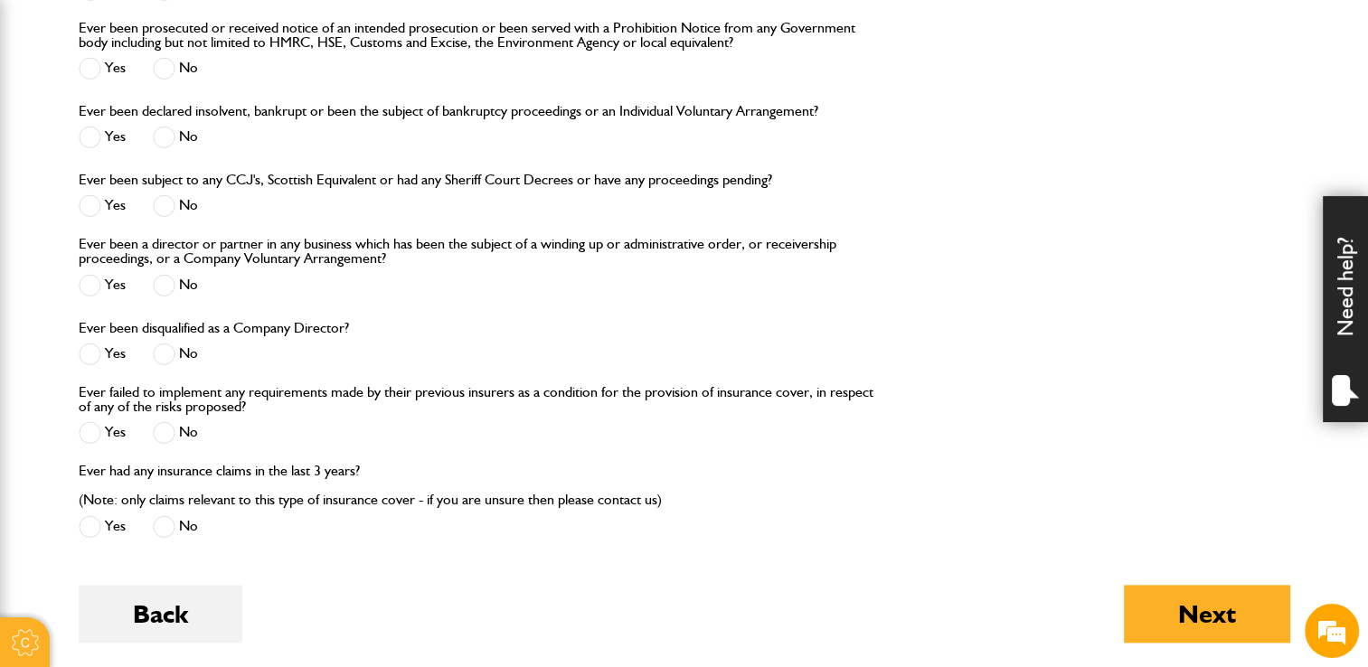
click at [161, 358] on span at bounding box center [164, 354] width 23 height 23
drag, startPoint x: 159, startPoint y: 528, endPoint x: 190, endPoint y: 478, distance: 58.5
click at [159, 527] on span at bounding box center [164, 526] width 23 height 23
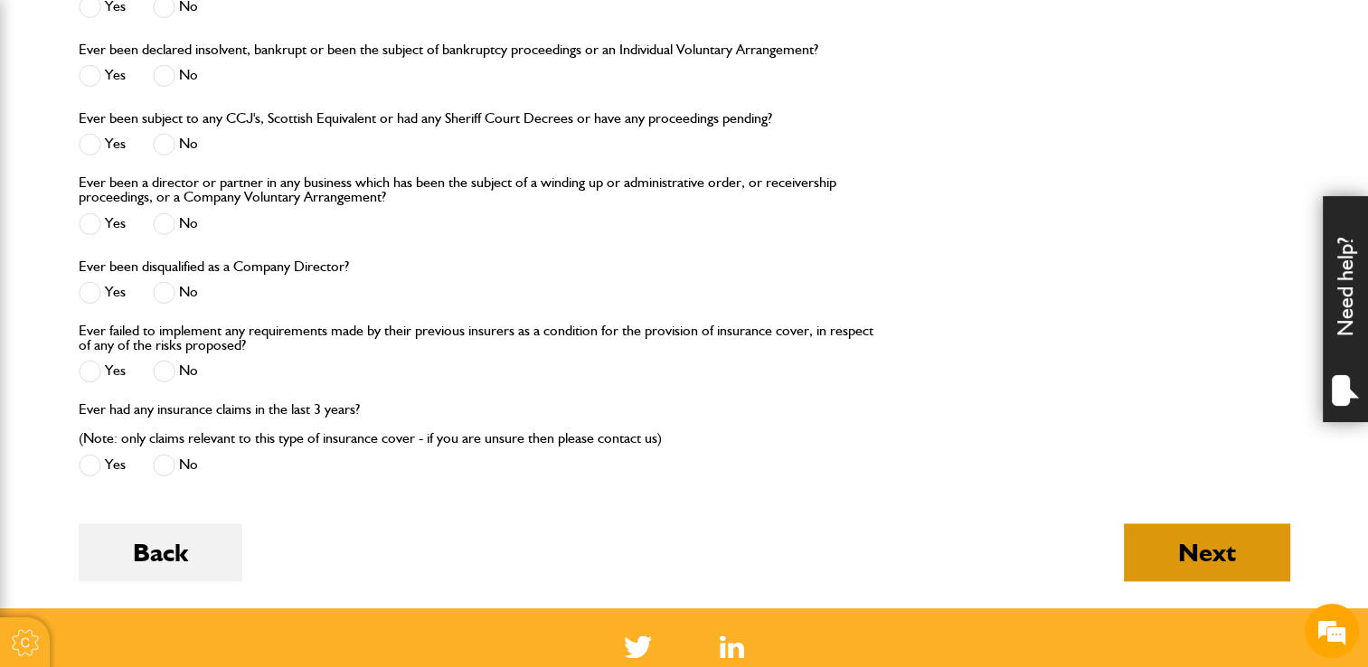
scroll to position [2080, 0]
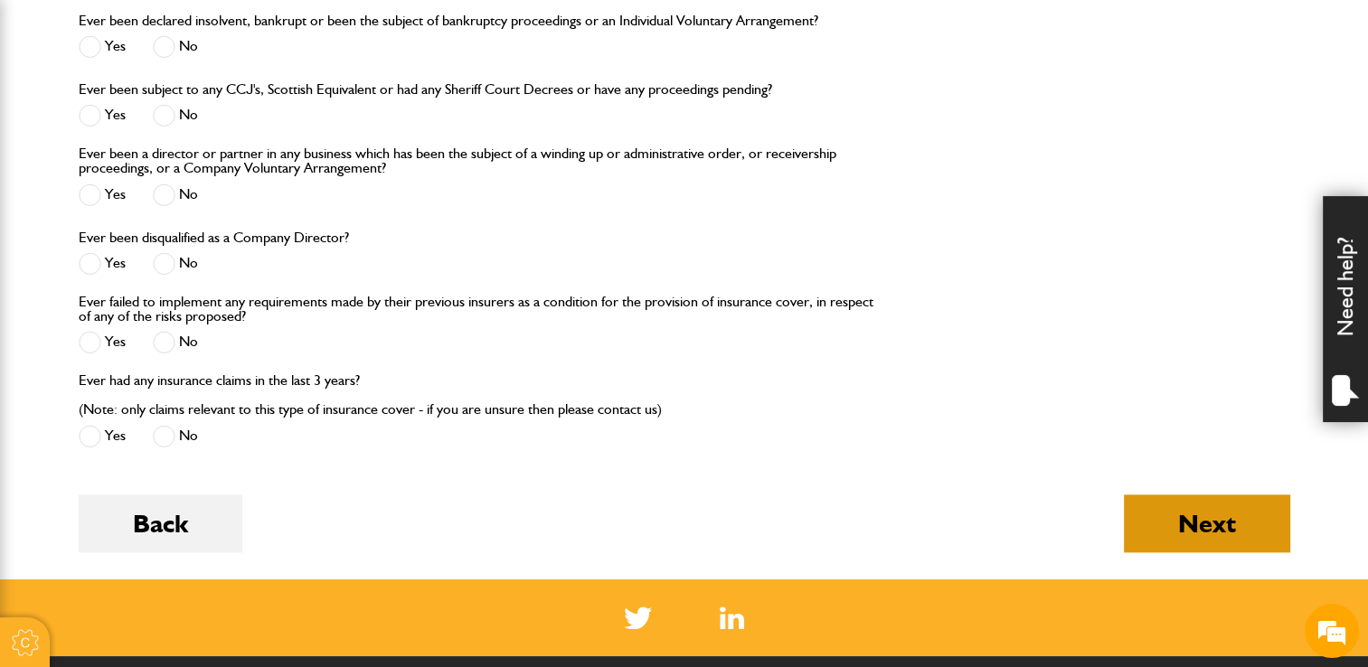
click at [1148, 523] on button "Next" at bounding box center [1207, 524] width 166 height 58
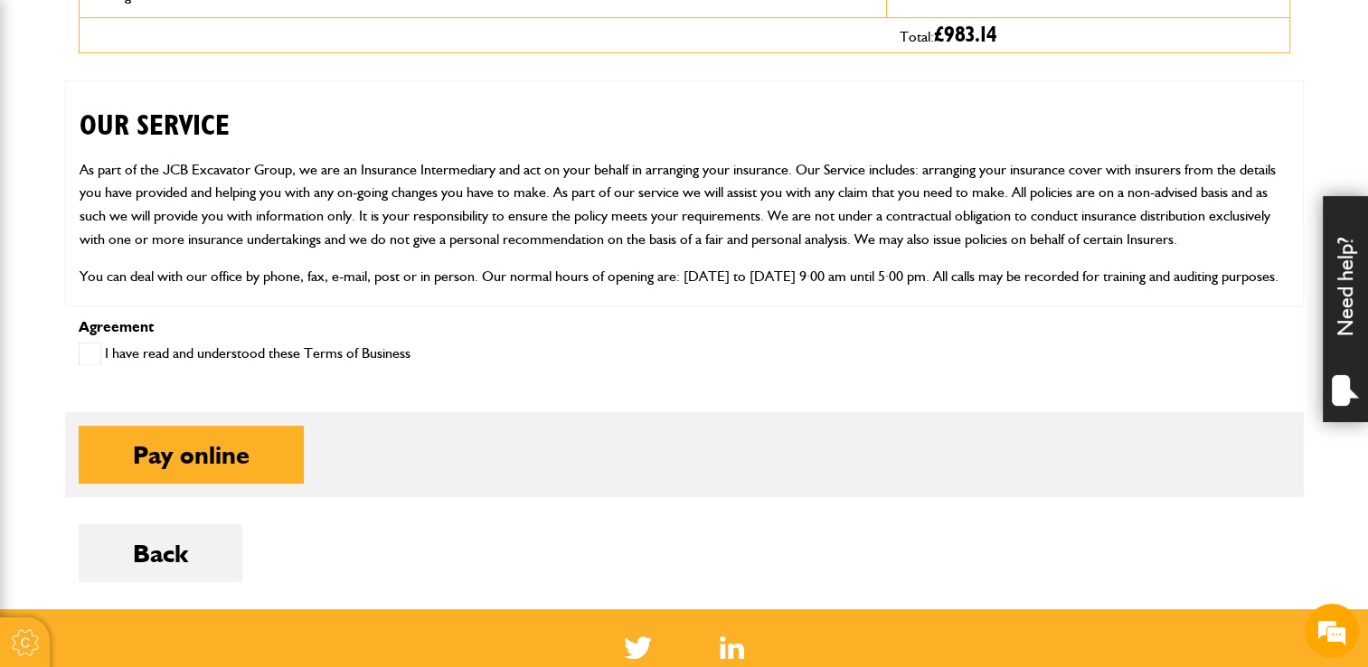
scroll to position [814, 0]
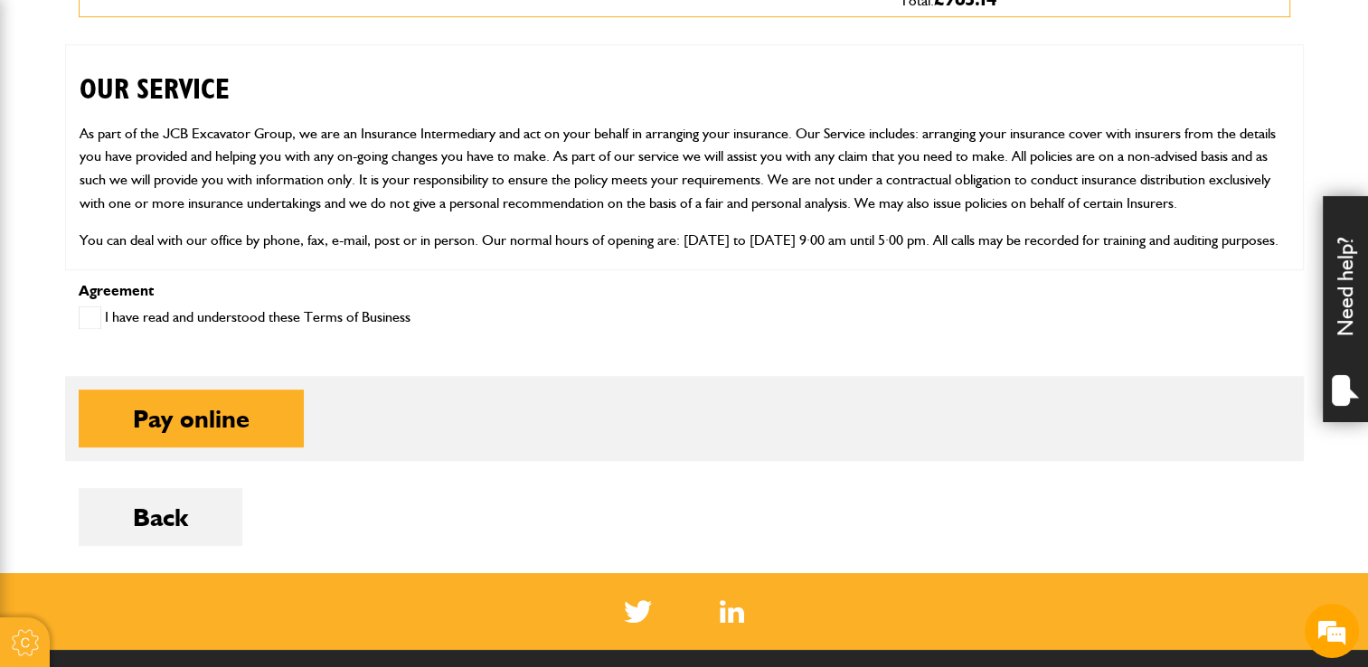
click at [90, 316] on span at bounding box center [90, 318] width 23 height 23
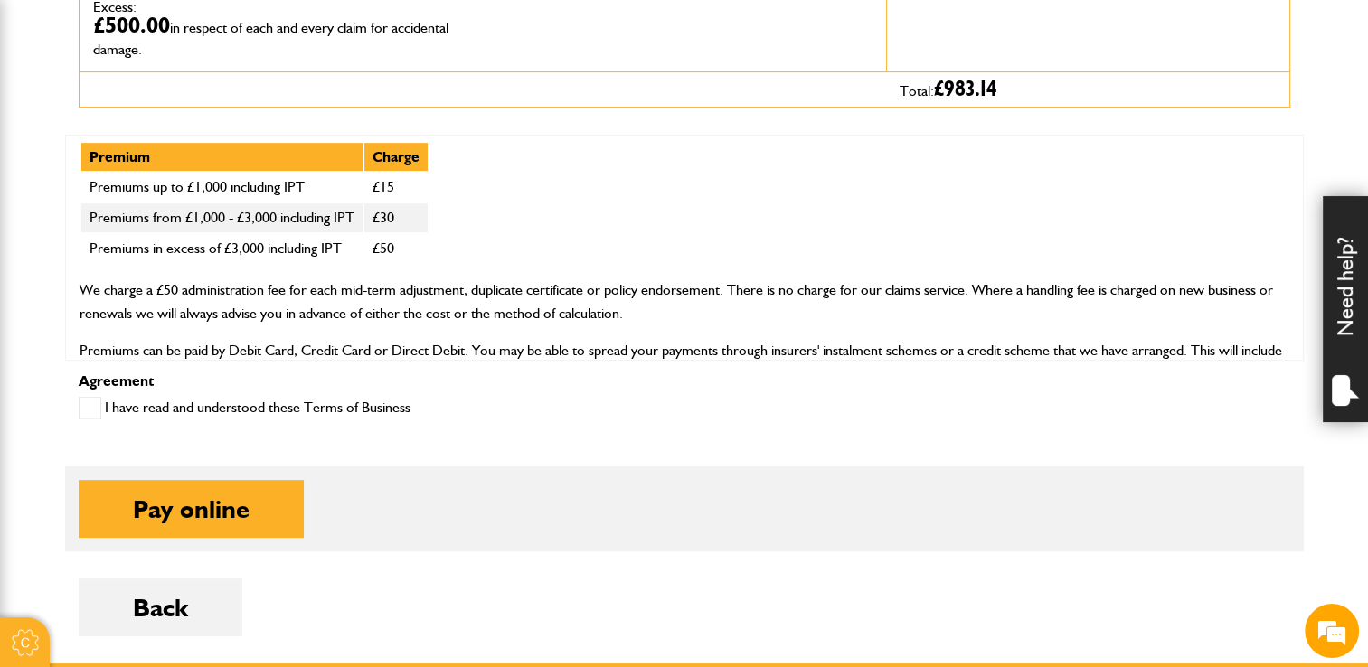
scroll to position [1356, 0]
click at [231, 508] on button "Pay online" at bounding box center [191, 509] width 225 height 58
